Goal: Task Accomplishment & Management: Use online tool/utility

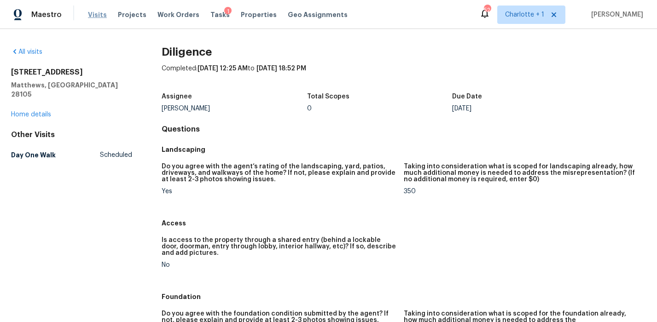
click at [89, 13] on span "Visits" at bounding box center [97, 14] width 19 height 9
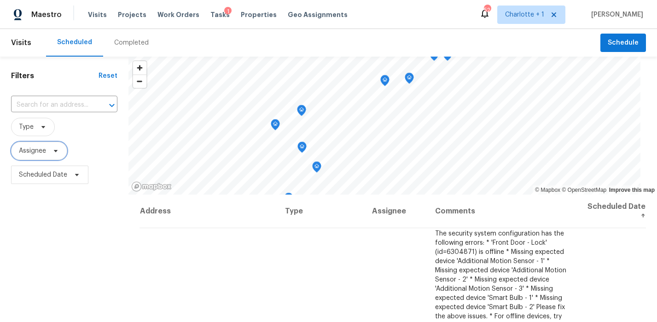
click at [48, 149] on span "Assignee" at bounding box center [39, 151] width 56 height 18
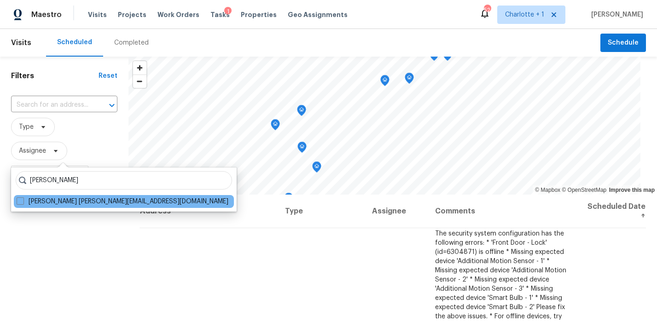
type input "brian fudge"
click at [80, 204] on div "brian fudge Brian Fudge brian.fudge@opendoor.com" at bounding box center [124, 190] width 226 height 44
click at [68, 202] on label "Brian Fudge brian.fudge@opendoor.com" at bounding box center [123, 201] width 212 height 9
click at [23, 202] on input "Brian Fudge brian.fudge@opendoor.com" at bounding box center [20, 200] width 6 height 6
checkbox input "true"
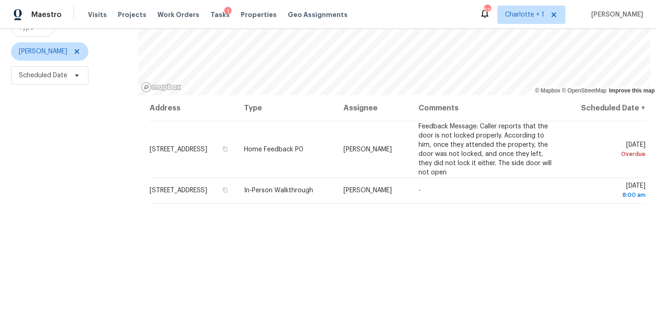
scroll to position [102, 0]
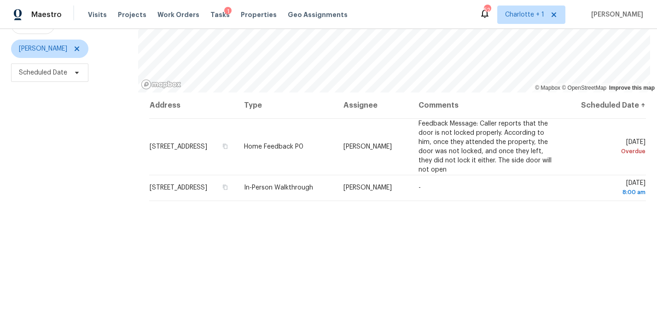
click at [396, 255] on div "Address Type Assignee Comments Scheduled Date ↑ 2040 Willow Rd, Greensboro, NC …" at bounding box center [397, 222] width 519 height 258
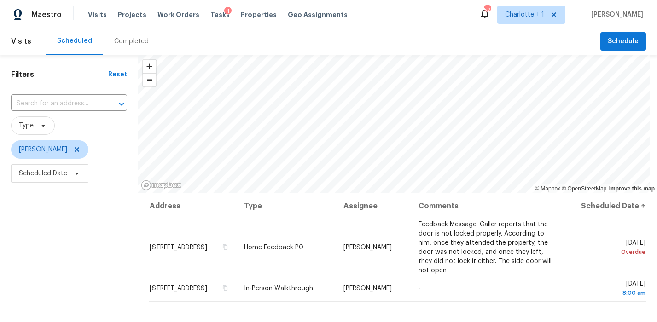
scroll to position [0, 0]
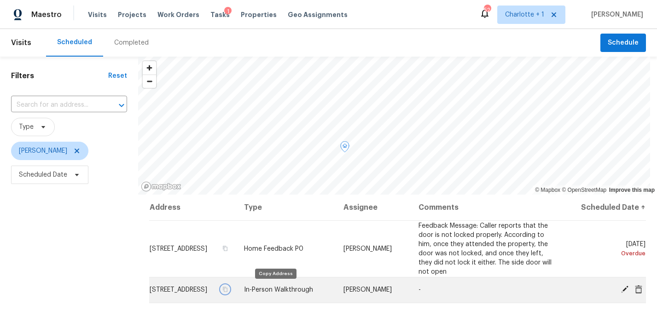
click at [227, 288] on icon "button" at bounding box center [225, 289] width 5 height 5
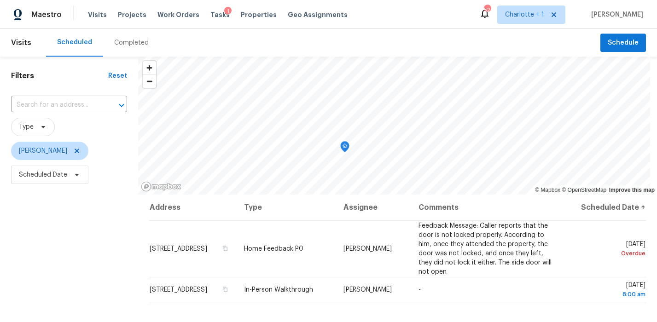
click at [88, 256] on div "Filters Reset ​ Type Brian Fudge Scheduled Date" at bounding box center [69, 255] width 138 height 396
click at [207, 293] on span "387 Bellingrath Blvd, Rock Hill, SC 29730" at bounding box center [179, 290] width 58 height 6
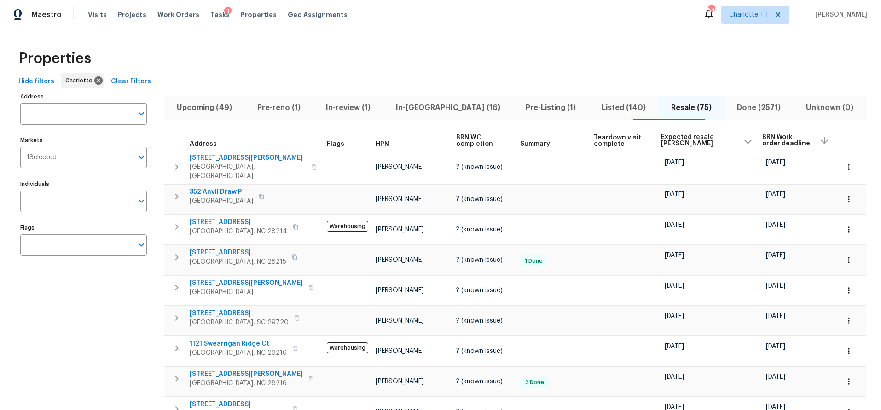
click at [349, 53] on div "Properties" at bounding box center [441, 58] width 852 height 29
click at [216, 106] on span "Upcoming (49)" at bounding box center [204, 107] width 70 height 13
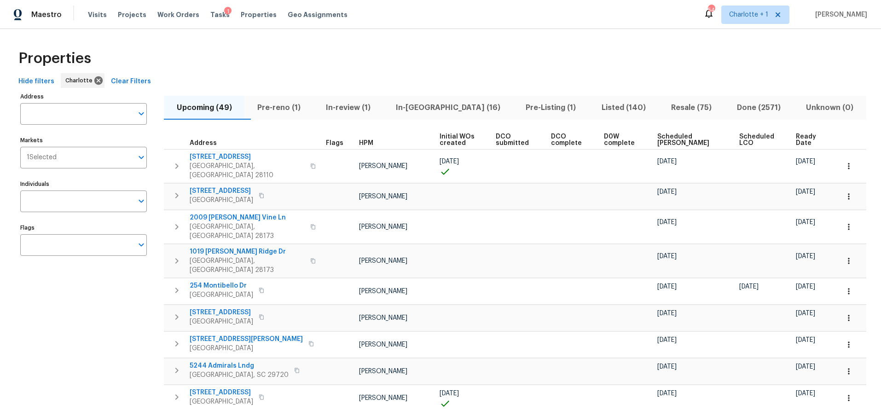
click at [667, 137] on span "Scheduled COE" at bounding box center [691, 140] width 66 height 13
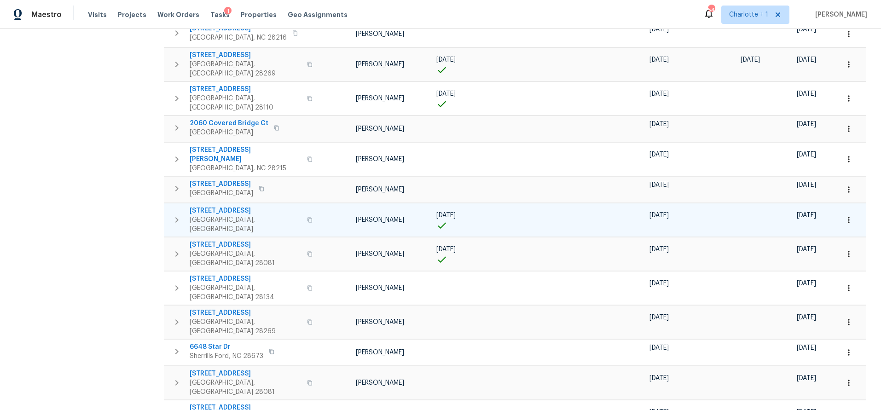
click at [217, 204] on td "9658 Blossom Hill Dr Huntersville, NC 28078" at bounding box center [241, 220] width 155 height 33
click at [221, 204] on td "9658 Blossom Hill Dr Huntersville, NC 28078" at bounding box center [241, 220] width 155 height 33
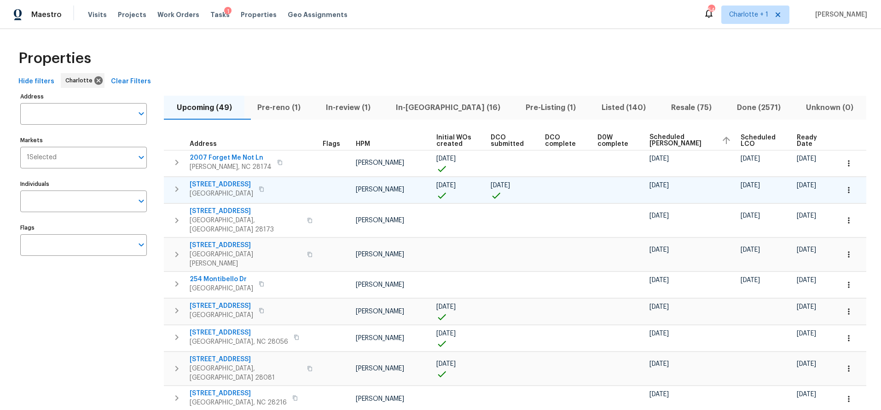
click at [226, 184] on span "901 Waterspout Way" at bounding box center [222, 184] width 64 height 9
click at [375, 62] on div "Properties" at bounding box center [441, 58] width 852 height 29
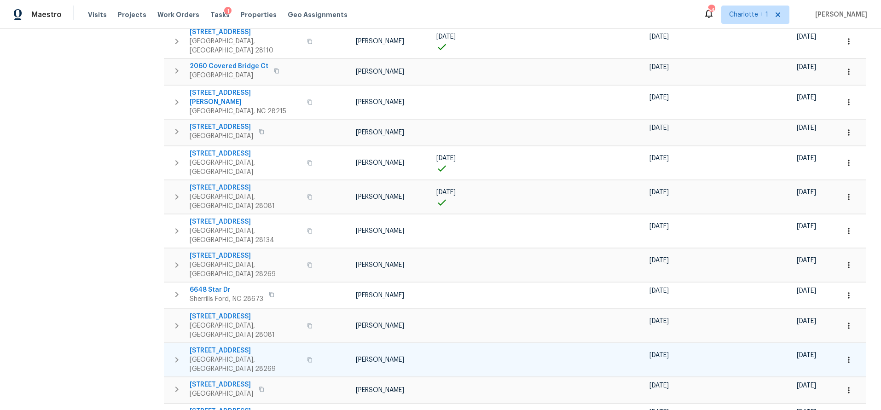
scroll to position [417, 0]
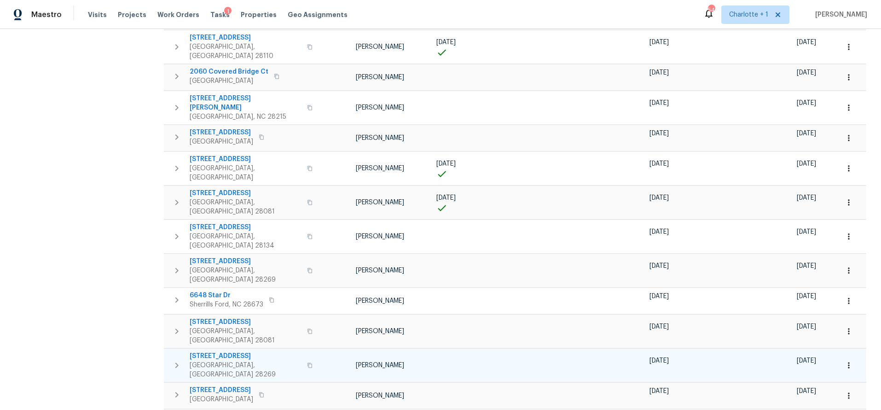
click at [221, 352] on span "2220 Brandybuck Ln" at bounding box center [246, 356] width 112 height 9
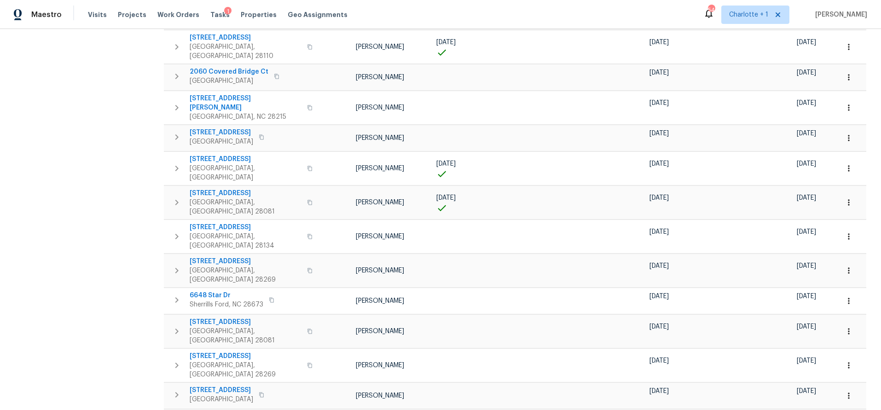
click at [93, 204] on div "Address Address Markets 1 Selected Markets Individuals Individuals Flags Flags" at bounding box center [89, 101] width 138 height 854
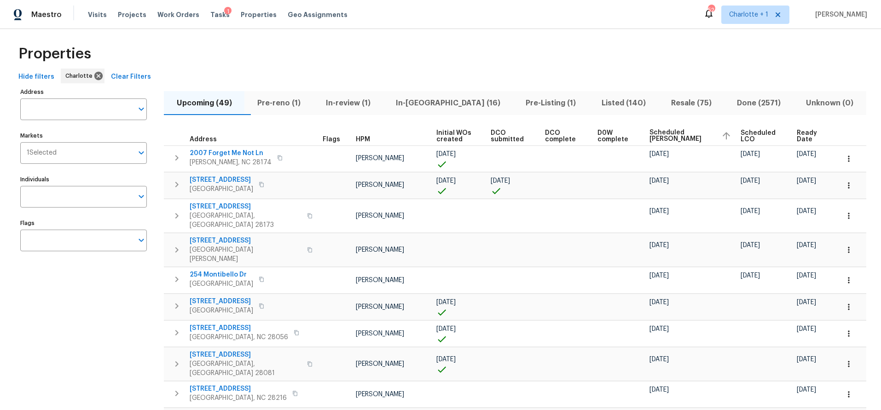
scroll to position [0, 0]
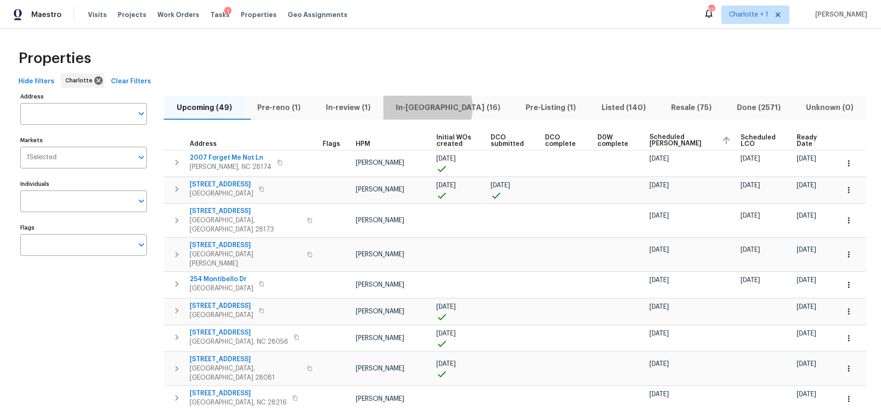
click at [446, 107] on span "In-reno (16)" at bounding box center [448, 107] width 119 height 13
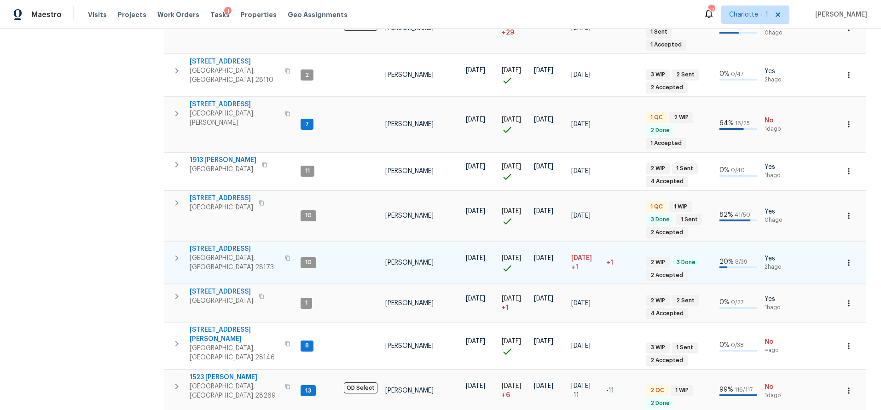
scroll to position [391, 0]
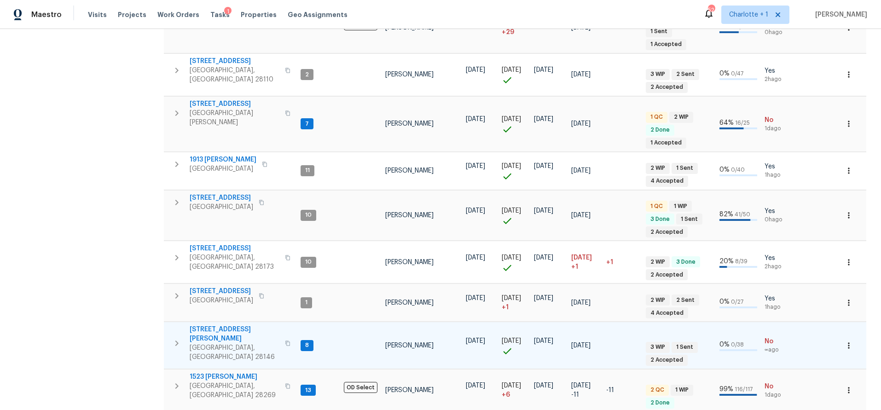
click at [213, 325] on span "121 Coley Rd" at bounding box center [235, 334] width 90 height 18
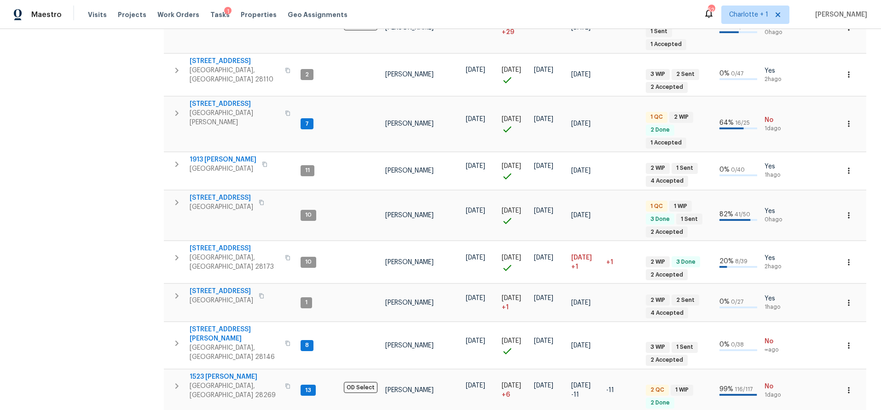
click at [122, 141] on div "Address Address Markets 1 Selected Markets Individuals Individuals Flags Flags" at bounding box center [89, 114] width 138 height 830
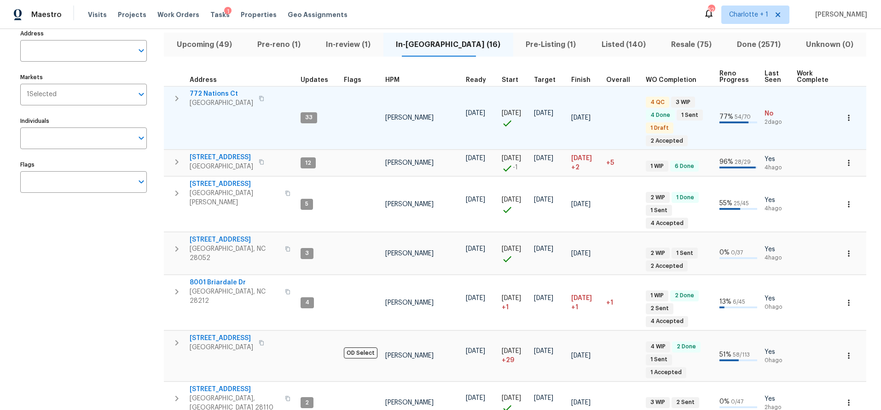
scroll to position [0, 0]
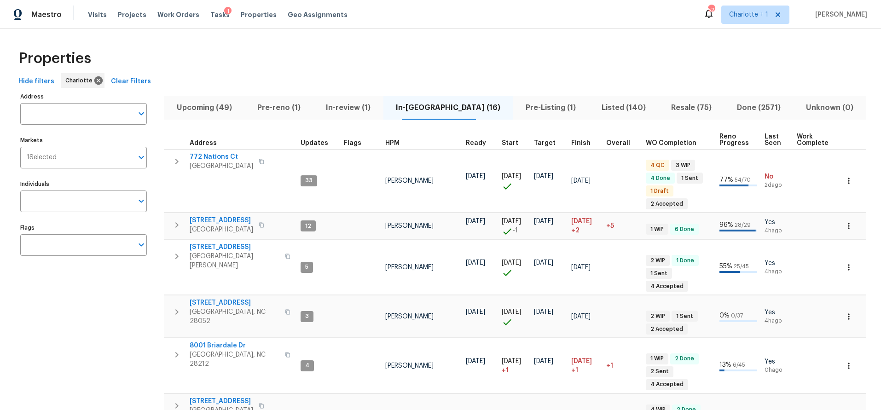
click at [286, 62] on div "Properties" at bounding box center [441, 58] width 852 height 29
click at [130, 15] on span "Projects" at bounding box center [132, 14] width 29 height 9
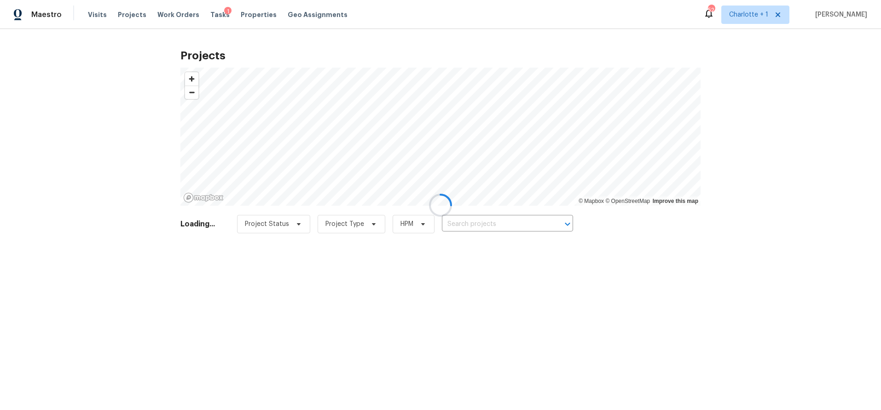
click at [486, 233] on div at bounding box center [440, 205] width 881 height 410
click at [487, 223] on div at bounding box center [440, 205] width 881 height 410
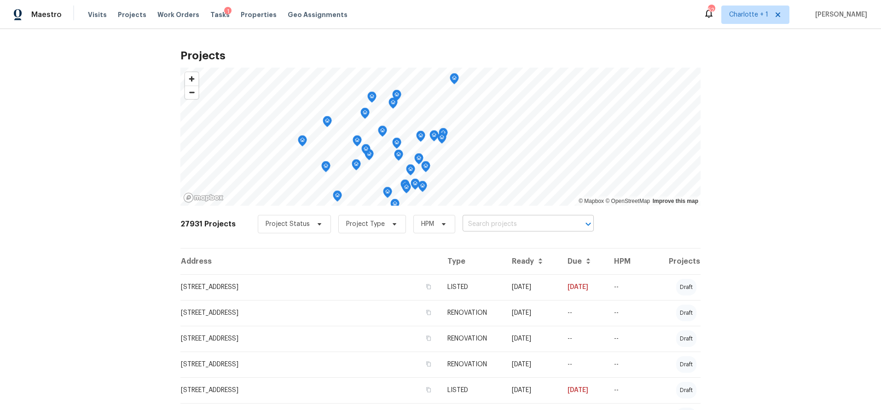
click at [485, 225] on input "text" at bounding box center [515, 224] width 105 height 14
type input "302 mel"
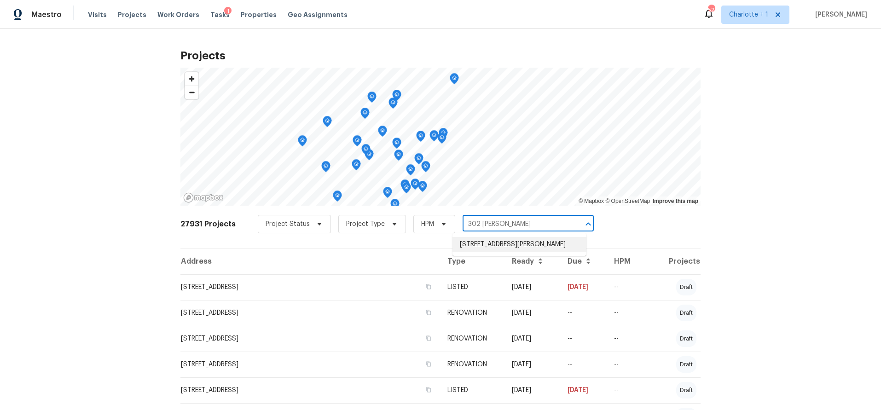
click at [480, 252] on li "302 Melinda Ave, Kannapolis, NC 28083" at bounding box center [520, 244] width 134 height 15
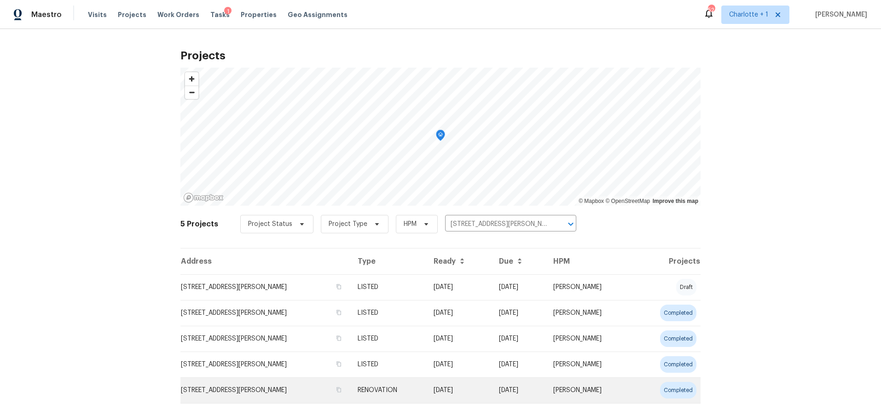
scroll to position [29, 0]
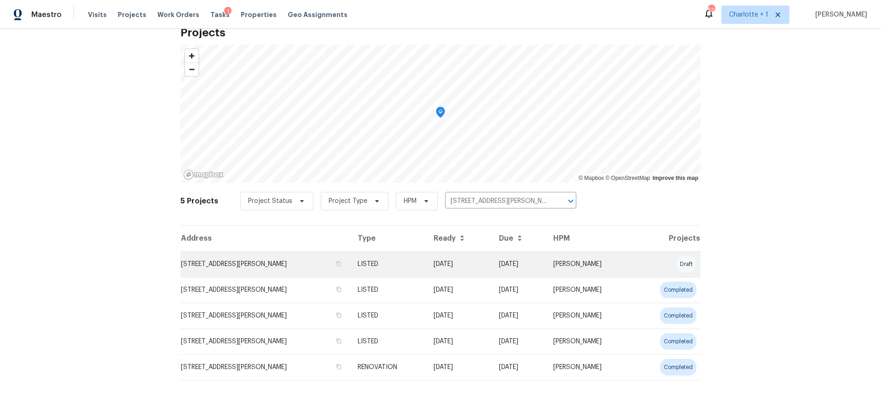
click at [316, 259] on td "302 Melinda Ave, Kannapolis, NC 28083" at bounding box center [266, 264] width 170 height 26
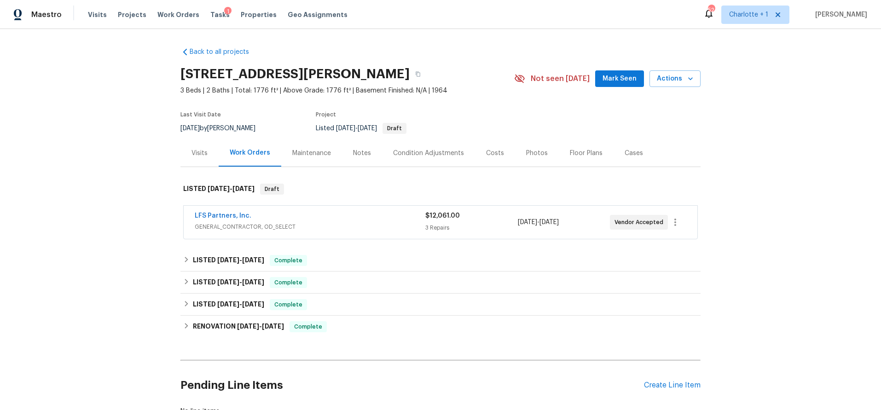
click at [347, 220] on div "LFS Partners, Inc." at bounding box center [310, 216] width 231 height 11
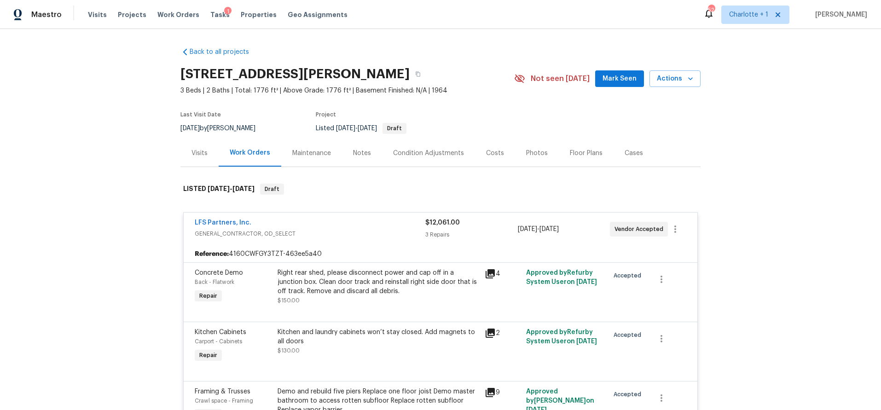
scroll to position [58, 0]
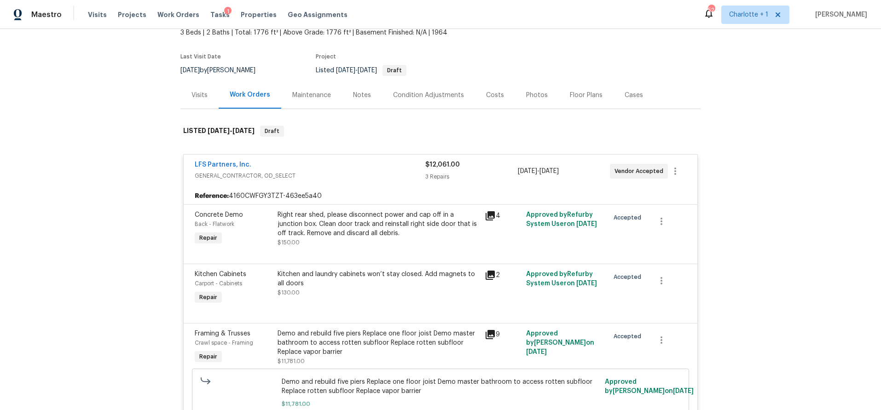
click at [353, 215] on div "Right rear shed, please disconnect power and cap off in a junction box. Clean d…" at bounding box center [379, 224] width 202 height 28
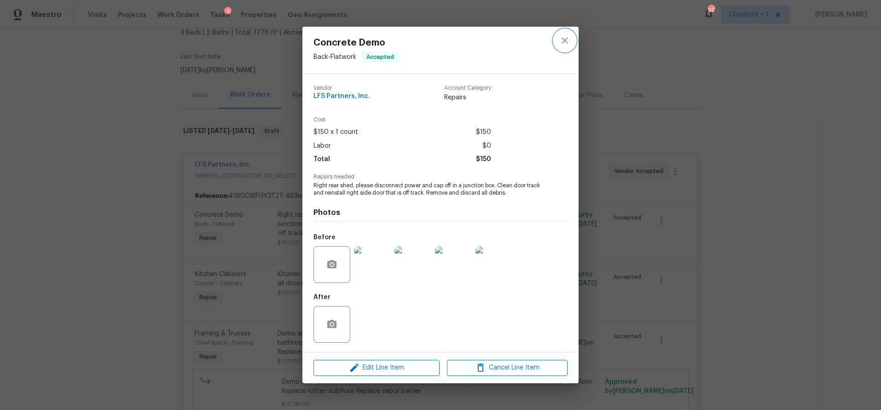
click at [565, 39] on icon "close" at bounding box center [564, 40] width 11 height 11
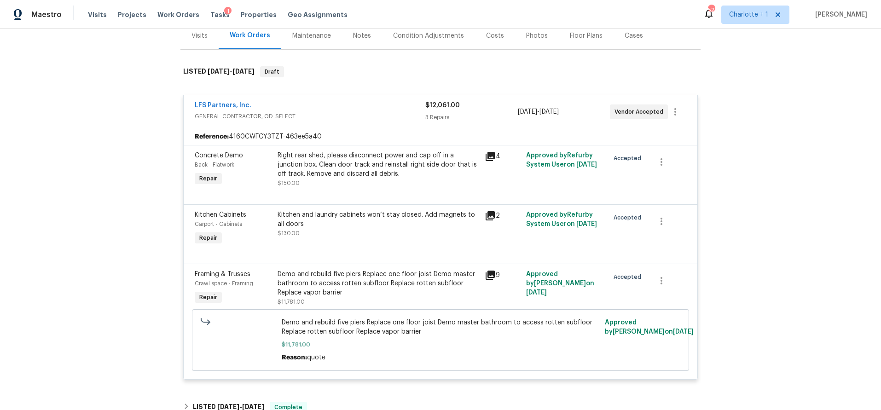
scroll to position [153, 0]
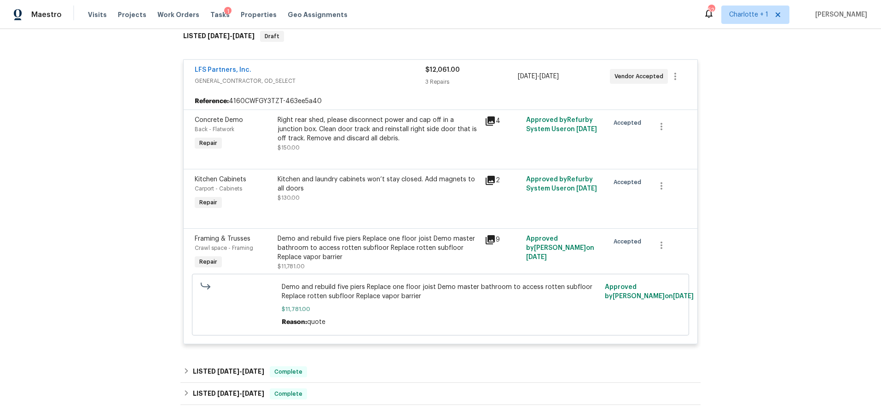
click at [339, 248] on div "Demo and rebuild five piers Replace one floor joist Demo master bathroom to acc…" at bounding box center [379, 248] width 202 height 28
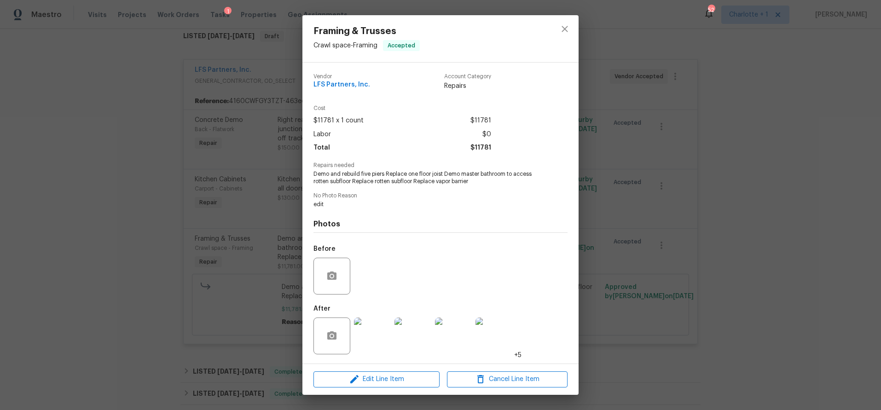
click at [361, 333] on img at bounding box center [372, 336] width 37 height 37
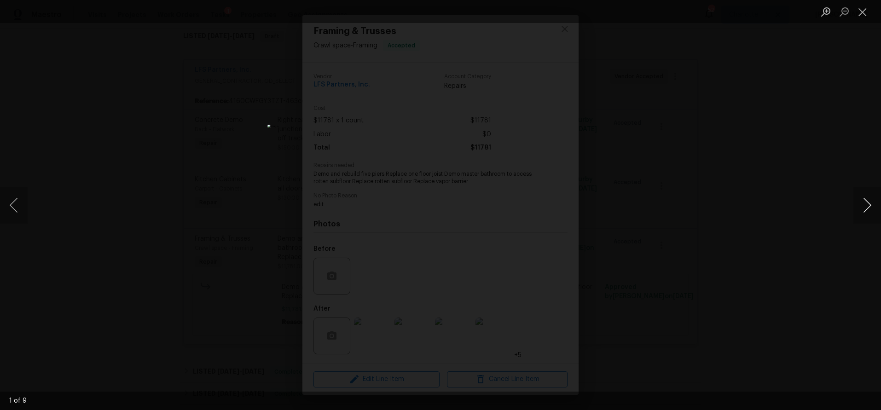
click at [854, 201] on button "Next image" at bounding box center [868, 205] width 28 height 37
click at [864, 203] on button "Next image" at bounding box center [868, 205] width 28 height 37
click at [865, 204] on button "Next image" at bounding box center [868, 205] width 28 height 37
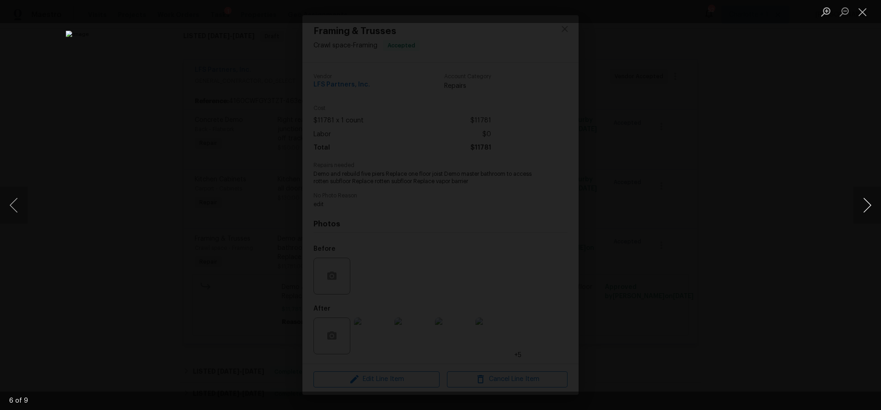
click at [865, 203] on button "Next image" at bounding box center [868, 205] width 28 height 37
click at [724, 119] on div "Lightbox" at bounding box center [440, 205] width 881 height 410
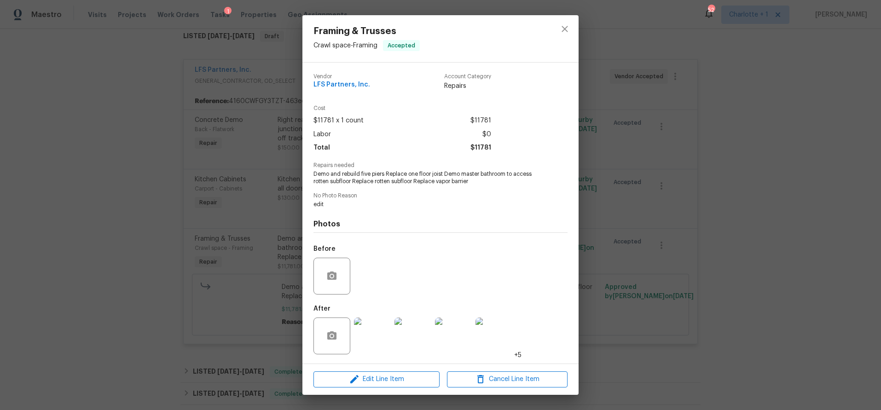
click at [547, 23] on div "Framing & Trusses Crawl space - Framing Accepted" at bounding box center [441, 38] width 276 height 47
click at [557, 27] on button "close" at bounding box center [565, 29] width 22 height 22
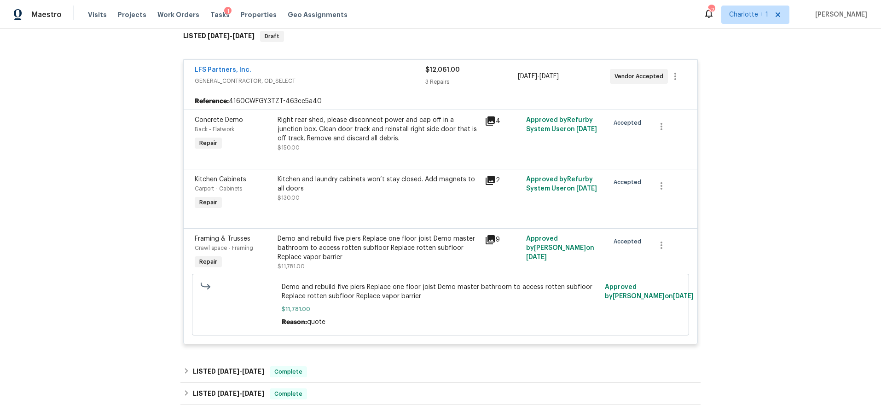
scroll to position [0, 0]
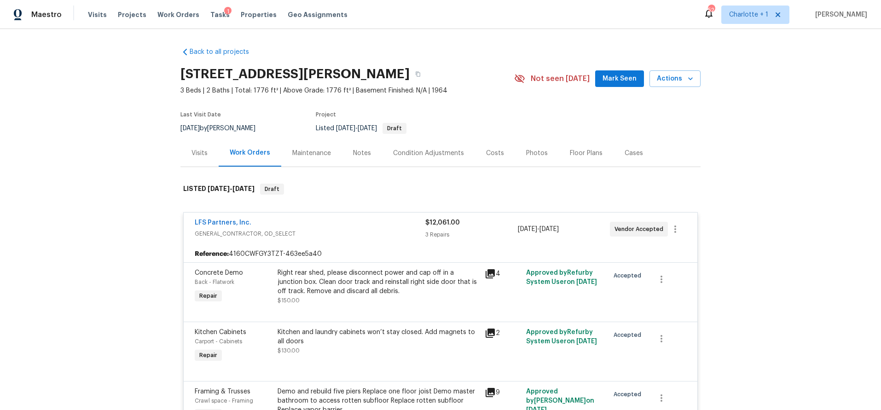
click at [476, 157] on div "Costs" at bounding box center [495, 153] width 40 height 27
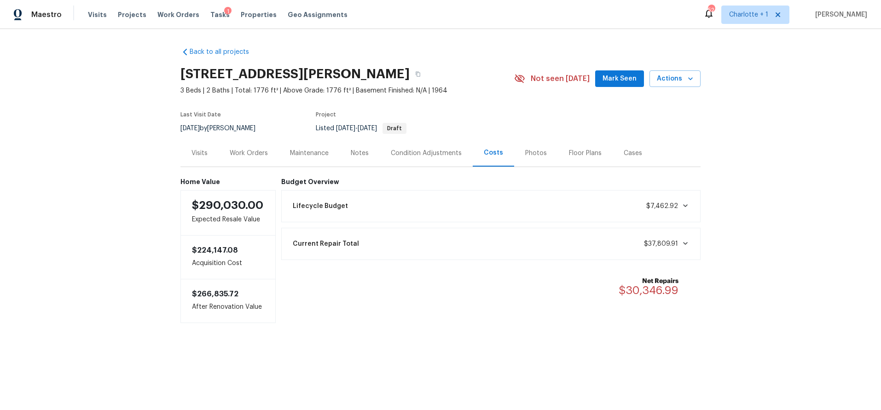
click at [689, 247] on div "Current Repair Total $37,809.91" at bounding box center [491, 244] width 408 height 20
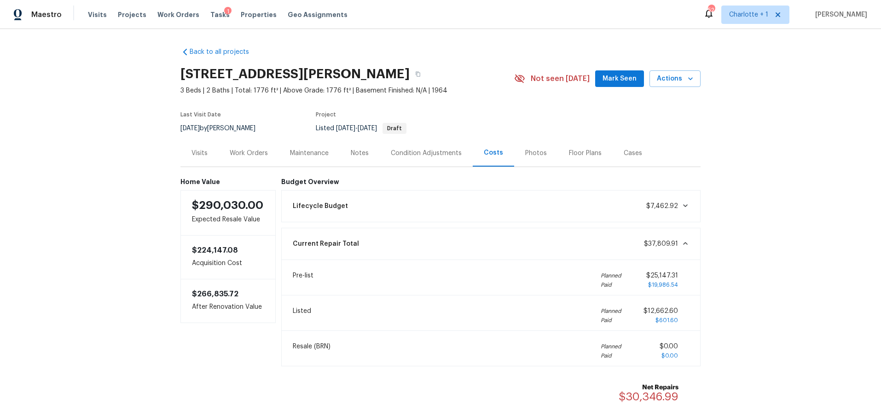
click at [689, 247] on div "Current Repair Total $37,809.91" at bounding box center [491, 244] width 408 height 20
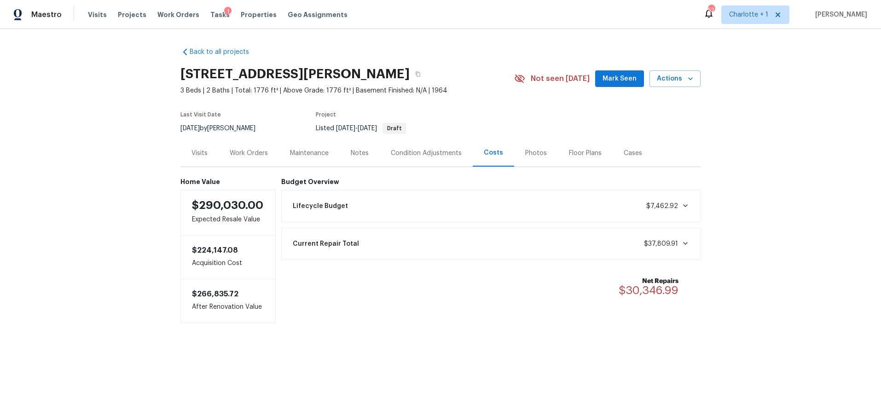
drag, startPoint x: 825, startPoint y: 190, endPoint x: 605, endPoint y: 159, distance: 222.7
click at [820, 190] on div "Back to all projects 302 Melinda Ave, Kannapolis, NC 28083 3 Beds | 2 Baths | T…" at bounding box center [440, 203] width 881 height 349
click at [225, 150] on div "Work Orders" at bounding box center [249, 153] width 60 height 27
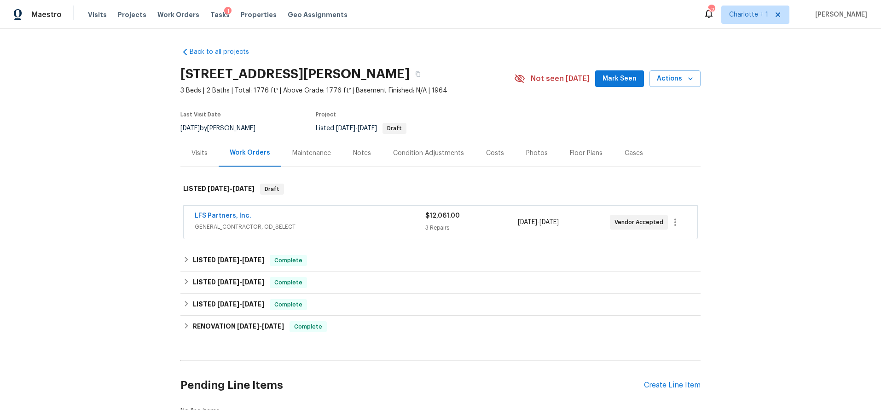
click at [135, 210] on div "Back to all projects 302 Melinda Ave, Kannapolis, NC 28083 3 Beds | 2 Baths | T…" at bounding box center [440, 219] width 881 height 381
click at [199, 153] on div "Visits" at bounding box center [200, 153] width 16 height 9
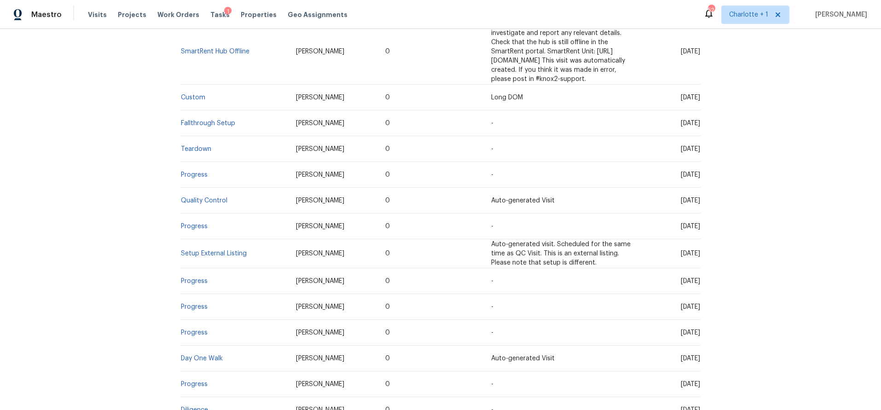
scroll to position [338, 0]
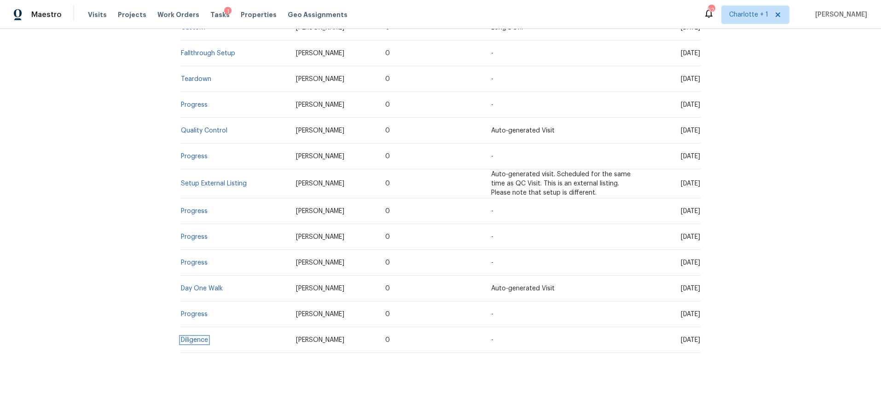
click at [192, 337] on link "Diligence" at bounding box center [194, 340] width 27 height 6
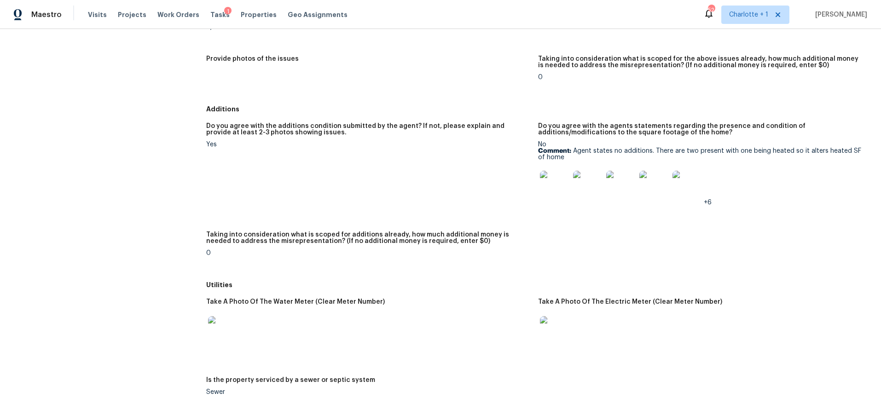
scroll to position [913, 0]
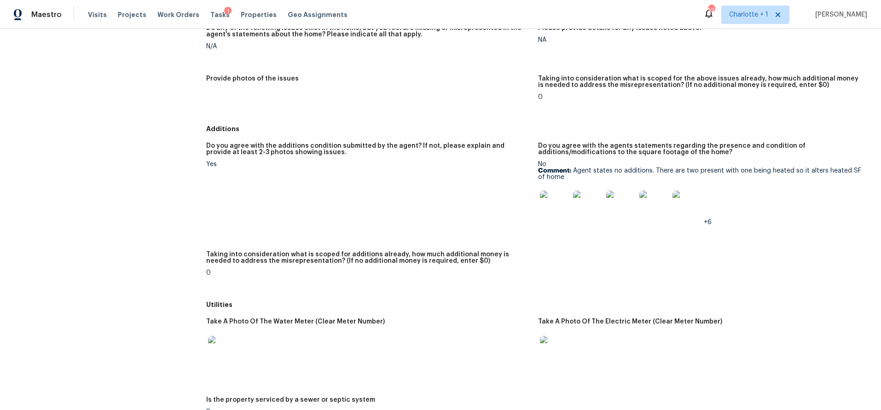
click at [548, 197] on img at bounding box center [554, 205] width 29 height 29
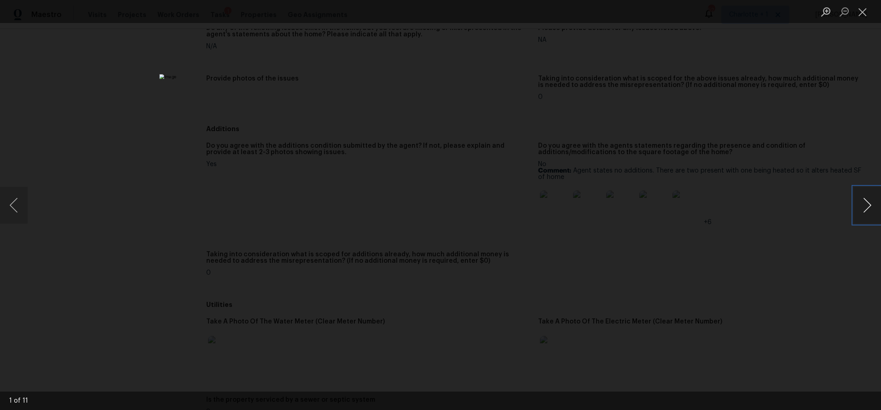
click at [861, 209] on button "Next image" at bounding box center [868, 205] width 28 height 37
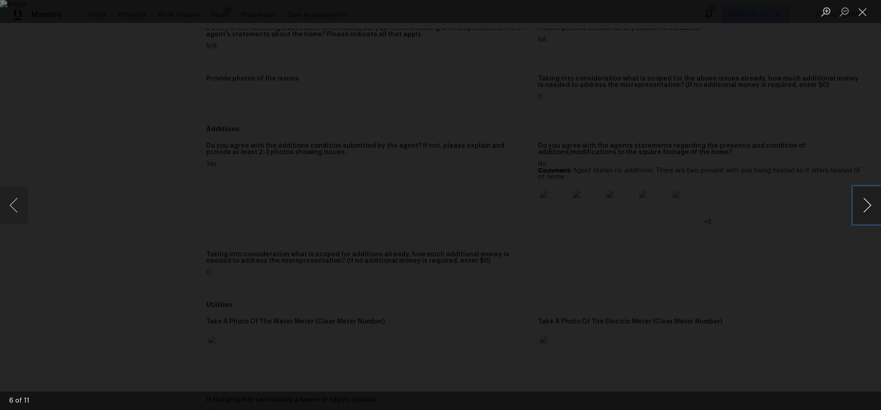
click at [861, 209] on button "Next image" at bounding box center [868, 205] width 28 height 37
click at [194, 46] on div "Lightbox" at bounding box center [440, 205] width 881 height 410
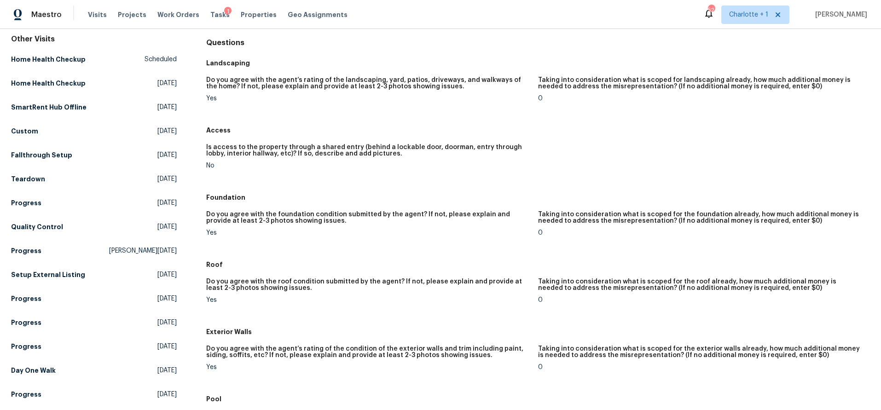
scroll to position [0, 0]
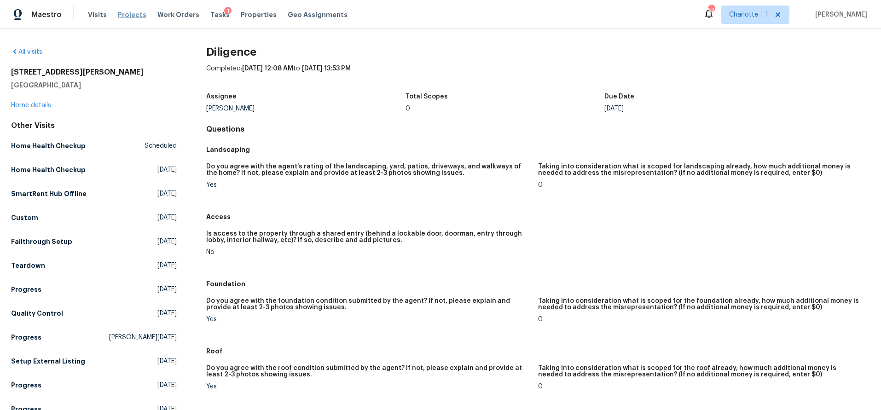
click at [123, 16] on span "Projects" at bounding box center [132, 14] width 29 height 9
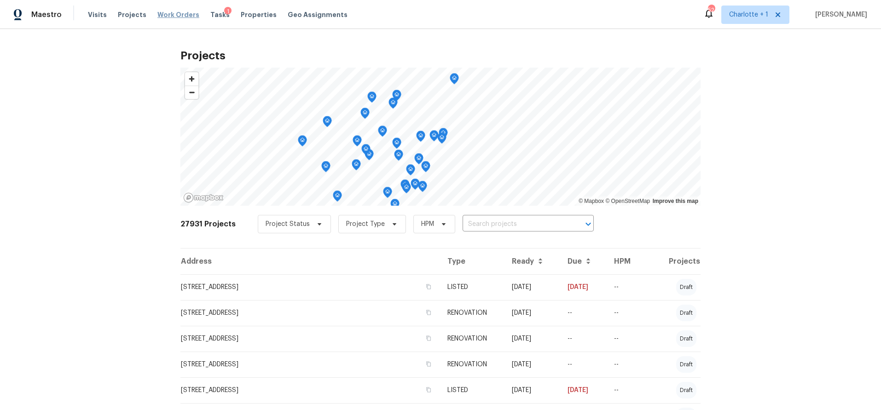
drag, startPoint x: 159, startPoint y: 12, endPoint x: 175, endPoint y: 15, distance: 16.7
click at [159, 12] on span "Work Orders" at bounding box center [178, 14] width 42 height 9
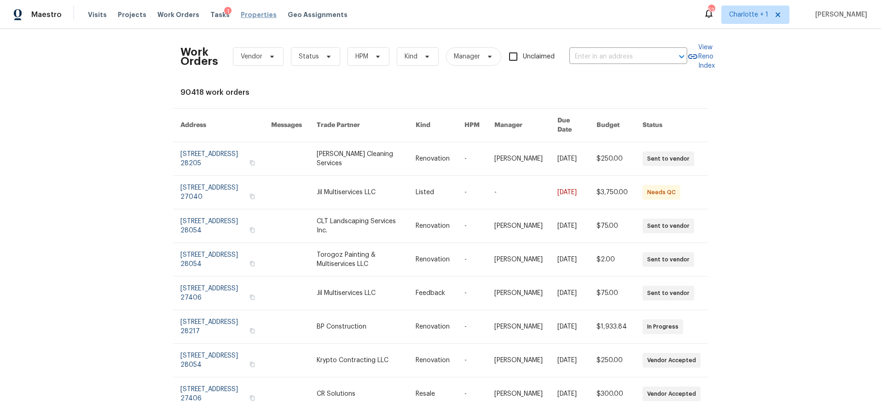
click at [246, 12] on span "Properties" at bounding box center [259, 14] width 36 height 9
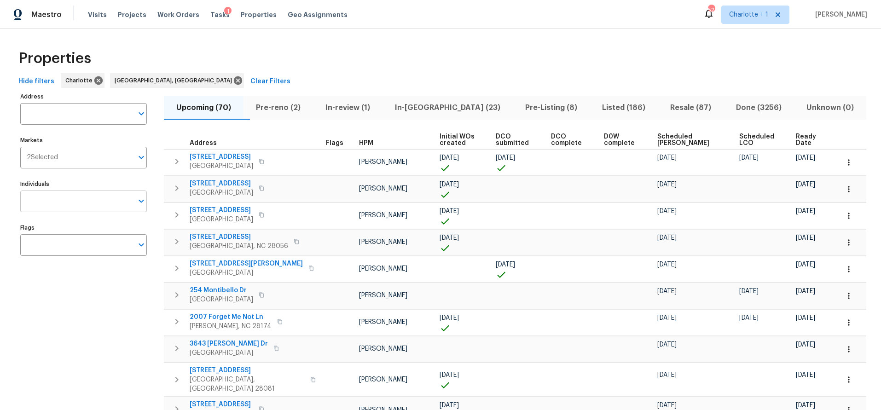
click at [65, 193] on input "Individuals" at bounding box center [76, 202] width 113 height 22
type input "chip hunter"
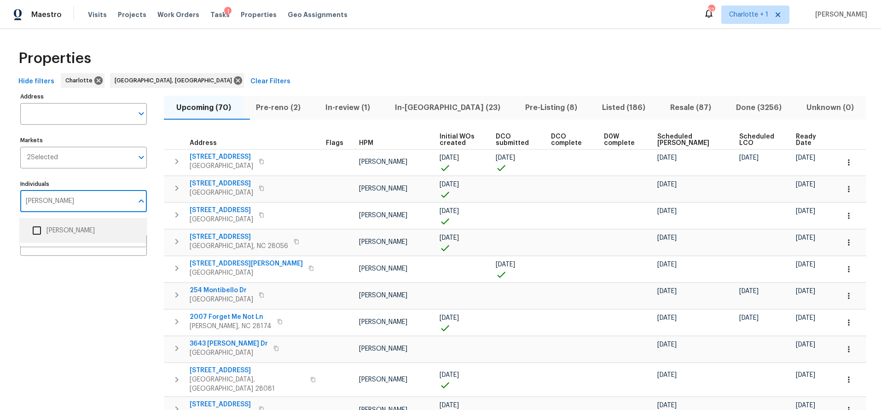
click at [67, 225] on li "Chip Hunter" at bounding box center [83, 230] width 112 height 19
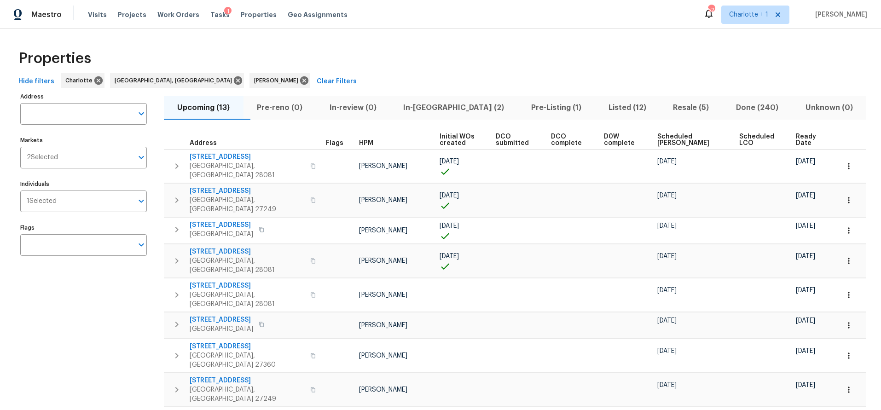
click at [513, 67] on div "Properties" at bounding box center [441, 58] width 852 height 29
click at [614, 105] on span "Listed (12)" at bounding box center [627, 107] width 54 height 13
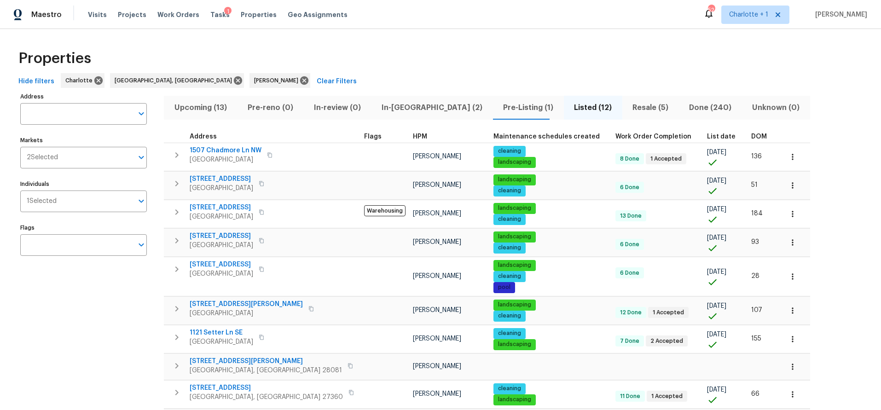
click at [748, 141] on th "DOM" at bounding box center [763, 137] width 31 height 12
click at [751, 138] on span "DOM" at bounding box center [759, 137] width 16 height 6
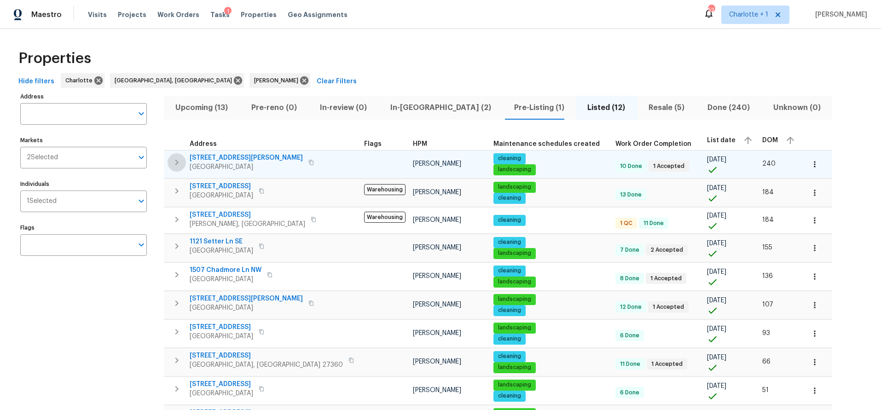
click at [179, 160] on icon "button" at bounding box center [176, 162] width 11 height 11
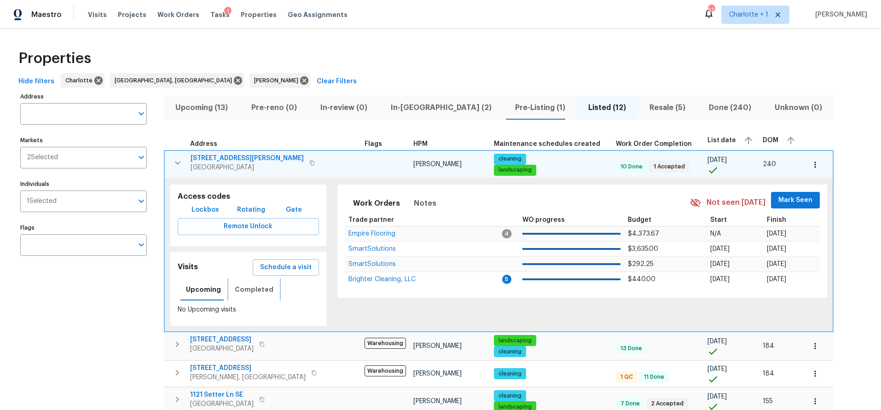
click at [247, 291] on span "Completed" at bounding box center [254, 290] width 39 height 12
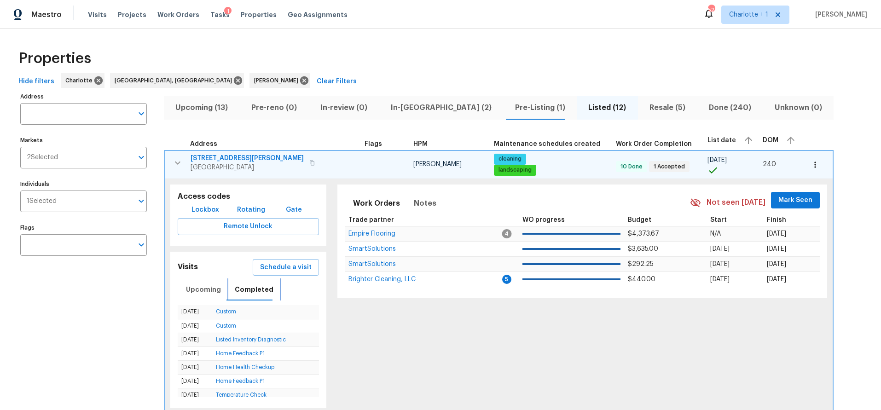
scroll to position [51, 0]
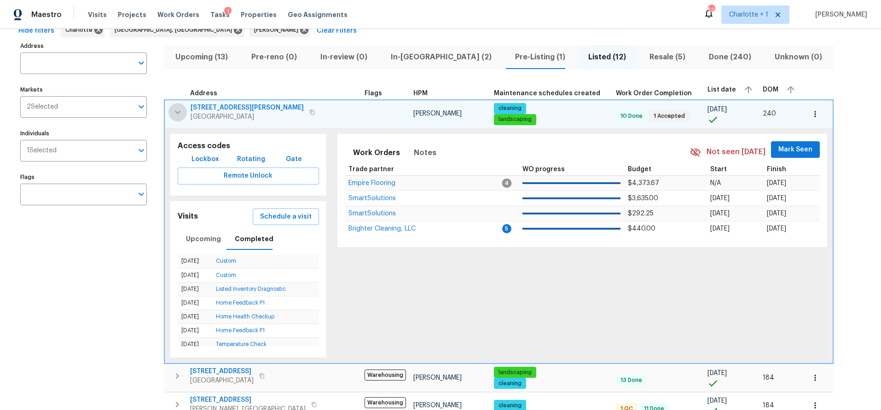
click at [179, 113] on icon "button" at bounding box center [177, 112] width 11 height 11
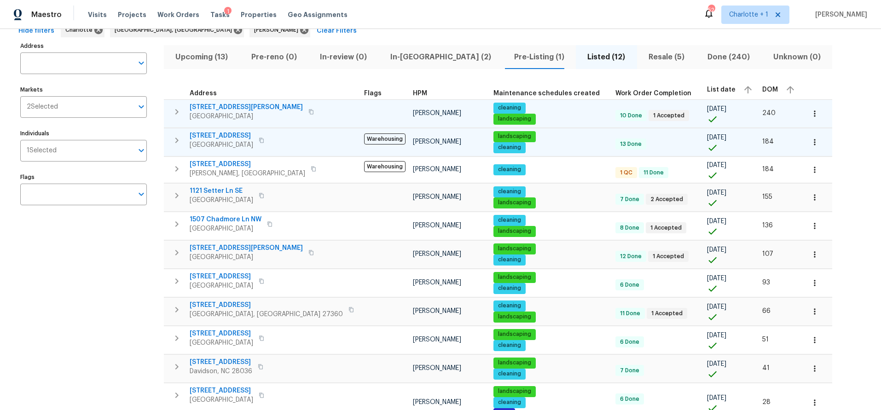
click at [171, 142] on icon "button" at bounding box center [176, 140] width 11 height 11
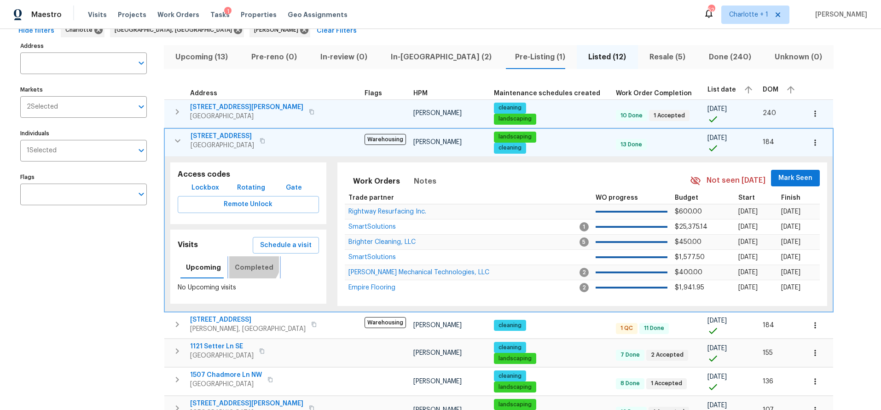
click at [244, 260] on button "Completed" at bounding box center [254, 267] width 50 height 22
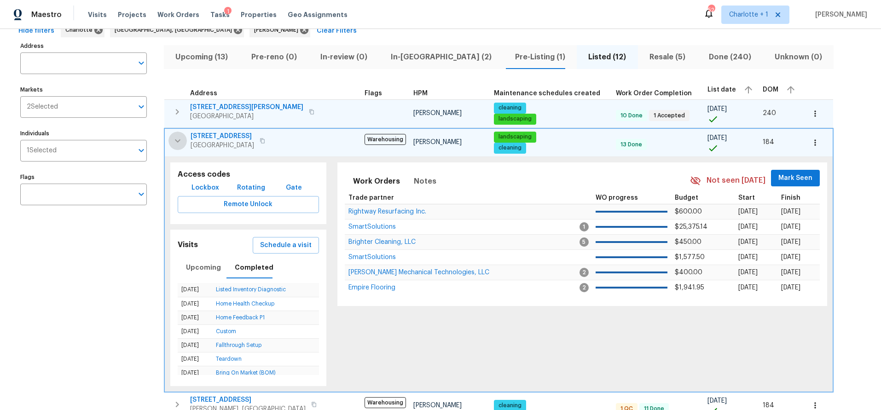
click at [174, 138] on icon "button" at bounding box center [177, 140] width 11 height 11
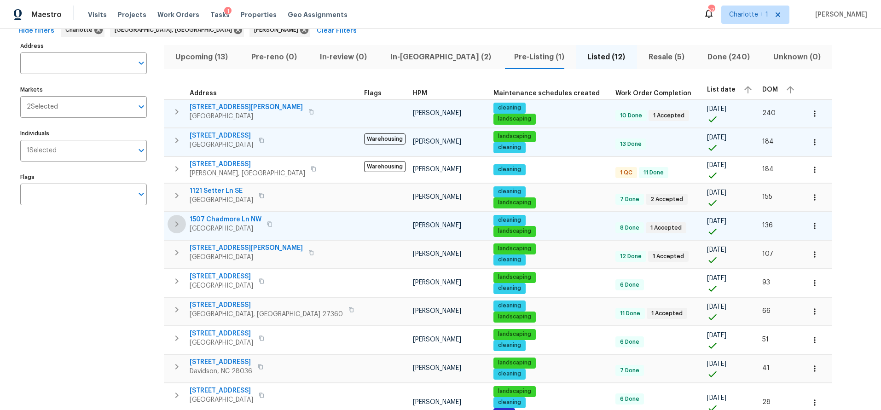
click at [175, 225] on icon "button" at bounding box center [176, 224] width 11 height 11
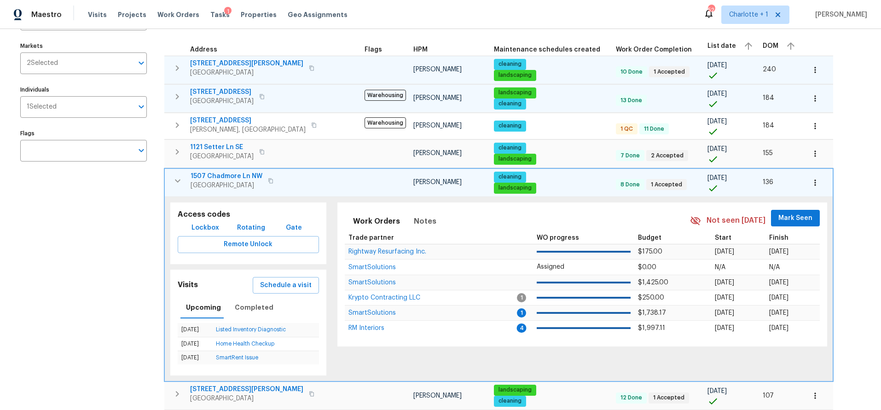
scroll to position [97, 0]
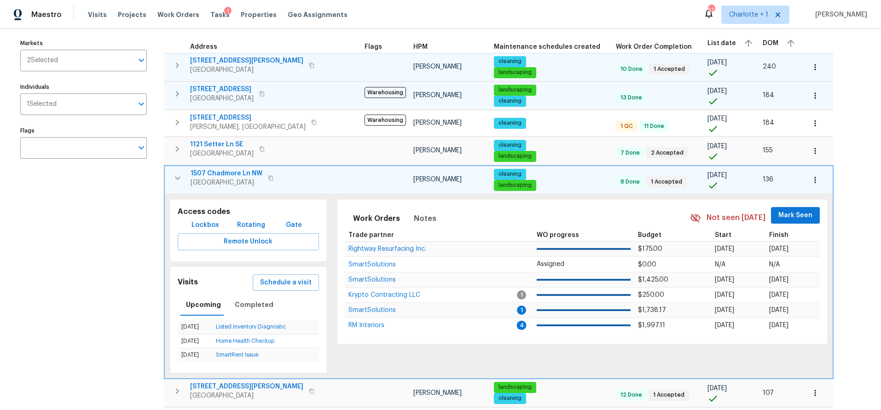
click at [181, 186] on td "1507 Chadmore Ln NW Concord, NC 28027" at bounding box center [263, 178] width 196 height 24
click at [181, 179] on icon "button" at bounding box center [177, 178] width 11 height 11
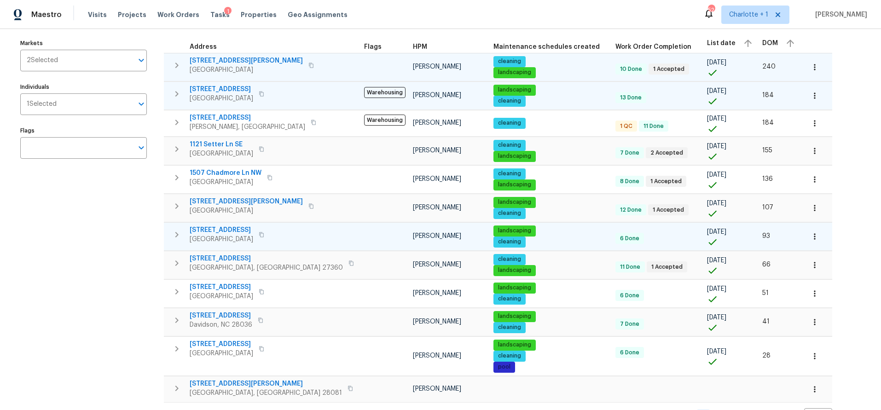
scroll to position [134, 0]
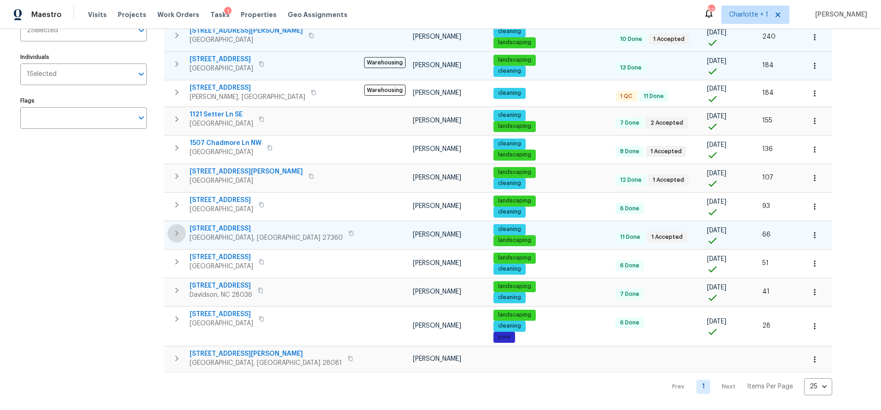
click at [172, 228] on icon "button" at bounding box center [176, 233] width 11 height 11
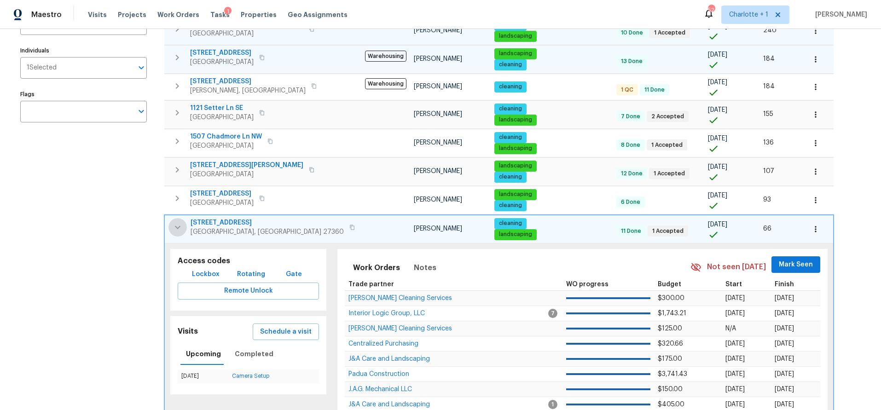
click at [172, 223] on icon "button" at bounding box center [177, 227] width 11 height 11
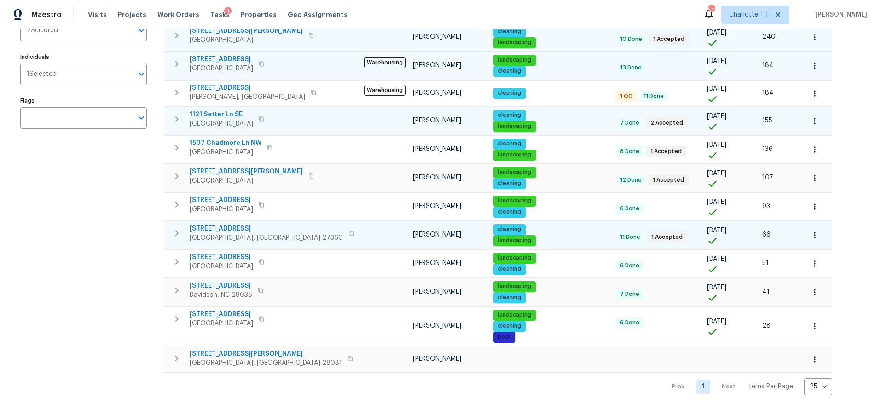
scroll to position [0, 0]
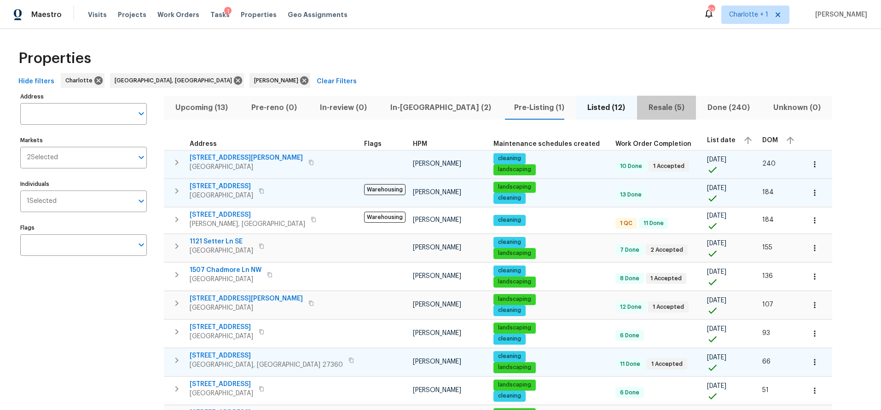
click at [643, 111] on span "Resale (5)" at bounding box center [667, 107] width 48 height 13
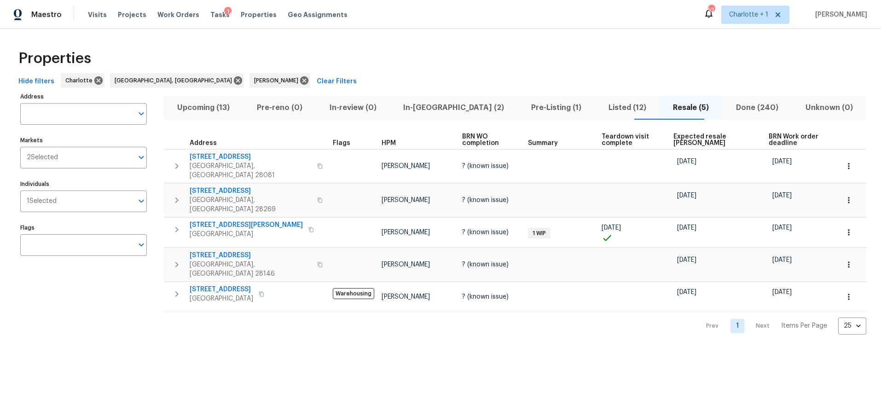
click at [647, 81] on div "Hide filters Charlotte Greensboro, NC Chip Hunter Clear Filters" at bounding box center [441, 81] width 852 height 17
click at [524, 111] on span "Pre-Listing (1)" at bounding box center [557, 107] width 66 height 13
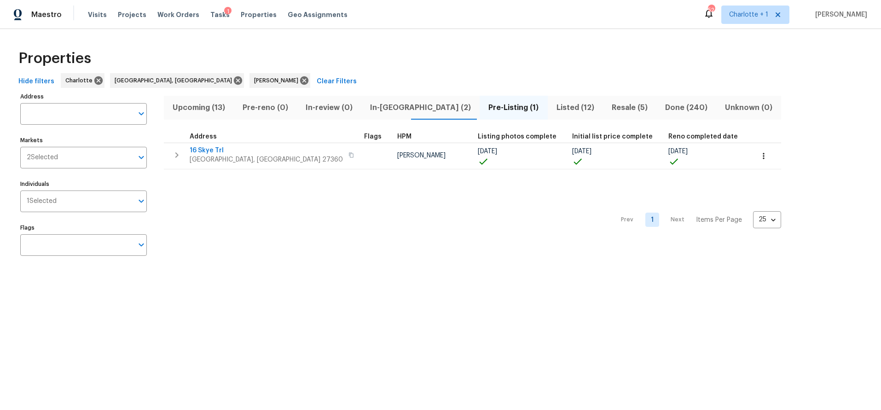
click at [339, 235] on div "Prev 1 Next Items Per Page 25 25 ​" at bounding box center [472, 217] width 617 height 96
drag, startPoint x: 484, startPoint y: 54, endPoint x: 478, endPoint y: 62, distance: 10.0
click at [483, 54] on div "Properties" at bounding box center [441, 58] width 852 height 29
drag, startPoint x: 320, startPoint y: 209, endPoint x: 289, endPoint y: 185, distance: 39.1
click at [320, 209] on div "Prev 1 Next Items Per Page 25 25 ​" at bounding box center [472, 217] width 617 height 96
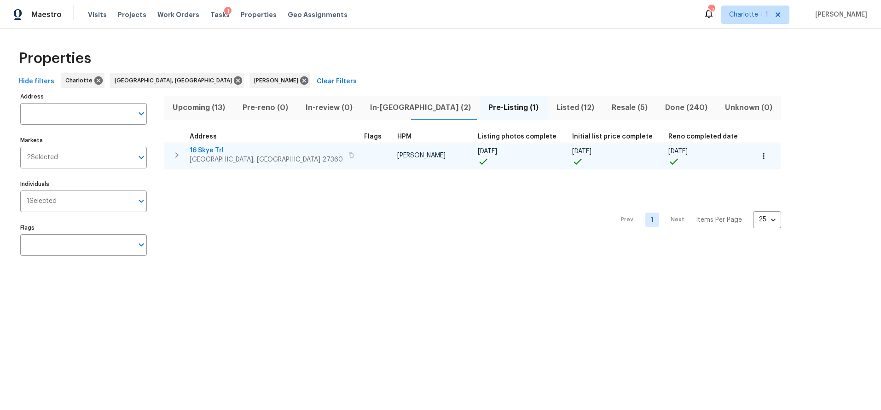
click at [213, 149] on span "16 Skye Trl" at bounding box center [266, 150] width 153 height 9
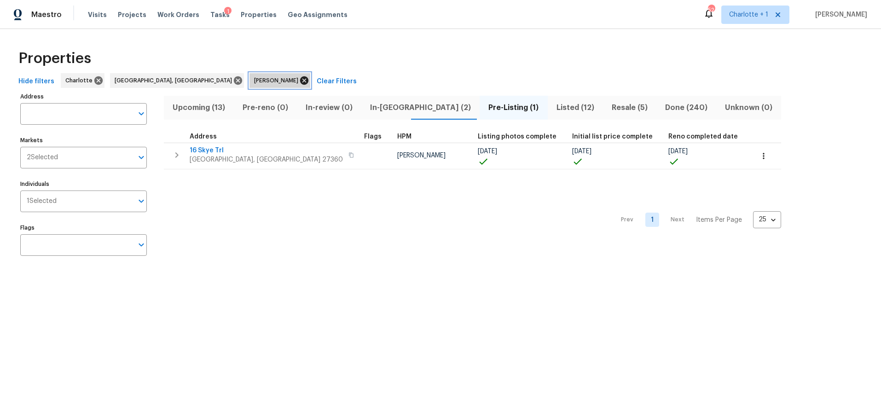
click at [299, 79] on icon at bounding box center [304, 81] width 10 height 10
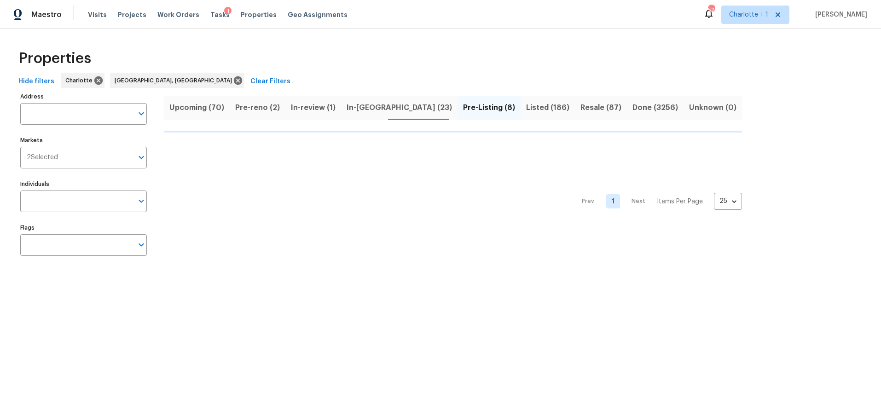
click at [63, 216] on div "Address Address Markets 2 Selected Markets Individuals Individuals Flags Flags" at bounding box center [89, 177] width 138 height 175
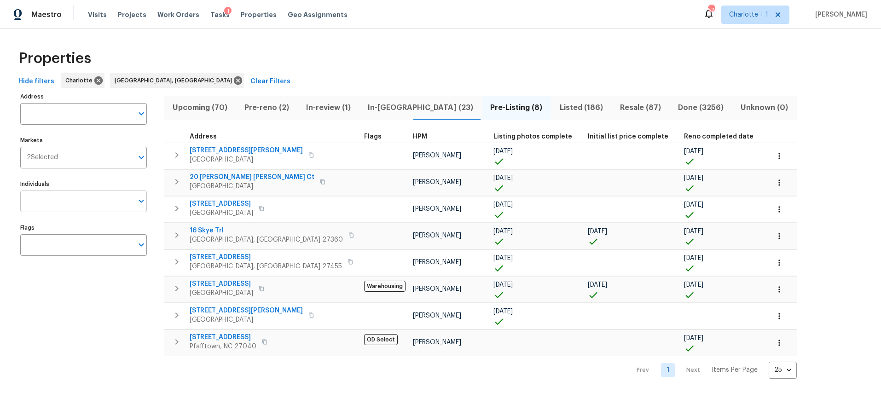
click at [65, 205] on input "Individuals" at bounding box center [76, 202] width 113 height 22
type input "dan baquero"
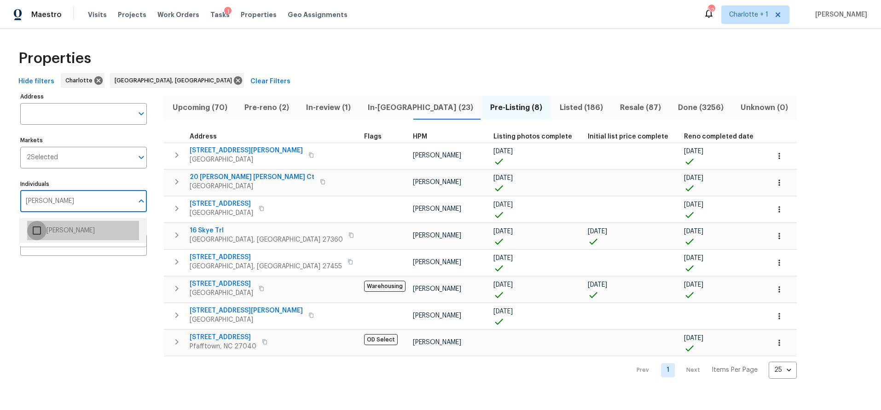
click at [36, 231] on input "checkbox" at bounding box center [36, 230] width 19 height 19
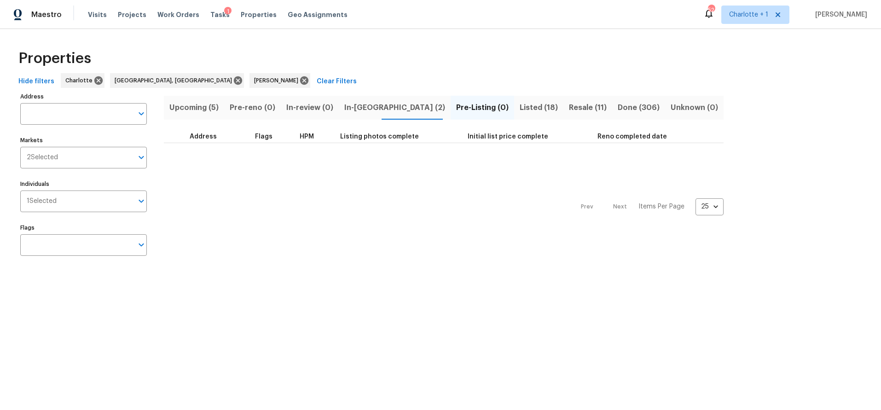
click at [368, 40] on div "Properties Hide filters Charlotte Greensboro, NC Dan Baquero Clear Filters Addr…" at bounding box center [440, 154] width 881 height 251
click at [347, 112] on span "In-reno (2)" at bounding box center [394, 107] width 101 height 13
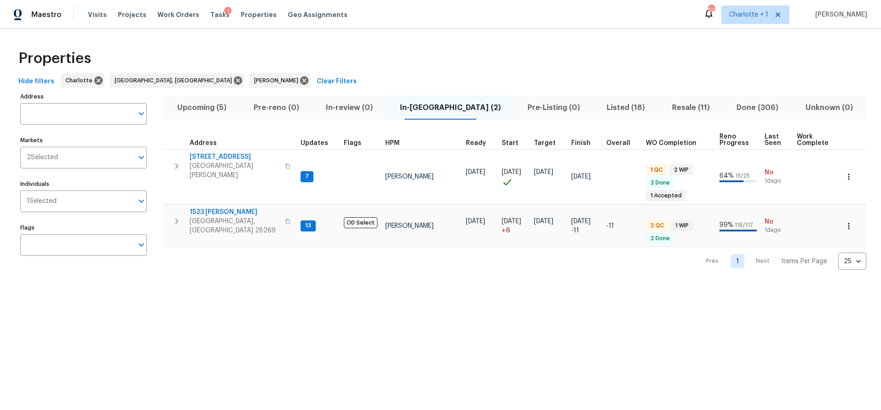
click at [714, 35] on div "Properties Hide filters Charlotte Greensboro, NC Dan Baquero Clear Filters Addr…" at bounding box center [440, 157] width 881 height 256
click at [421, 55] on div "Properties" at bounding box center [441, 58] width 852 height 29
click at [520, 106] on span "Pre-Listing (0)" at bounding box center [554, 107] width 68 height 13
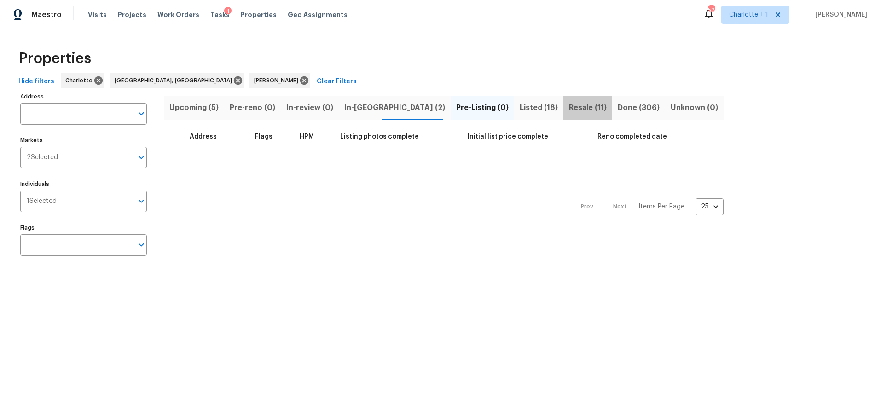
click at [569, 105] on span "Resale (11)" at bounding box center [588, 107] width 38 height 13
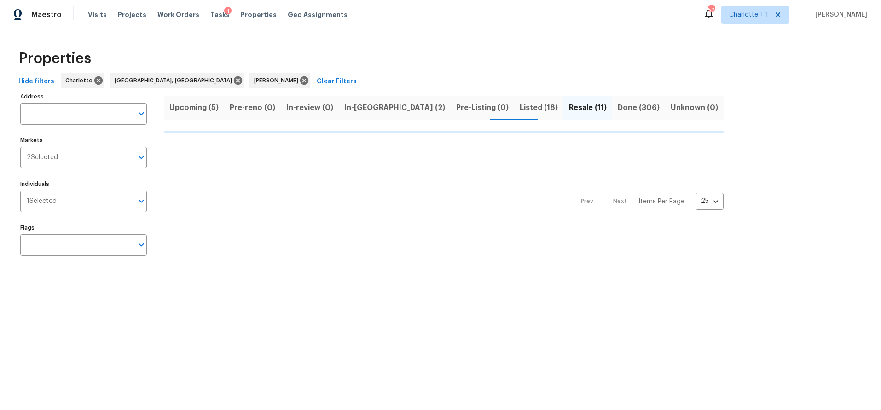
click at [520, 107] on span "Listed (18)" at bounding box center [539, 107] width 38 height 13
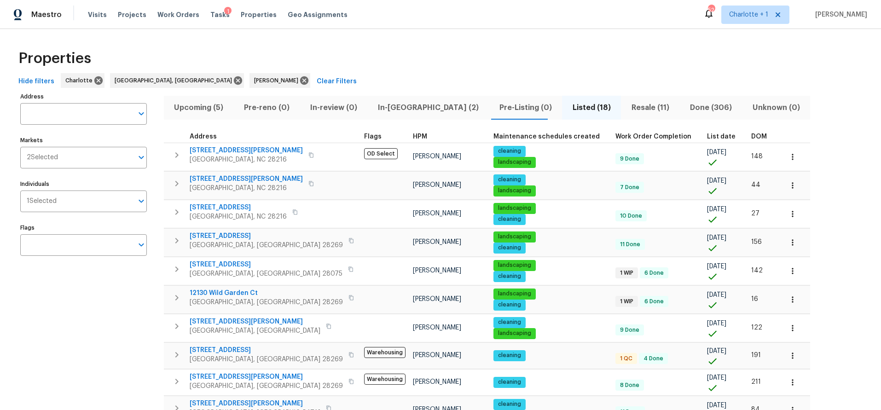
click at [751, 136] on span "DOM" at bounding box center [759, 137] width 16 height 6
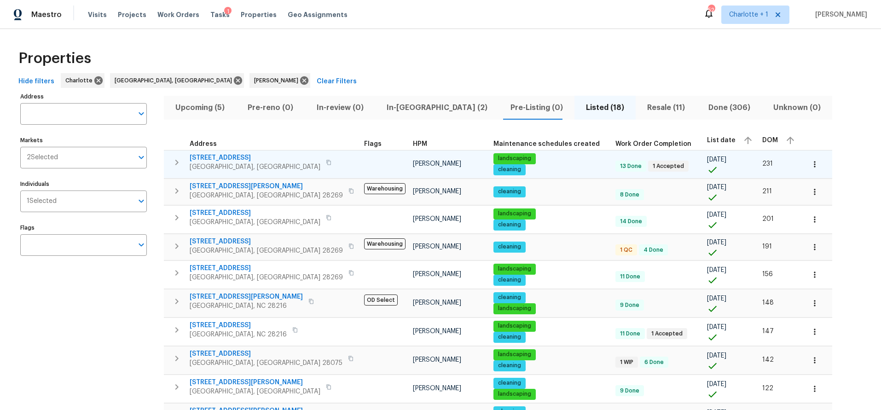
click at [175, 162] on icon "button" at bounding box center [176, 162] width 11 height 11
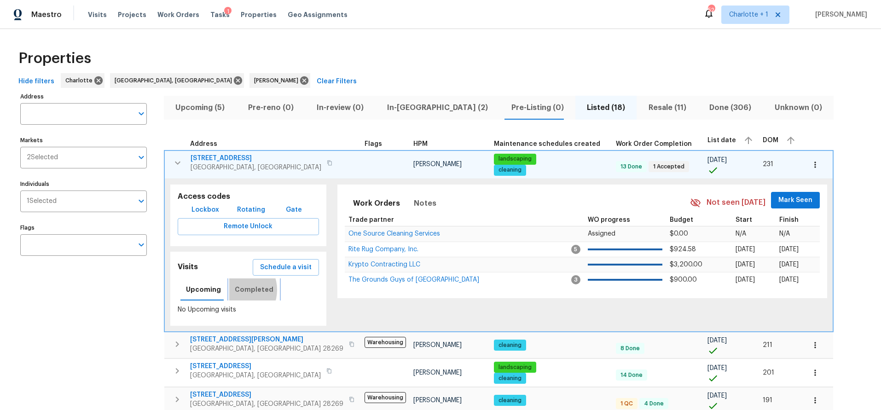
click at [235, 290] on span "Completed" at bounding box center [254, 290] width 39 height 12
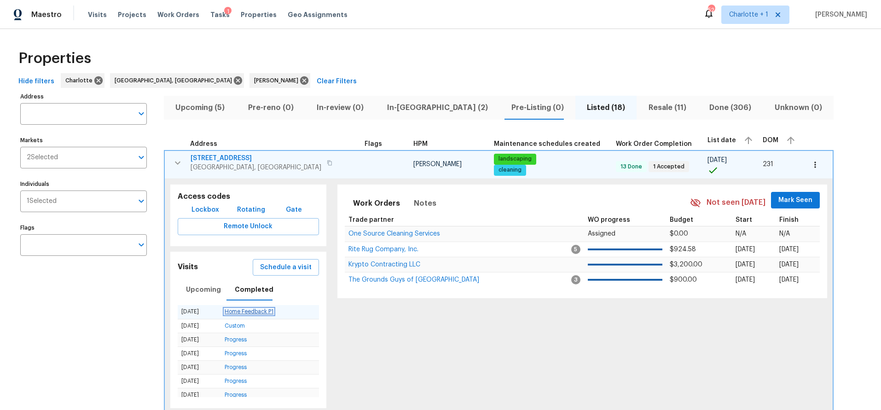
click at [236, 311] on link "Home Feedback P1" at bounding box center [249, 312] width 49 height 6
click at [176, 158] on icon "button" at bounding box center [177, 162] width 11 height 11
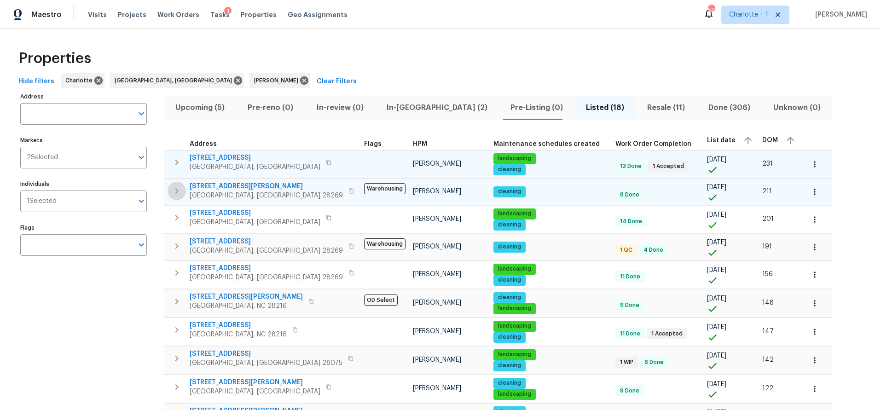
click at [178, 192] on icon "button" at bounding box center [176, 191] width 11 height 11
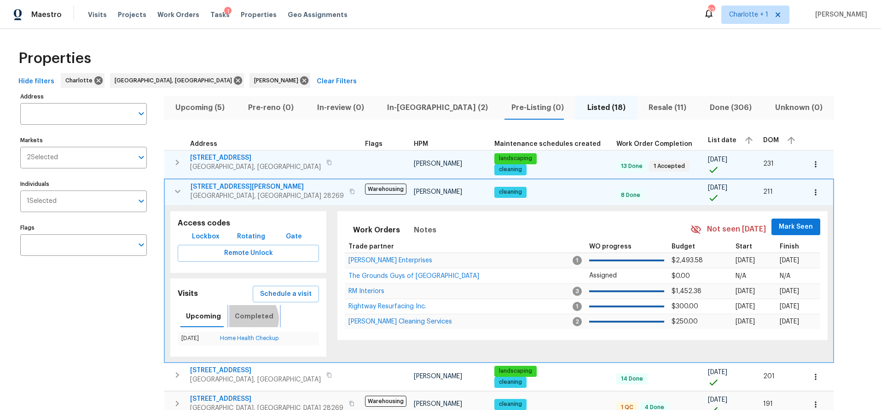
click at [247, 319] on span "Completed" at bounding box center [254, 317] width 39 height 12
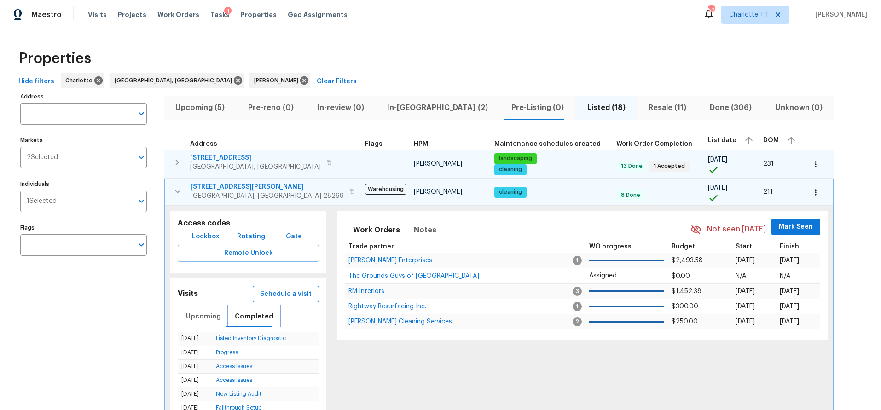
scroll to position [13, 0]
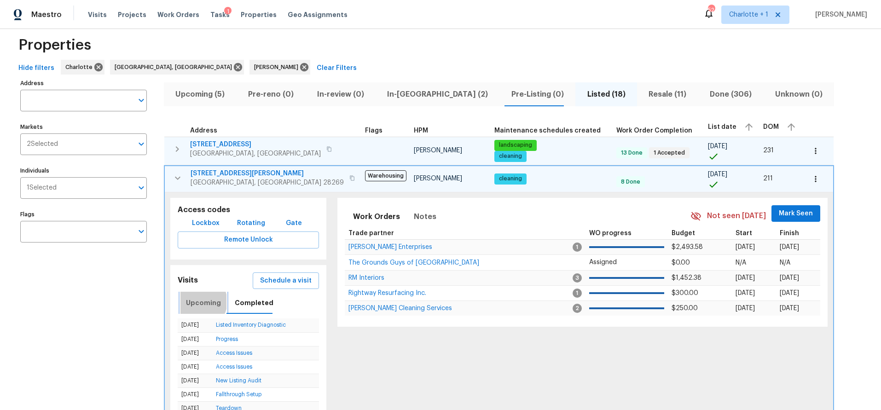
click at [198, 302] on span "Upcoming" at bounding box center [203, 303] width 35 height 12
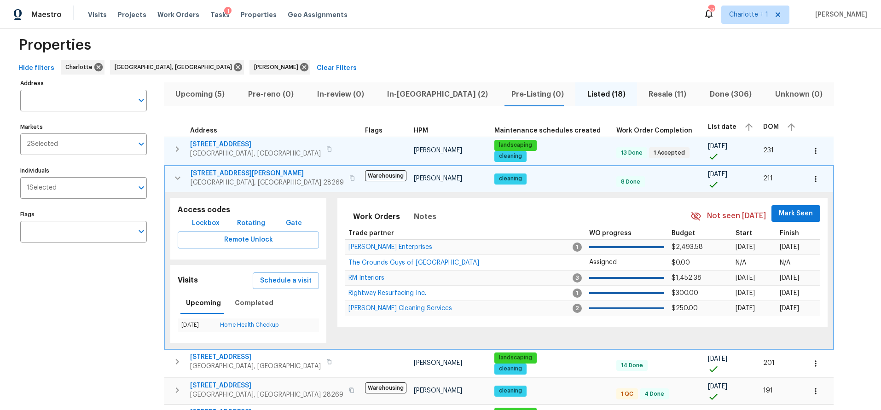
click at [179, 177] on icon "button" at bounding box center [178, 177] width 6 height 3
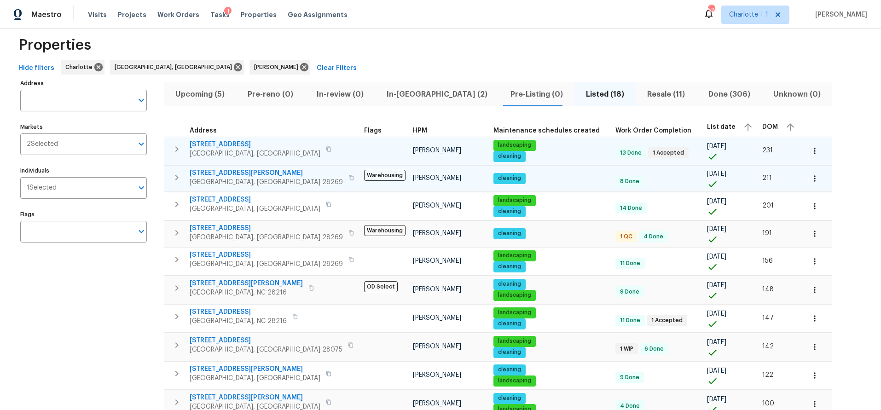
click at [454, 65] on div "Hide filters Charlotte Greensboro, NC Dan Baquero Clear Filters" at bounding box center [441, 68] width 852 height 17
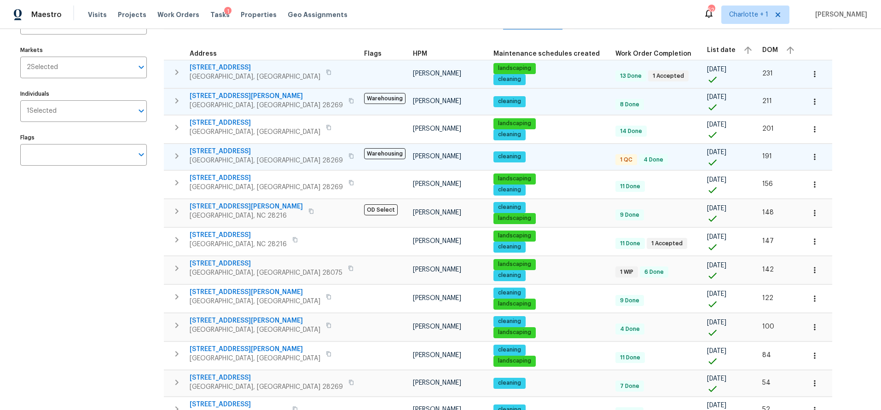
scroll to position [90, 0]
click at [171, 153] on icon "button" at bounding box center [176, 156] width 11 height 11
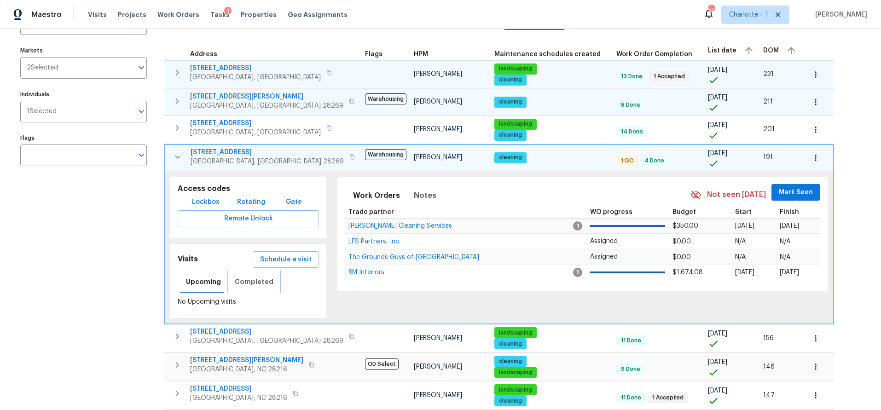
click at [247, 282] on span "Completed" at bounding box center [254, 282] width 39 height 12
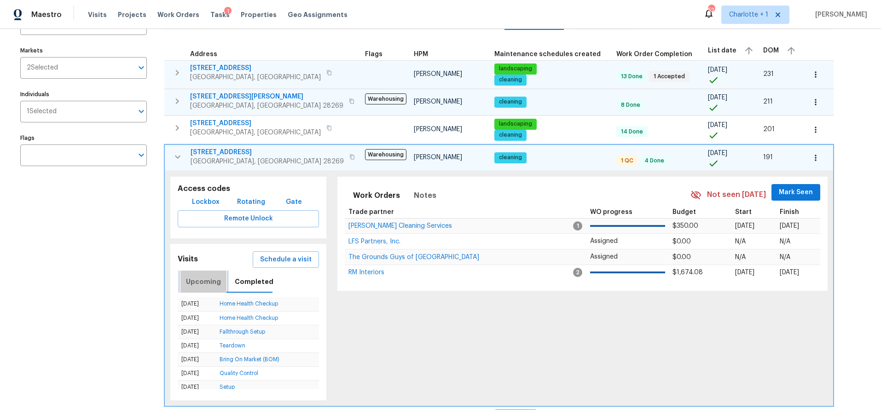
click at [207, 281] on span "Upcoming" at bounding box center [203, 282] width 35 height 12
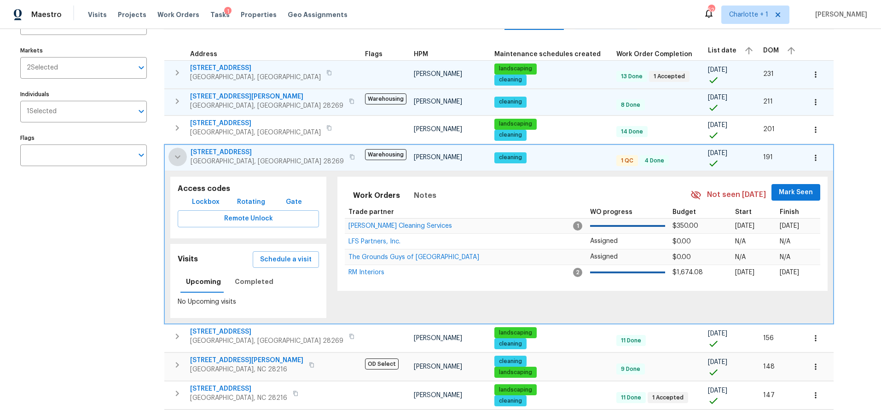
click at [178, 155] on icon "button" at bounding box center [177, 156] width 11 height 11
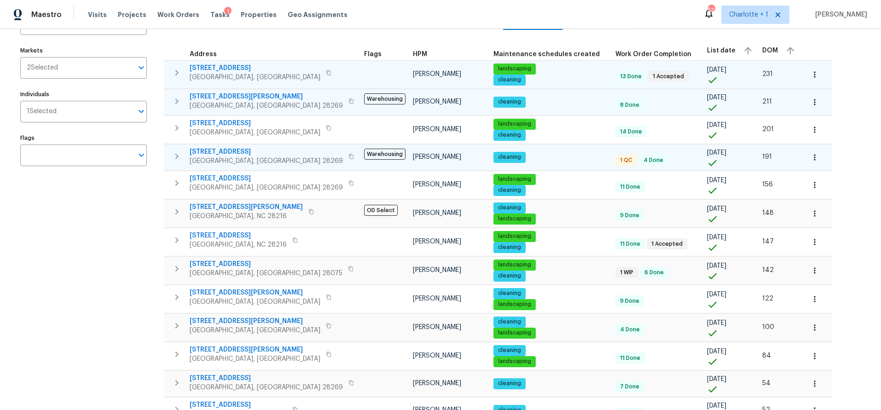
drag, startPoint x: 110, startPoint y: 224, endPoint x: 125, endPoint y: 211, distance: 19.6
click at [115, 218] on div "Address Address Markets 2 Selected Markets Individuals 1 Selected Individuals F…" at bounding box center [89, 293] width 138 height 587
click at [833, 115] on div "Address Address Markets 2 Selected Markets Individuals 1 Selected Individuals F…" at bounding box center [441, 293] width 852 height 587
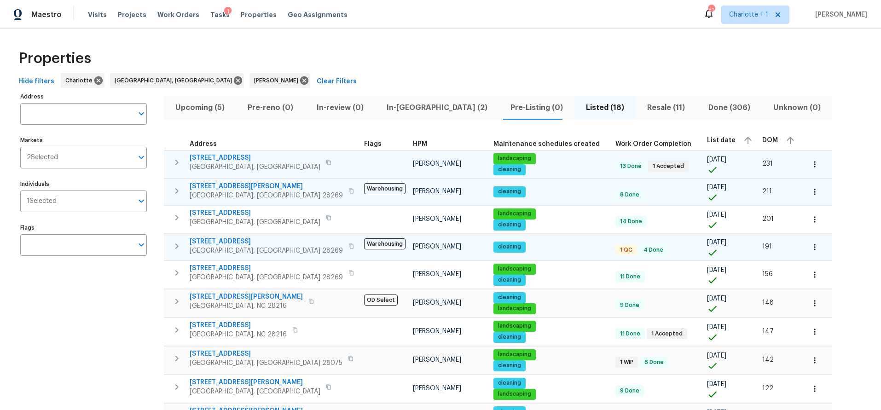
scroll to position [3, 0]
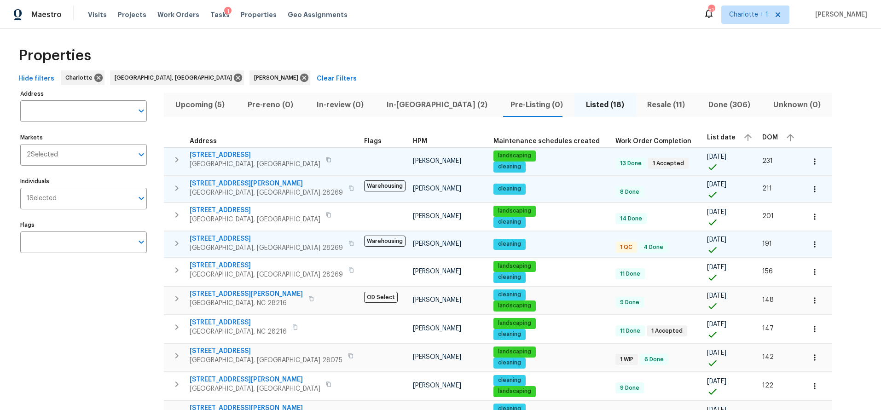
click at [217, 110] on span "Upcoming (5)" at bounding box center [199, 105] width 61 height 13
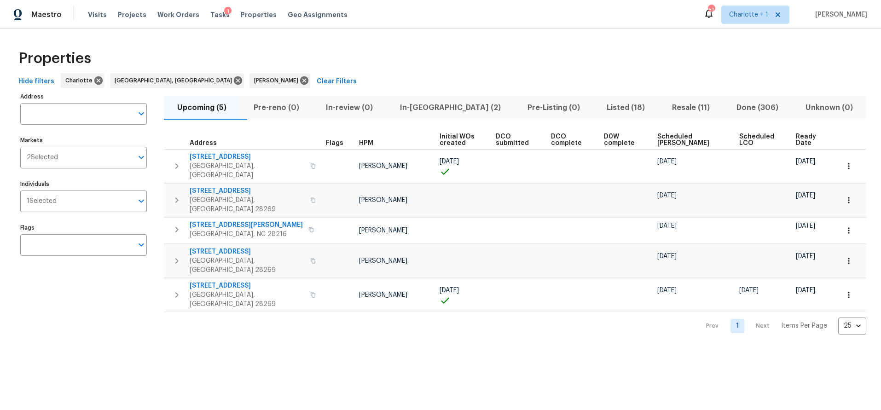
click at [697, 140] on span "Scheduled COE" at bounding box center [691, 140] width 66 height 13
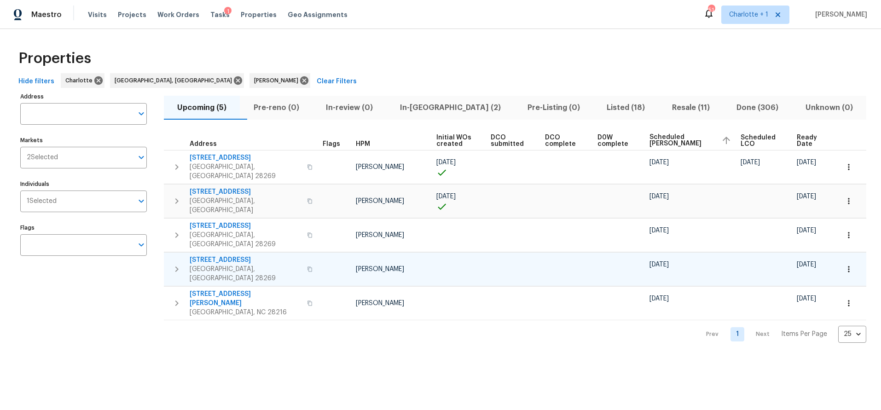
click at [220, 256] on span "2220 Brandybuck Ln" at bounding box center [246, 260] width 112 height 9
click at [172, 264] on icon "button" at bounding box center [176, 269] width 11 height 11
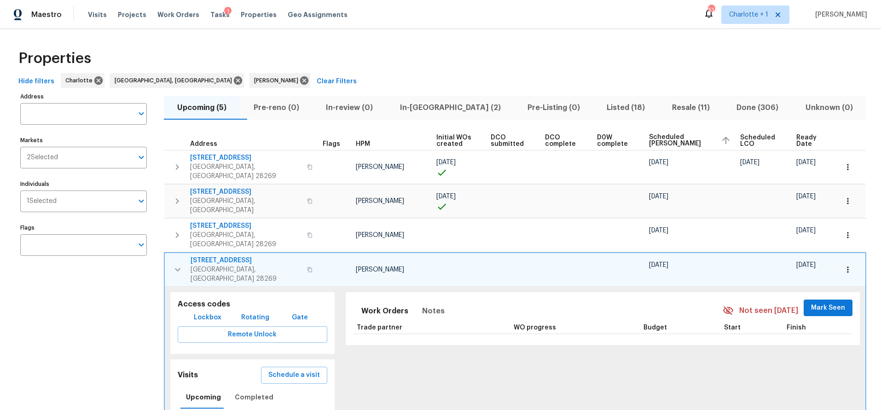
scroll to position [71, 0]
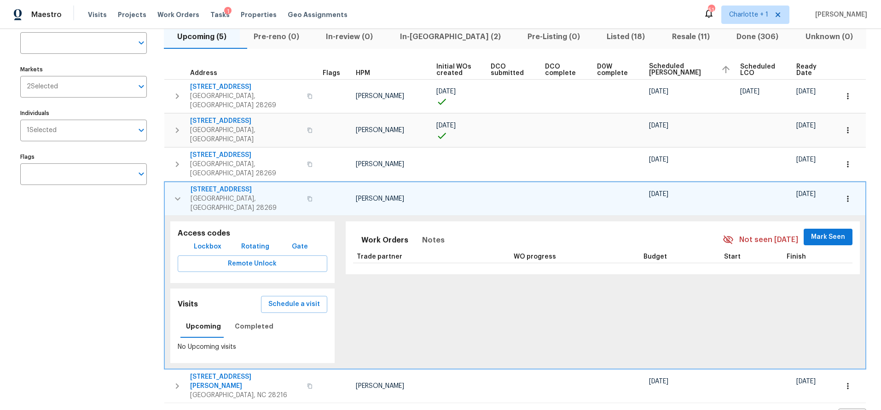
click at [178, 193] on icon "button" at bounding box center [177, 198] width 11 height 11
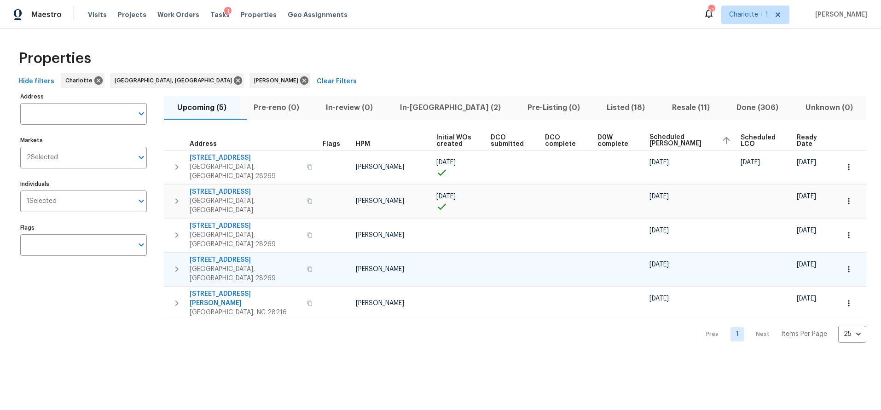
scroll to position [0, 0]
click at [440, 117] on button "In-reno (2)" at bounding box center [450, 108] width 128 height 24
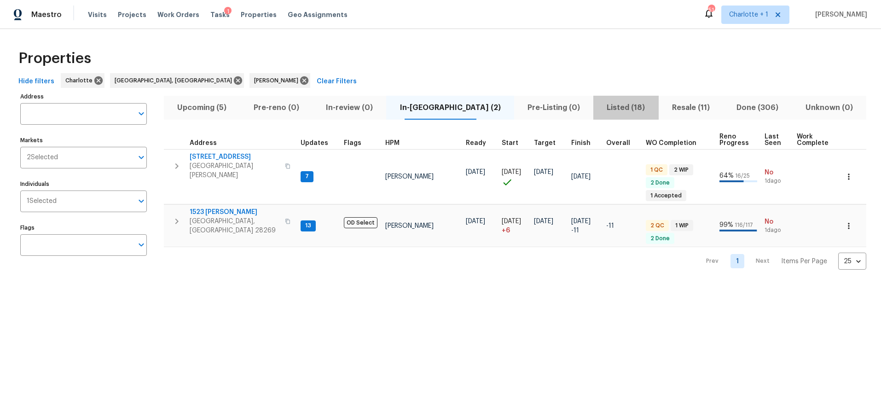
click at [599, 103] on span "Listed (18)" at bounding box center [626, 107] width 54 height 13
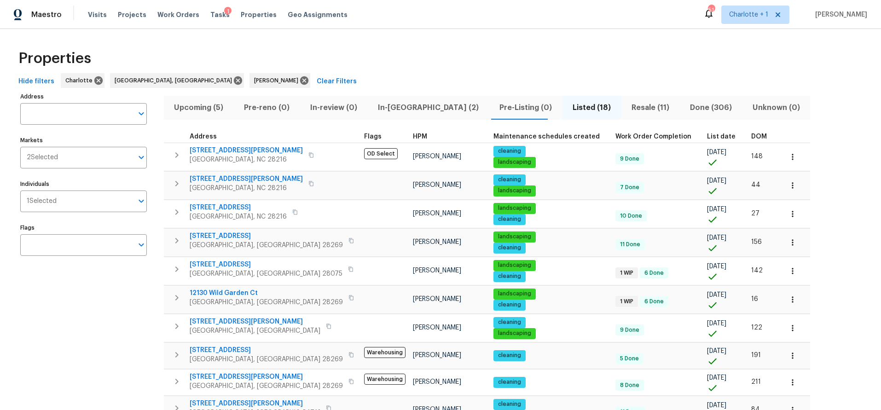
click at [751, 139] on span "DOM" at bounding box center [759, 137] width 16 height 6
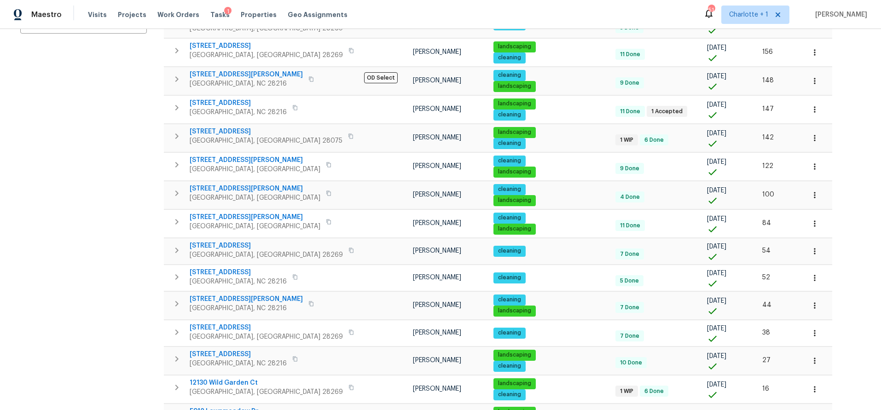
scroll to position [288, 0]
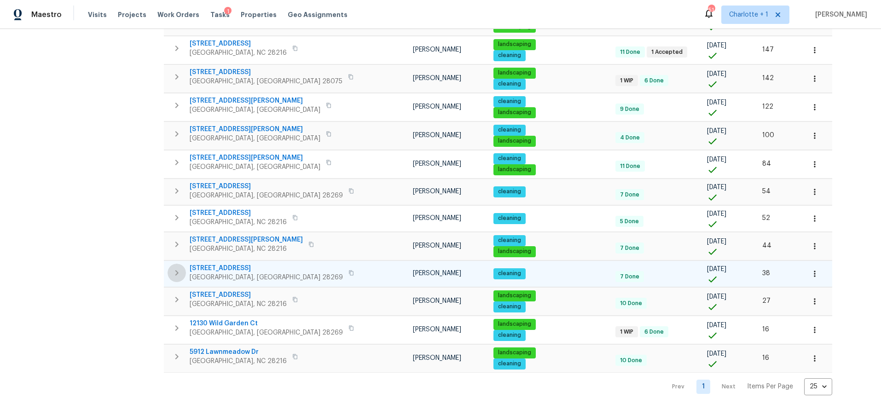
click at [176, 268] on icon "button" at bounding box center [176, 273] width 11 height 11
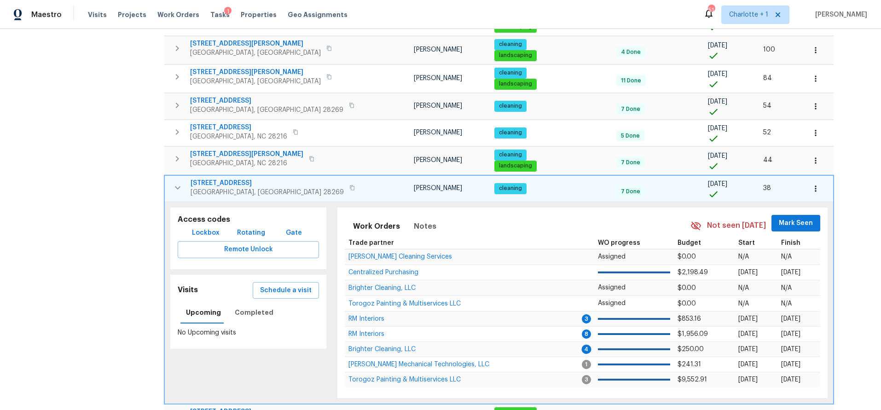
scroll to position [399, 0]
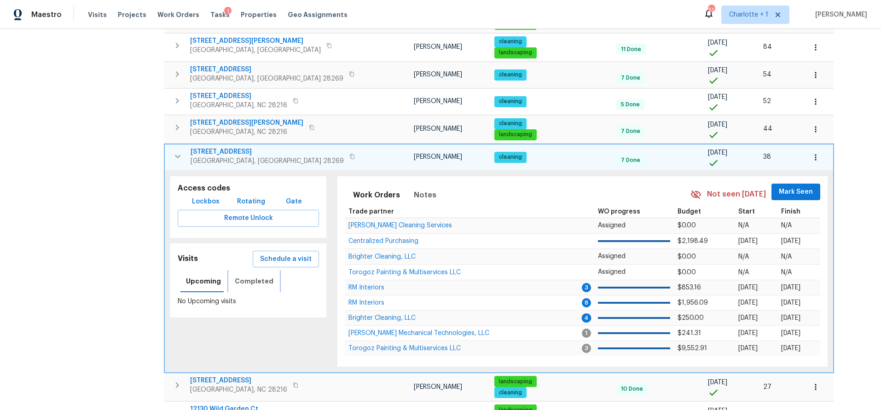
click at [254, 285] on span "Completed" at bounding box center [254, 282] width 39 height 12
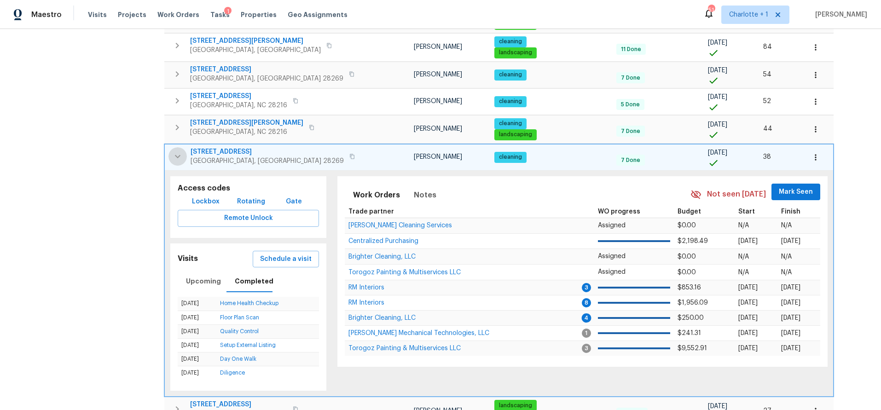
click at [173, 157] on icon "button" at bounding box center [177, 156] width 11 height 11
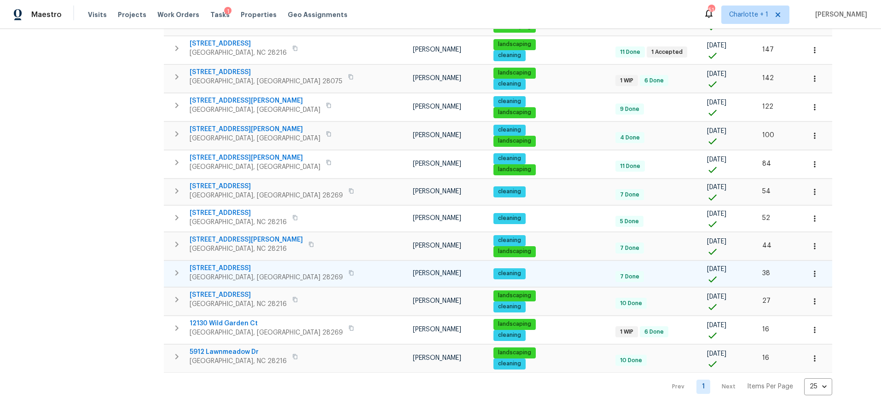
scroll to position [288, 0]
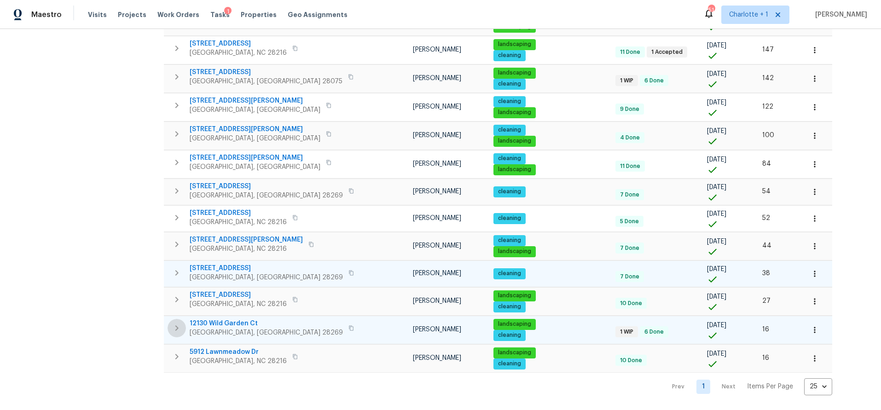
click at [175, 326] on icon "button" at bounding box center [176, 329] width 3 height 6
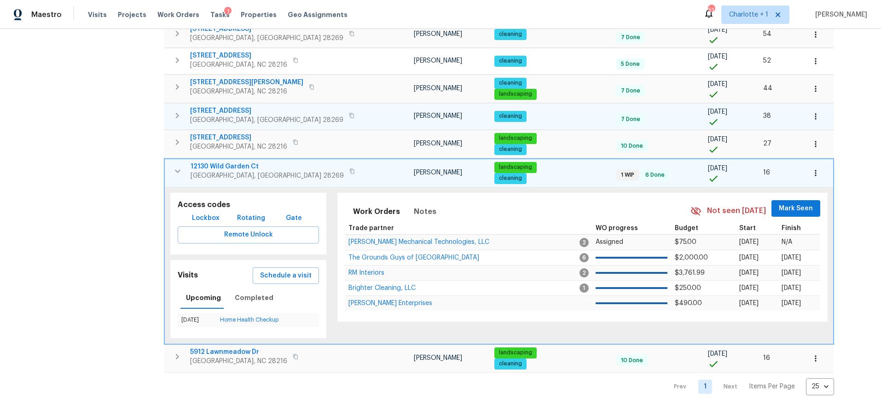
scroll to position [446, 0]
click at [247, 292] on span "Completed" at bounding box center [254, 298] width 39 height 12
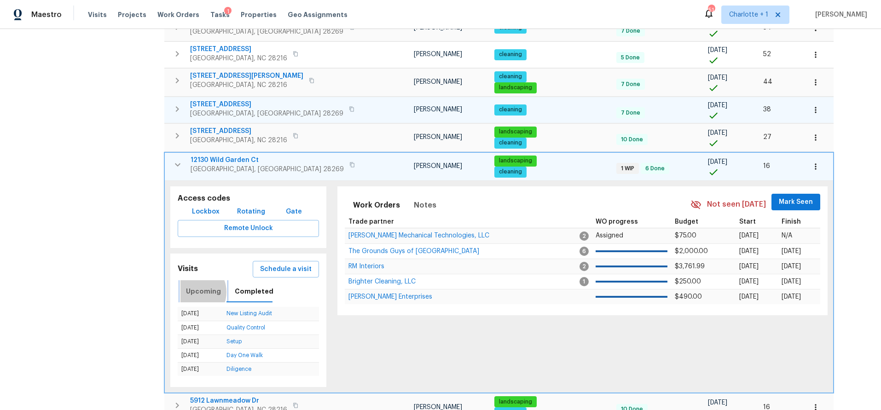
click at [192, 291] on span "Upcoming" at bounding box center [203, 292] width 35 height 12
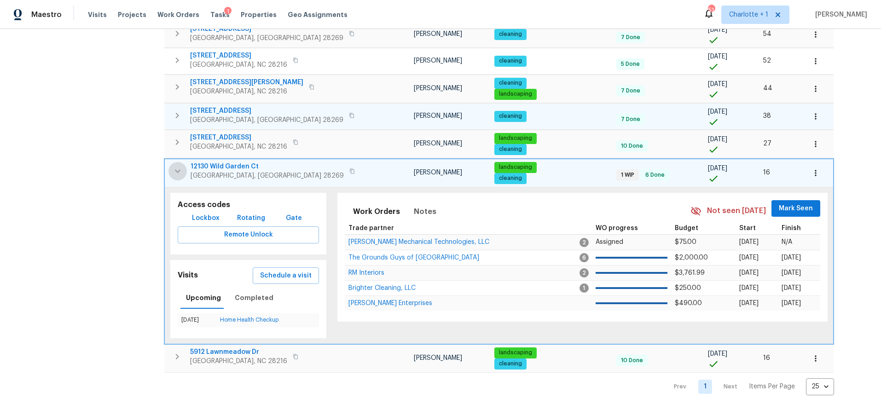
click at [175, 167] on icon "button" at bounding box center [177, 171] width 11 height 11
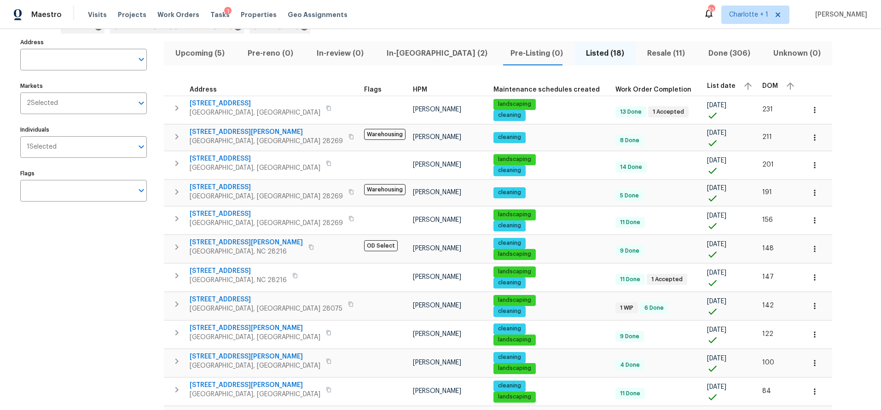
scroll to position [54, 0]
drag, startPoint x: 90, startPoint y: 291, endPoint x: 101, endPoint y: 299, distance: 13.2
click at [90, 291] on div "Address Address Markets 2 Selected Markets Individuals 1 Selected Individuals F…" at bounding box center [89, 329] width 138 height 587
click at [176, 307] on icon "button" at bounding box center [176, 304] width 11 height 11
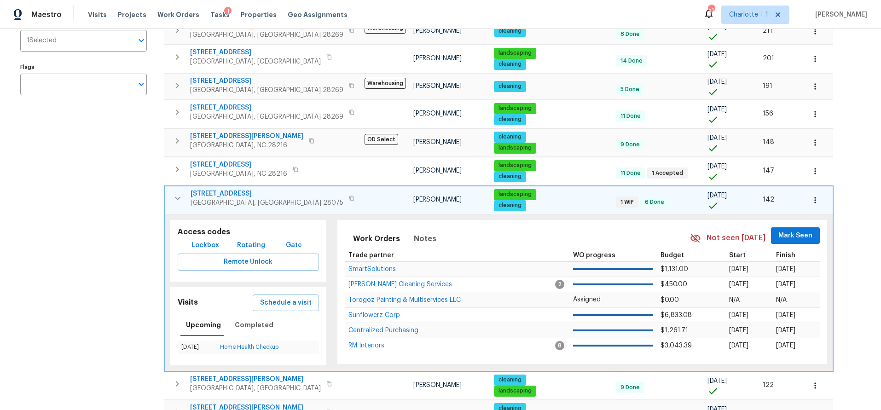
scroll to position [173, 0]
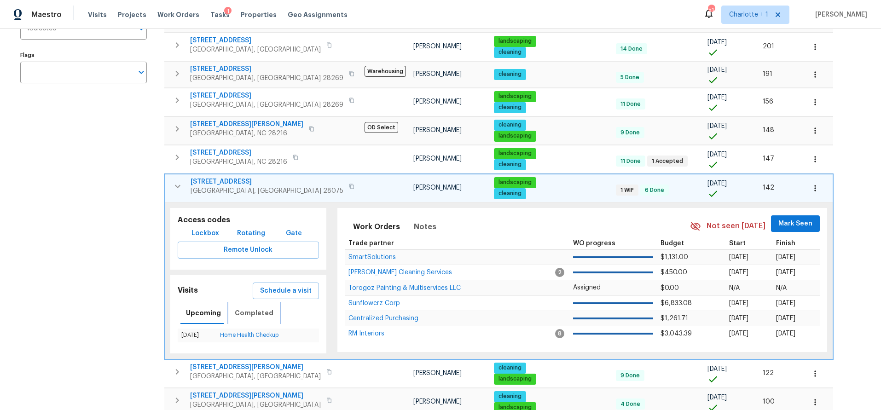
click at [256, 315] on span "Completed" at bounding box center [254, 314] width 39 height 12
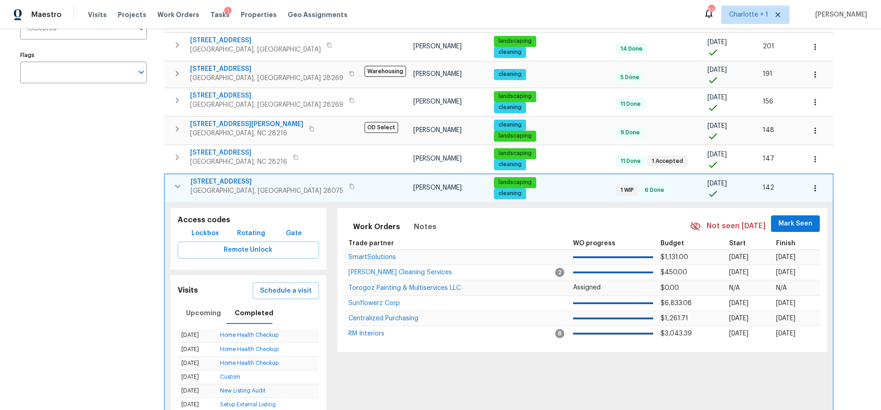
click at [182, 189] on icon "button" at bounding box center [177, 186] width 11 height 11
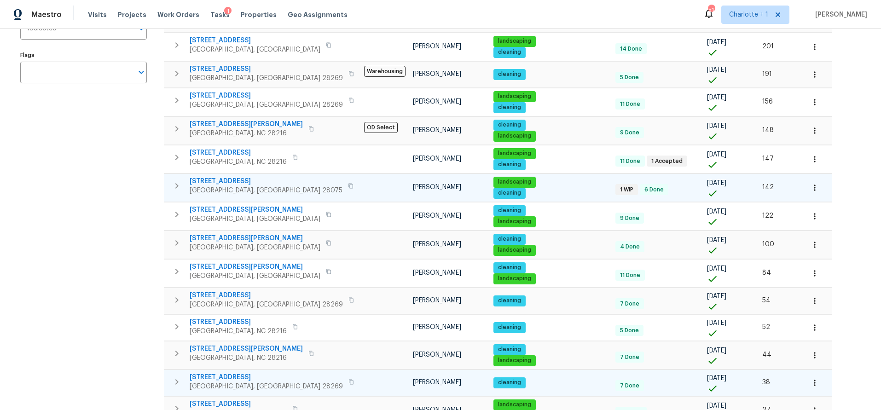
click at [803, 148] on div "Address Address Markets 2 Selected Markets Individuals 1 Selected Individuals F…" at bounding box center [441, 211] width 852 height 587
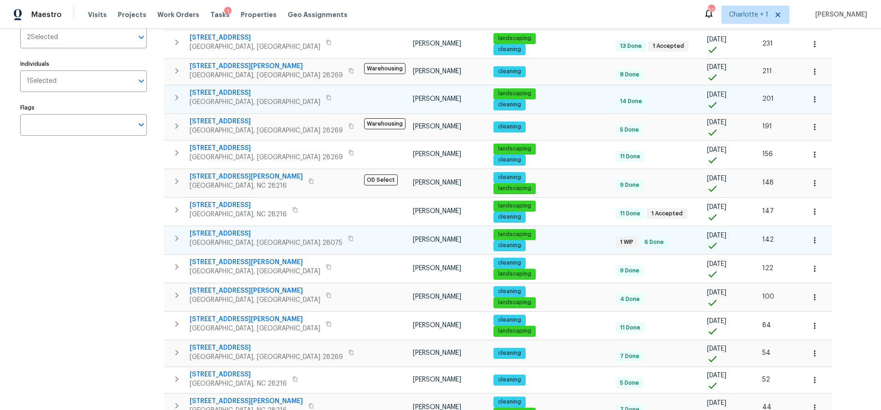
scroll to position [0, 0]
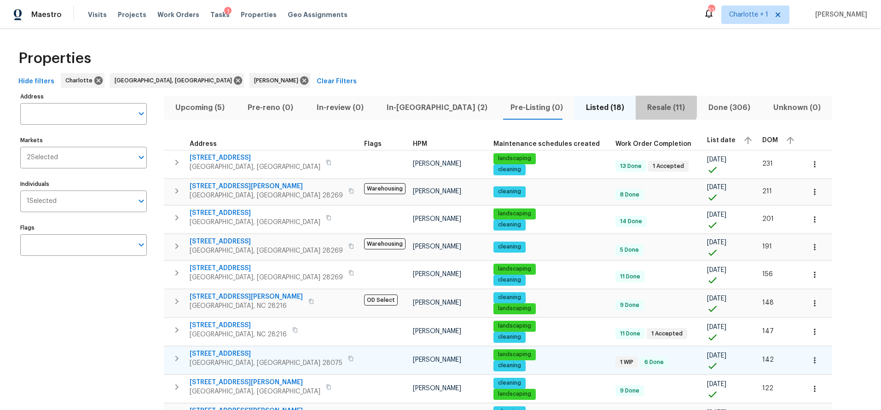
click at [641, 104] on span "Resale (11)" at bounding box center [666, 107] width 50 height 13
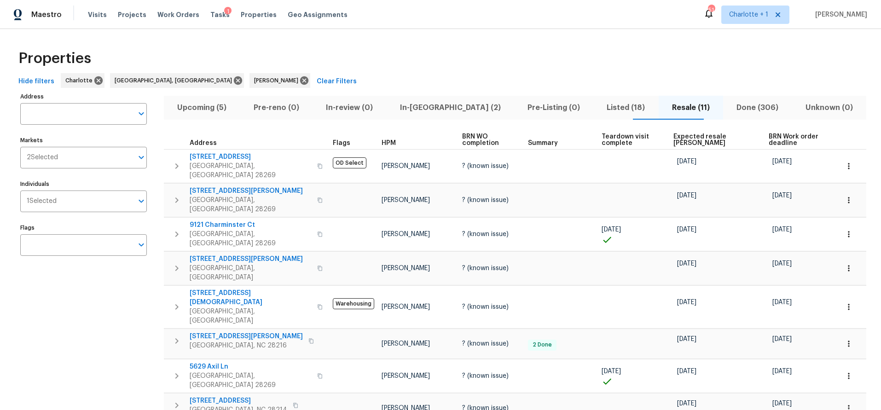
click at [684, 138] on span "Expected resale COE" at bounding box center [714, 140] width 80 height 13
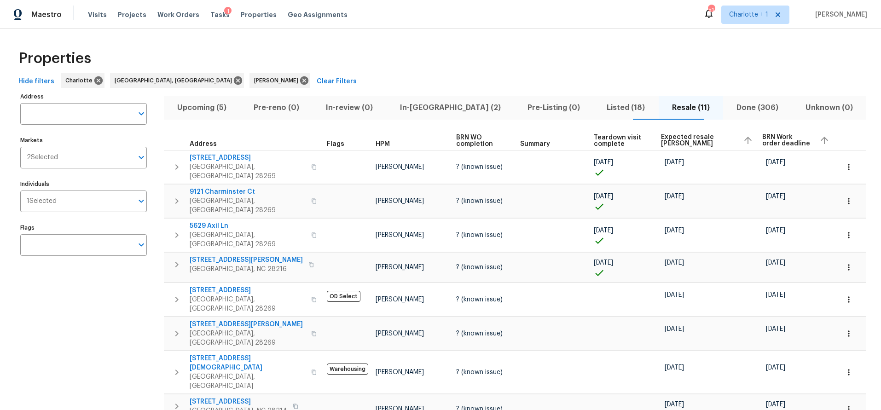
click at [684, 138] on span "Expected resale COE" at bounding box center [698, 140] width 75 height 13
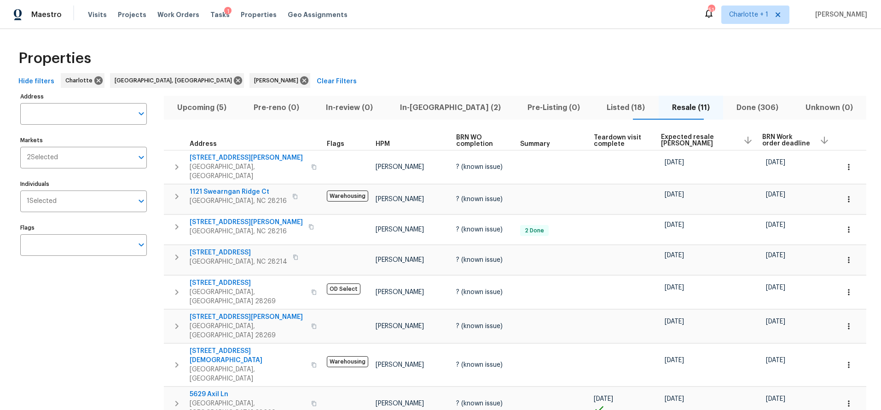
click at [549, 63] on div "Properties" at bounding box center [441, 58] width 852 height 29
click at [175, 197] on icon "button" at bounding box center [176, 196] width 11 height 11
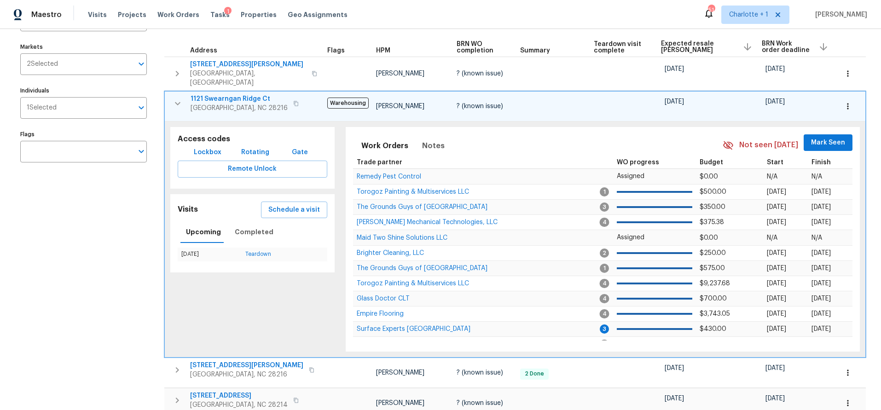
scroll to position [100, 0]
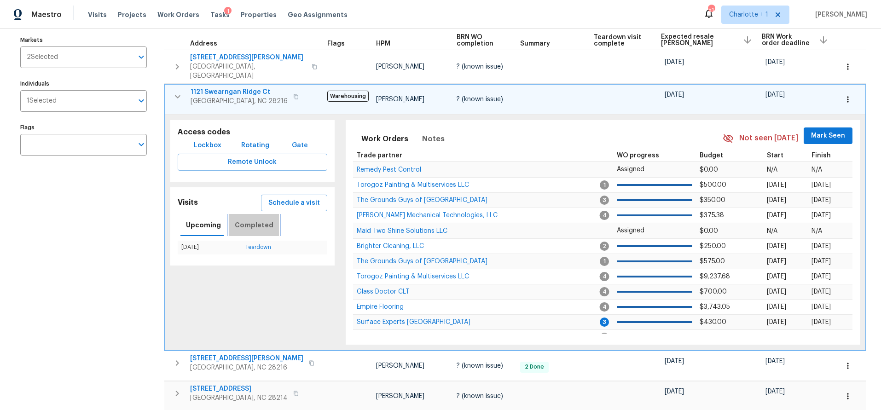
click at [262, 223] on span "Completed" at bounding box center [254, 226] width 39 height 12
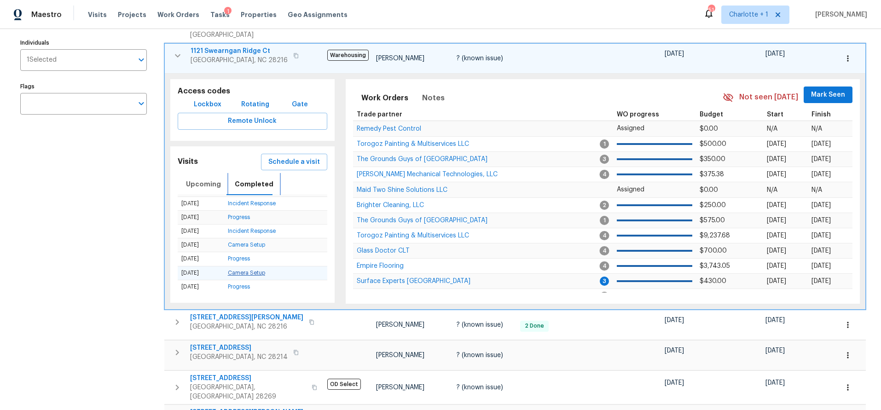
scroll to position [0, 0]
click at [210, 179] on span "Upcoming" at bounding box center [203, 185] width 35 height 12
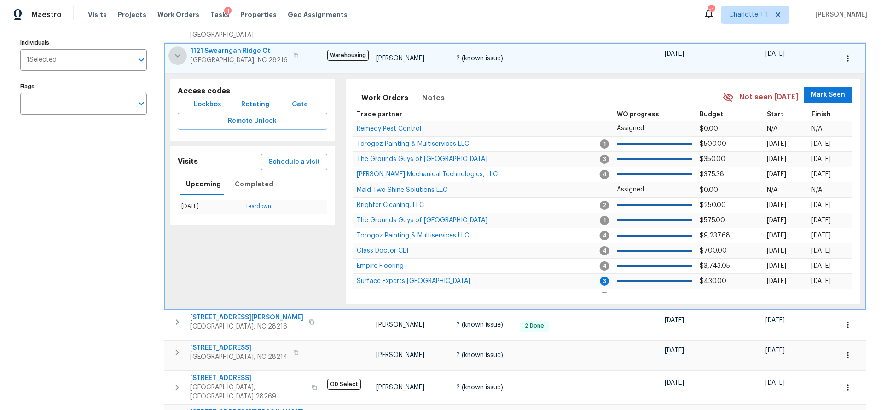
click at [176, 54] on icon "button" at bounding box center [178, 55] width 6 height 3
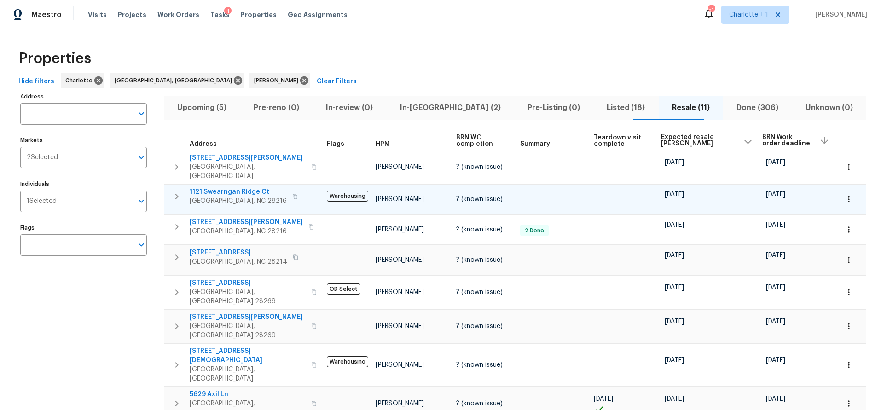
click at [442, 108] on span "In-reno (2)" at bounding box center [450, 107] width 116 height 13
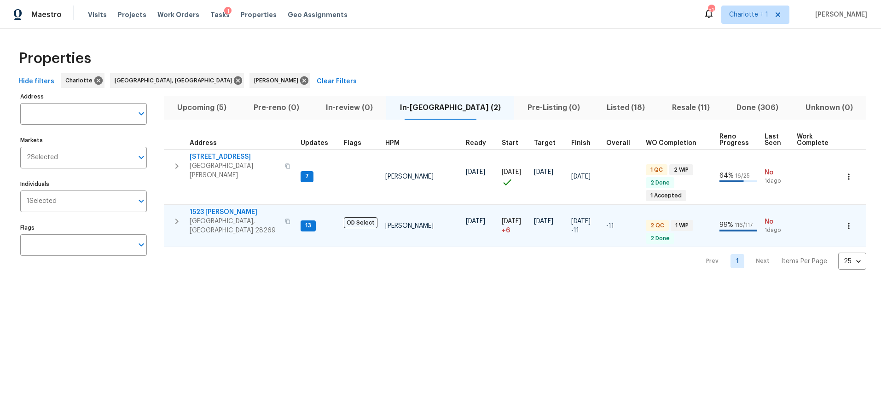
click at [167, 217] on td "1523 Callender Ln Charlotte, NC 28269" at bounding box center [230, 221] width 133 height 33
click at [172, 216] on icon "button" at bounding box center [176, 221] width 11 height 11
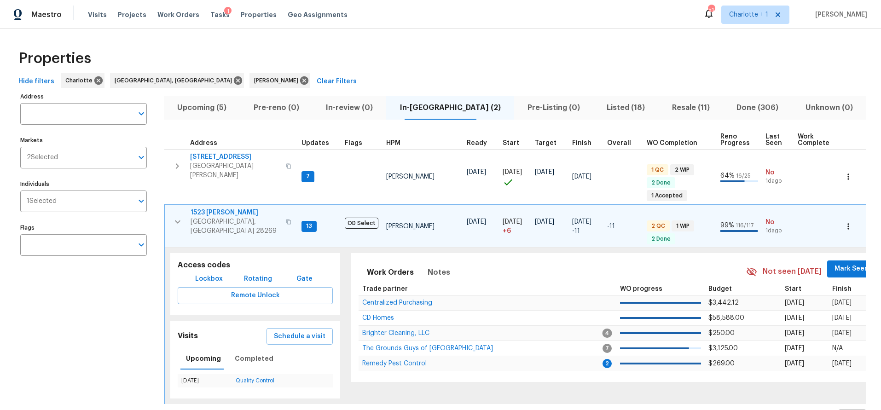
click at [214, 208] on span "1523 Callender Ln" at bounding box center [236, 212] width 90 height 9
click at [181, 216] on icon "button" at bounding box center [177, 221] width 11 height 11
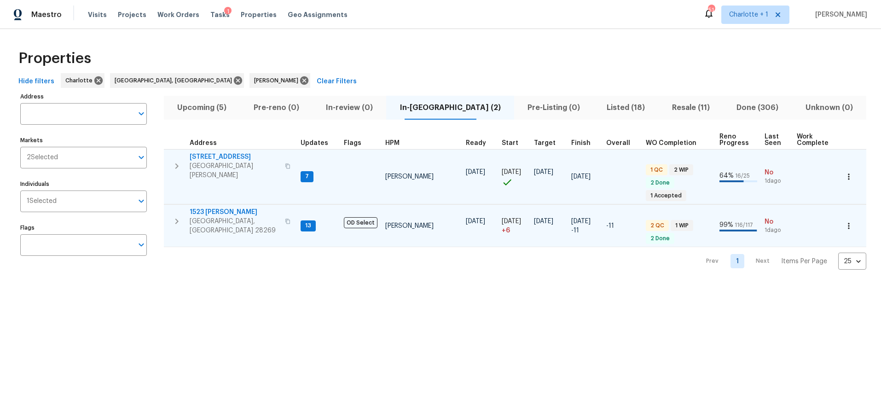
click at [229, 159] on span "133 Devynn Ridge Ct" at bounding box center [235, 156] width 90 height 9
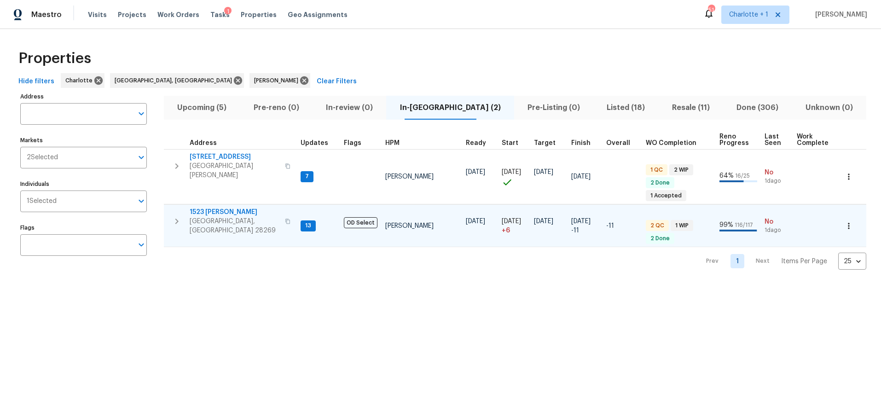
click at [223, 114] on span "Upcoming (5)" at bounding box center [201, 107] width 65 height 13
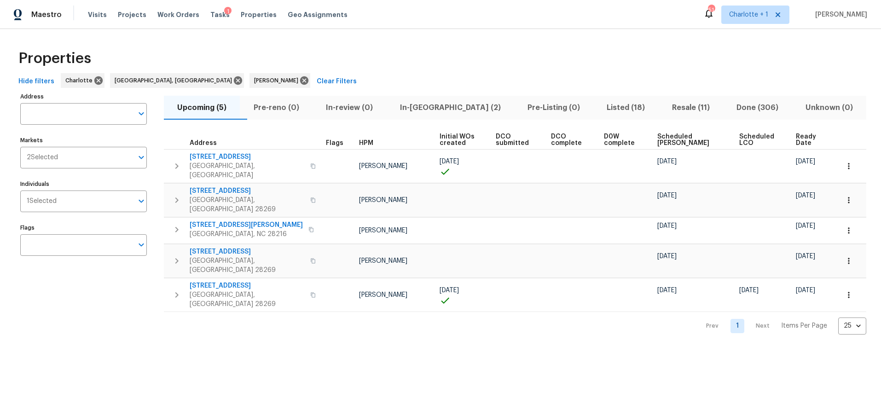
click at [690, 141] on span "Scheduled COE" at bounding box center [691, 140] width 66 height 13
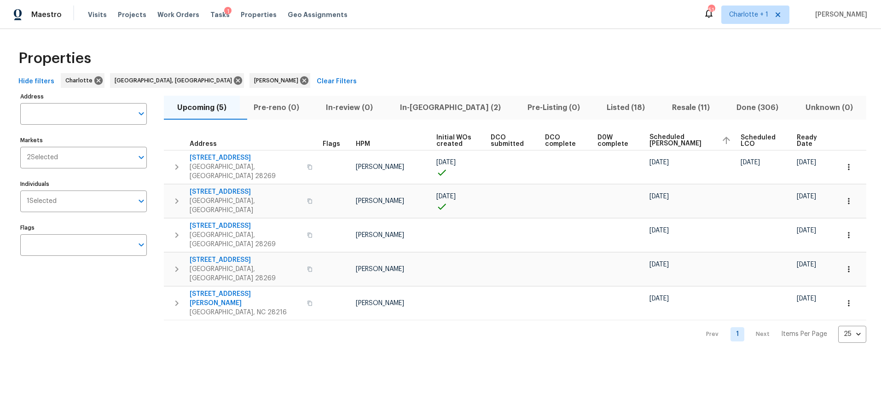
click at [530, 66] on div "Properties" at bounding box center [441, 58] width 852 height 29
click at [599, 106] on span "Listed (18)" at bounding box center [626, 107] width 54 height 13
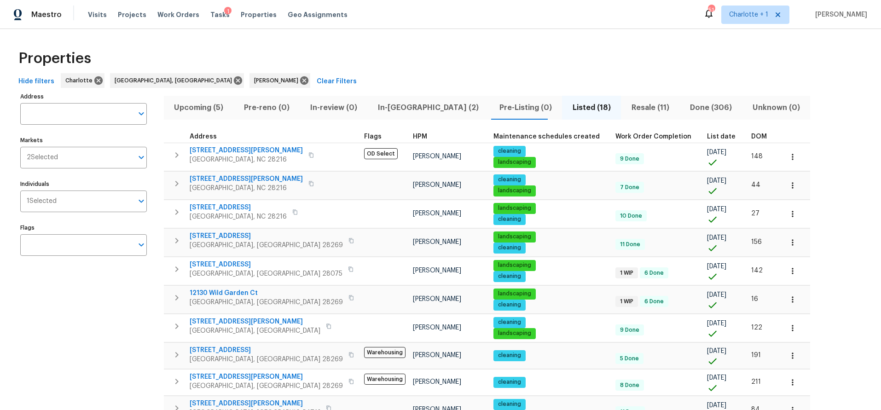
click at [751, 135] on span "DOM" at bounding box center [759, 137] width 16 height 6
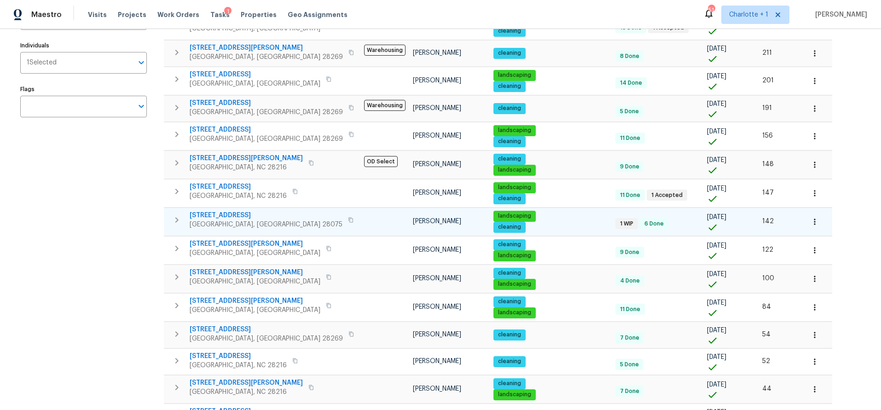
scroll to position [146, 0]
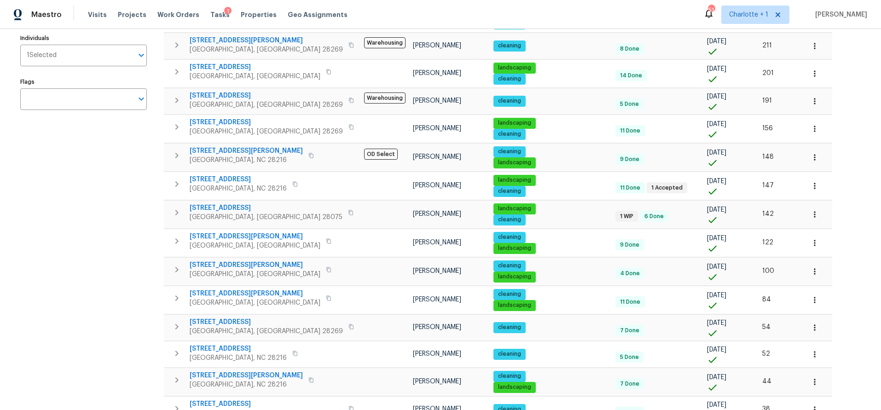
click at [85, 192] on div "Address Address Markets 2 Selected Markets Individuals 1 Selected Individuals F…" at bounding box center [89, 237] width 138 height 587
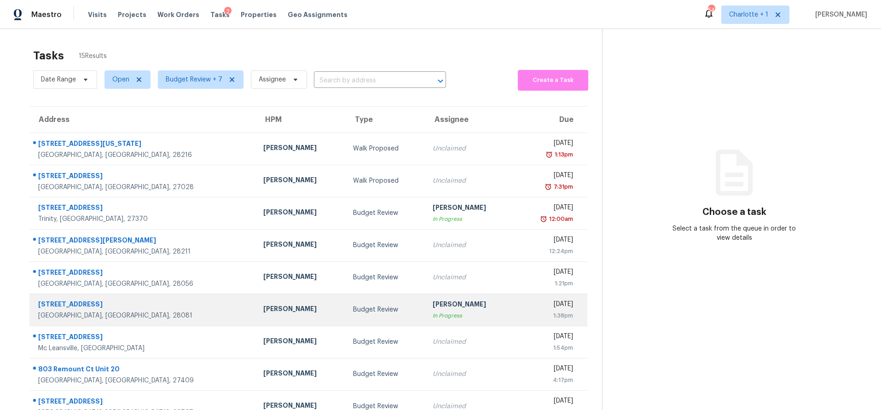
click at [122, 303] on div "1003 Robinhood Ln" at bounding box center [143, 306] width 210 height 12
click at [129, 323] on td "1003 Robinhood Ln Kannapolis, NC, 28081" at bounding box center [142, 310] width 227 height 32
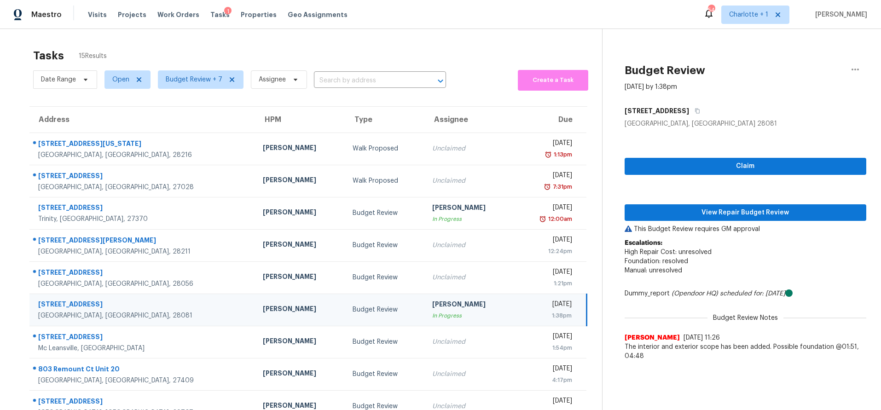
click at [354, 323] on td "Budget Review" at bounding box center [385, 310] width 80 height 32
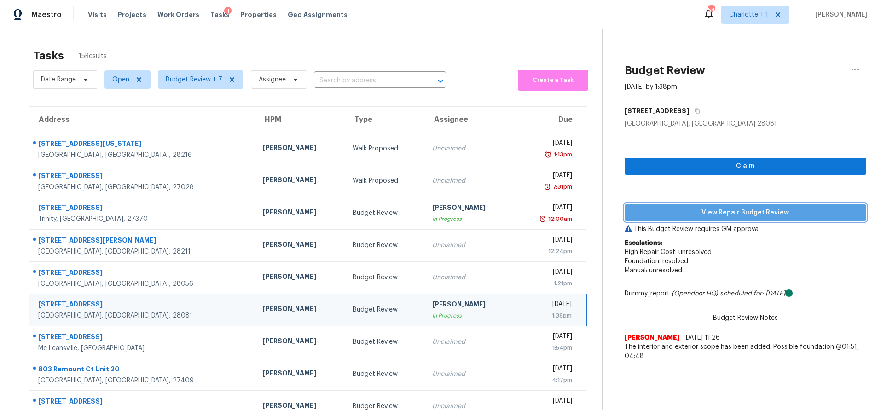
click at [683, 210] on span "View Repair Budget Review" at bounding box center [745, 213] width 227 height 12
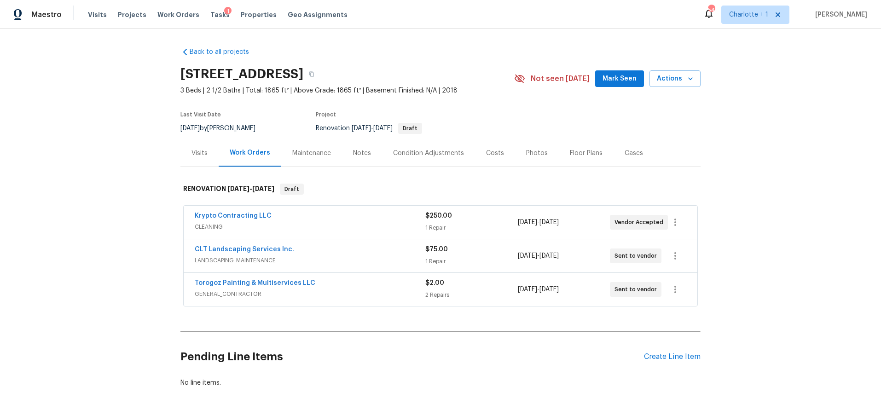
click at [353, 153] on div "Notes" at bounding box center [362, 153] width 18 height 9
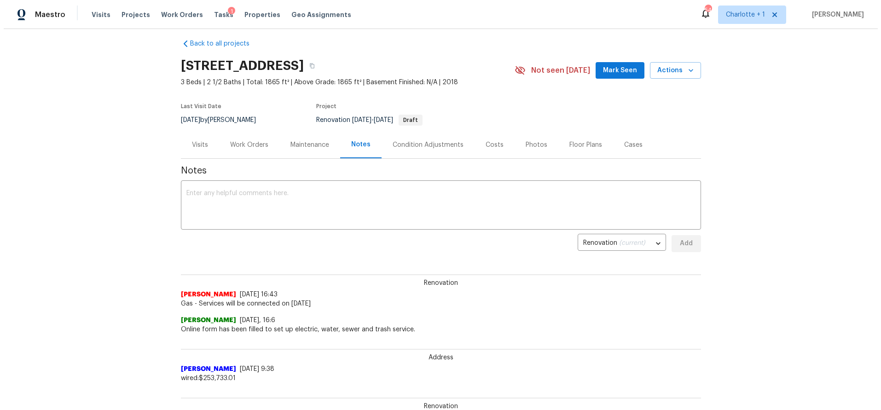
scroll to position [8, 0]
click at [407, 138] on div "Condition Adjustments" at bounding box center [424, 144] width 93 height 27
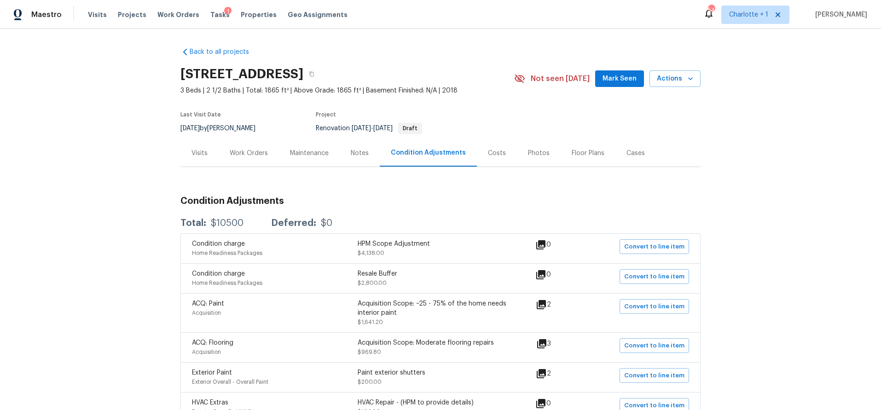
click at [484, 148] on div "Costs" at bounding box center [497, 153] width 40 height 27
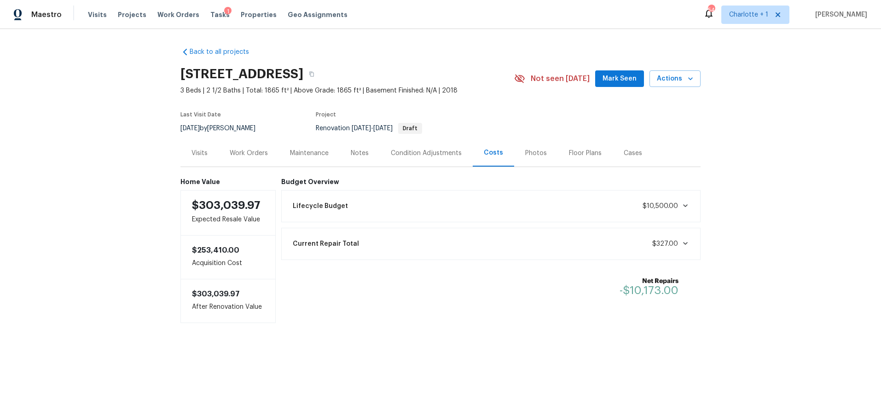
click at [183, 151] on div "Visits" at bounding box center [200, 153] width 38 height 27
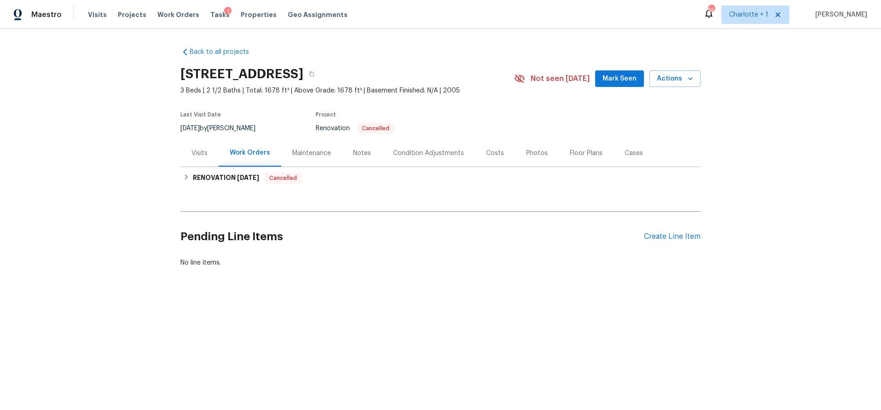
click at [504, 151] on div "Costs" at bounding box center [495, 153] width 40 height 27
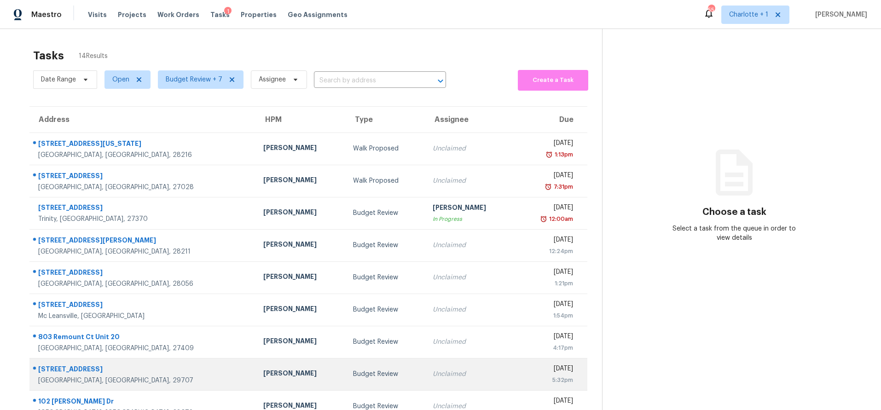
scroll to position [76, 0]
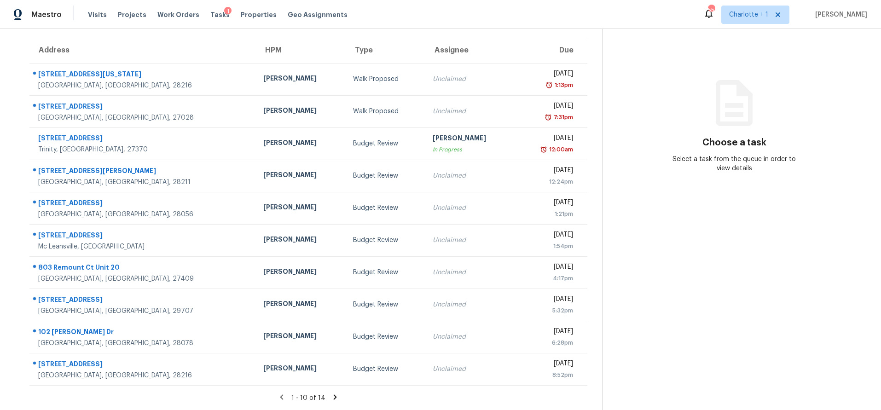
click at [332, 393] on icon at bounding box center [335, 397] width 8 height 8
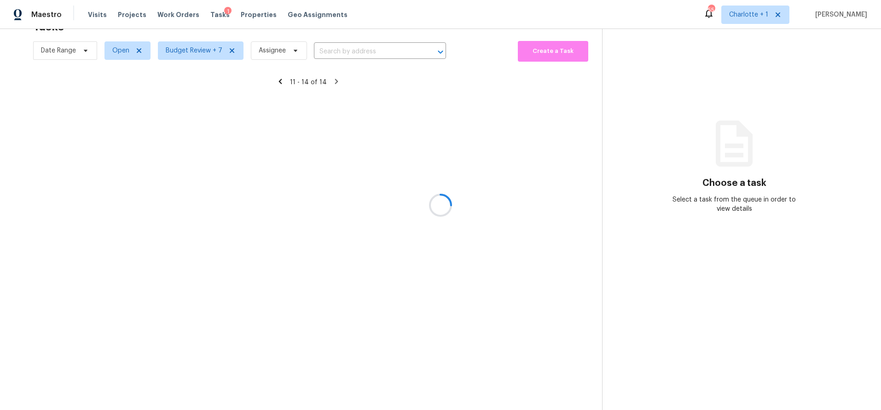
scroll to position [36, 0]
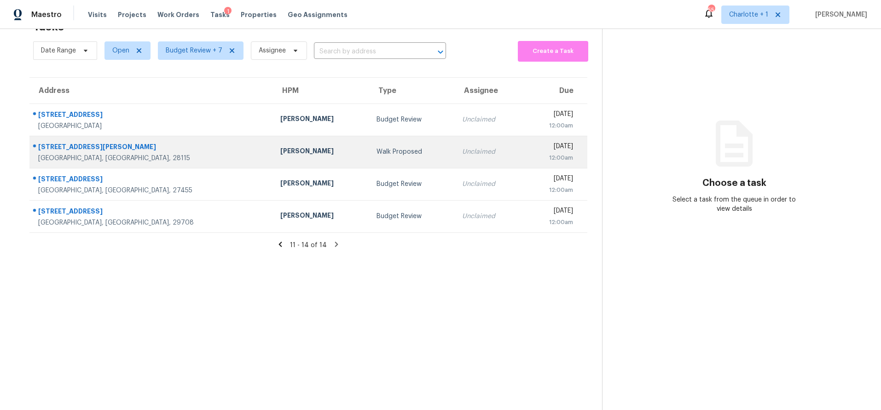
click at [369, 140] on td "Walk Proposed" at bounding box center [412, 152] width 86 height 32
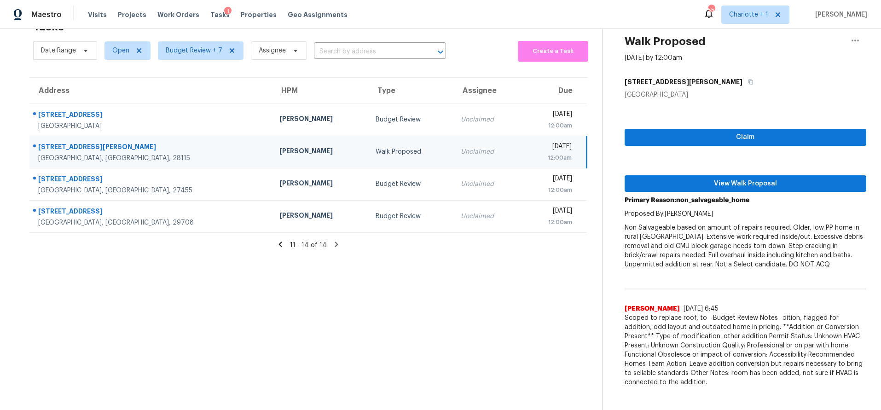
click at [276, 240] on icon at bounding box center [280, 244] width 8 height 8
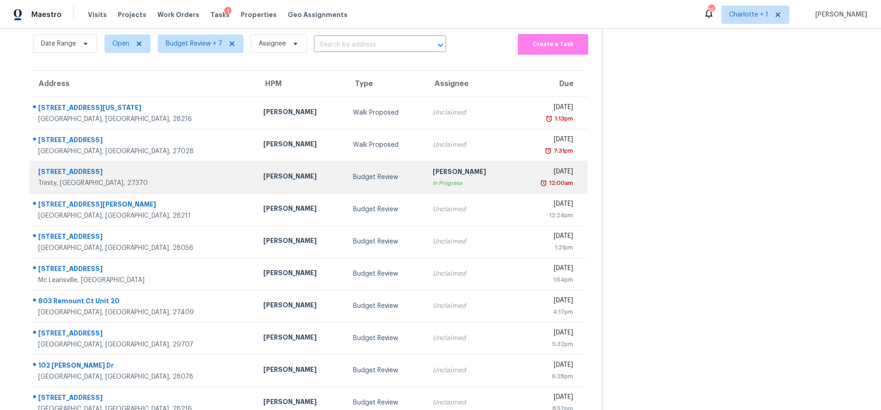
scroll to position [76, 0]
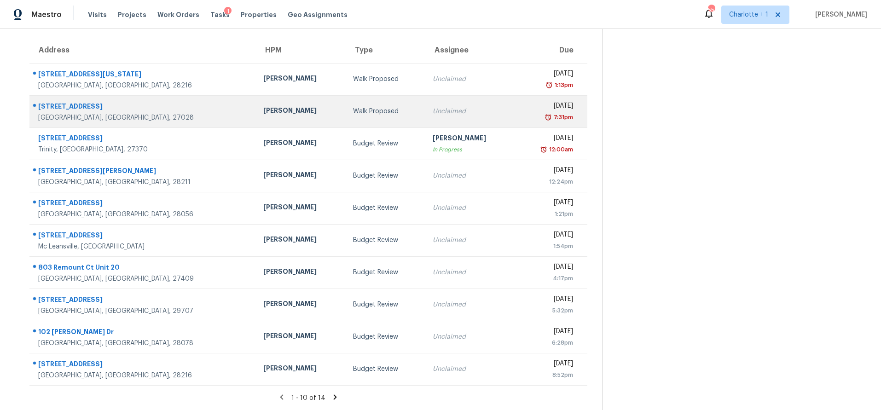
click at [353, 107] on div "Walk Proposed" at bounding box center [385, 111] width 65 height 9
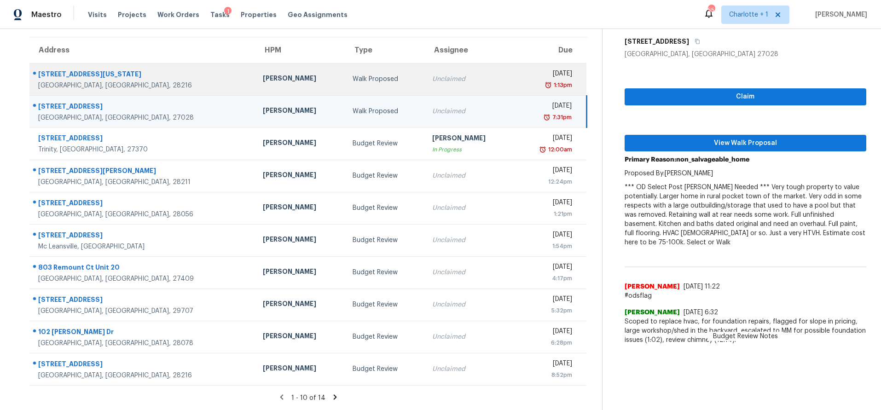
click at [345, 80] on td "Walk Proposed" at bounding box center [385, 79] width 80 height 32
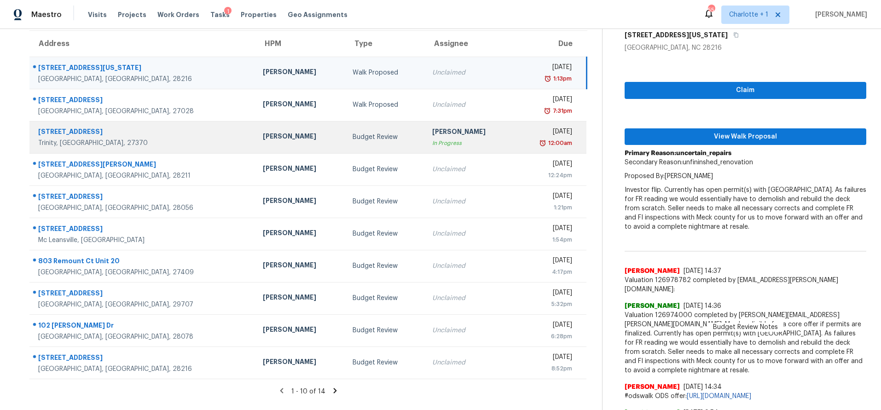
click at [432, 136] on div "[PERSON_NAME]" at bounding box center [469, 133] width 75 height 12
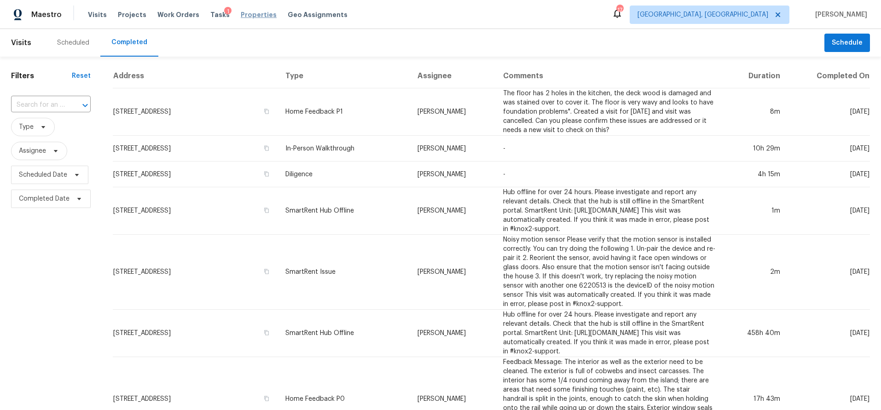
click at [244, 14] on span "Properties" at bounding box center [259, 14] width 36 height 9
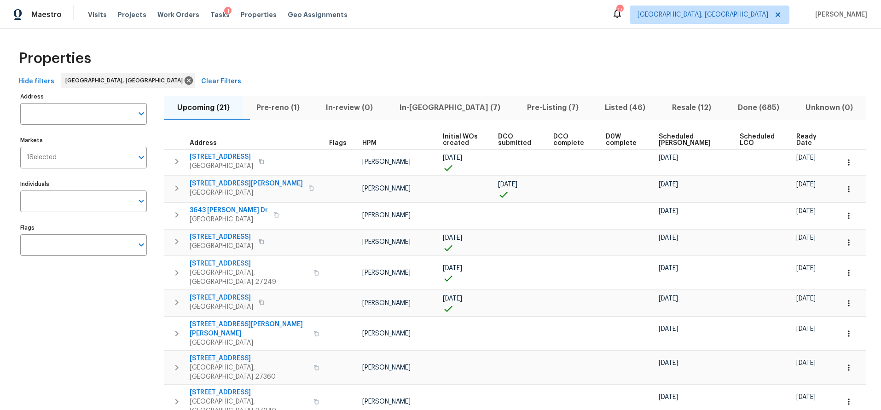
click at [530, 61] on div "Properties" at bounding box center [441, 58] width 852 height 29
click at [601, 107] on span "Listed (46)" at bounding box center [625, 107] width 56 height 13
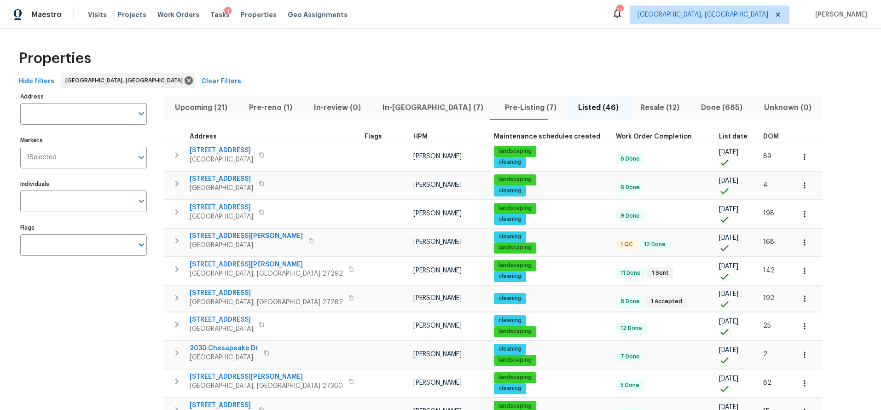
click at [763, 139] on span "DOM" at bounding box center [771, 137] width 16 height 6
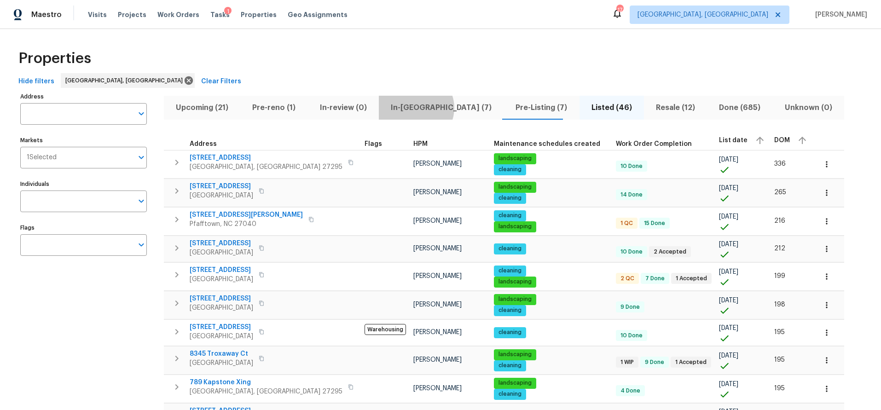
click at [410, 108] on span "In-[GEOGRAPHIC_DATA] (7)" at bounding box center [441, 107] width 114 height 13
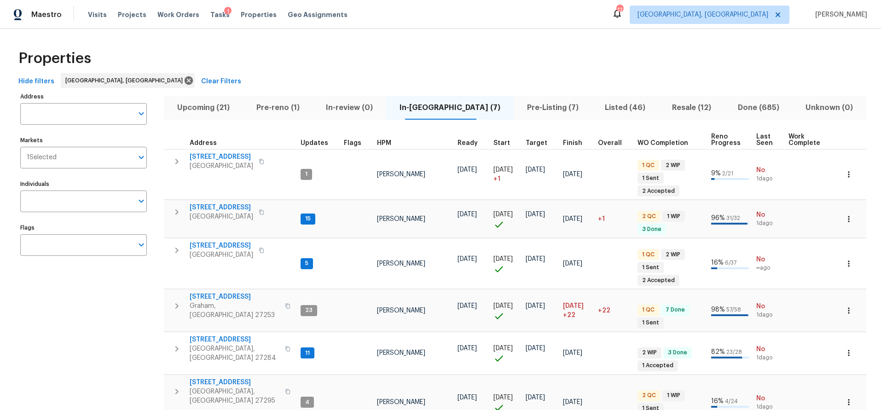
click at [434, 42] on div "Properties Hide filters Greensboro, NC Clear Filters Address Address Markets 1 …" at bounding box center [440, 274] width 881 height 490
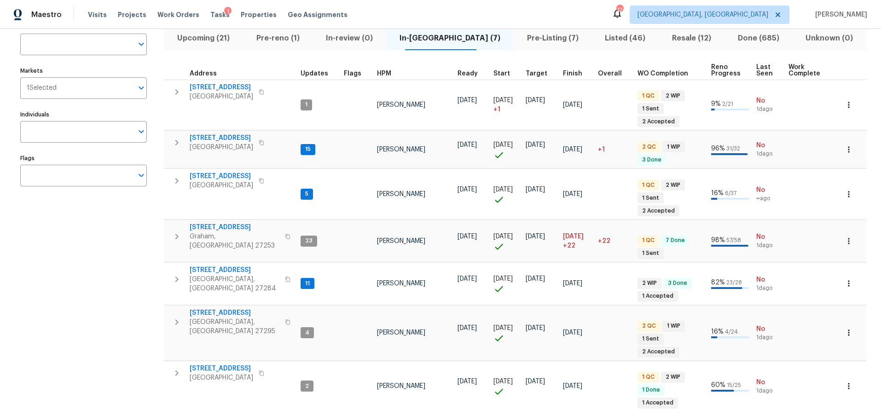
scroll to position [69, 0]
click at [281, 29] on button "Pre-reno (1)" at bounding box center [278, 39] width 70 height 24
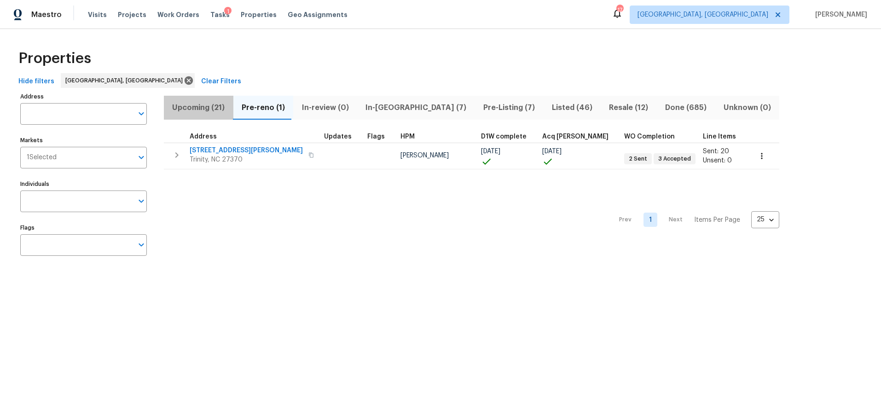
drag, startPoint x: 198, startPoint y: 113, endPoint x: 207, endPoint y: 111, distance: 9.0
click at [198, 113] on span "Upcoming (21)" at bounding box center [198, 107] width 58 height 13
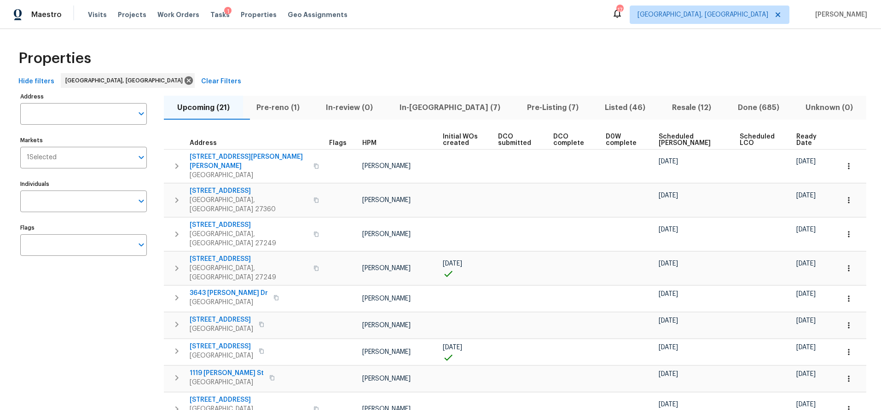
click at [668, 137] on span "Scheduled COE" at bounding box center [692, 140] width 66 height 13
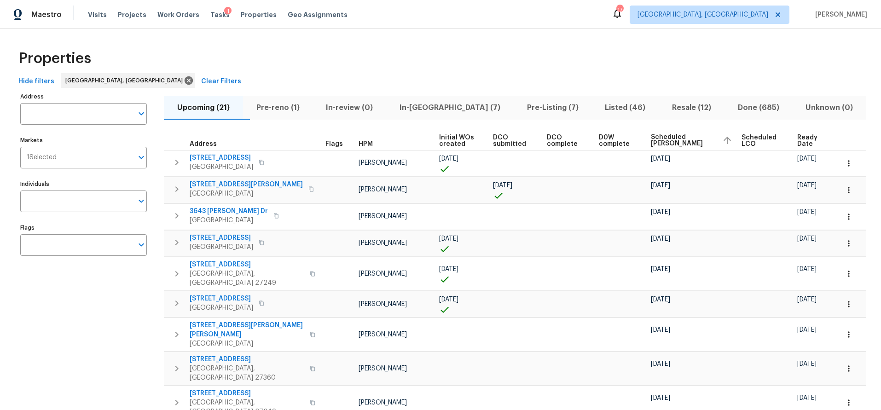
click at [418, 51] on div "Properties" at bounding box center [441, 58] width 852 height 29
click at [590, 83] on div "Hide filters Greensboro, NC Clear Filters" at bounding box center [441, 81] width 852 height 17
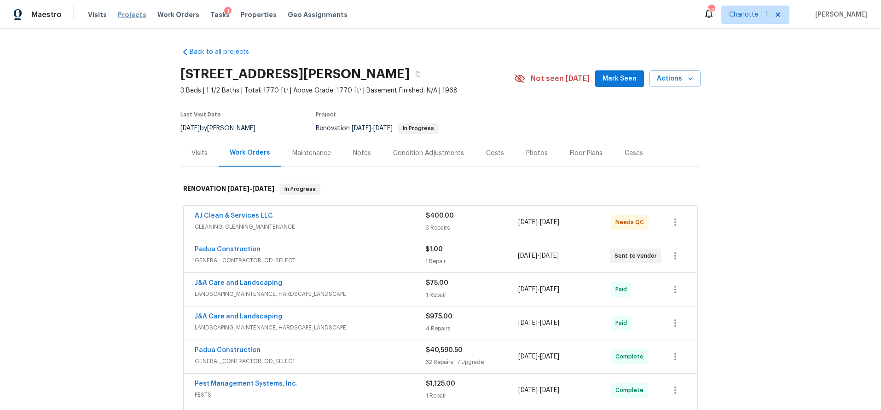
click at [129, 14] on span "Projects" at bounding box center [132, 14] width 29 height 9
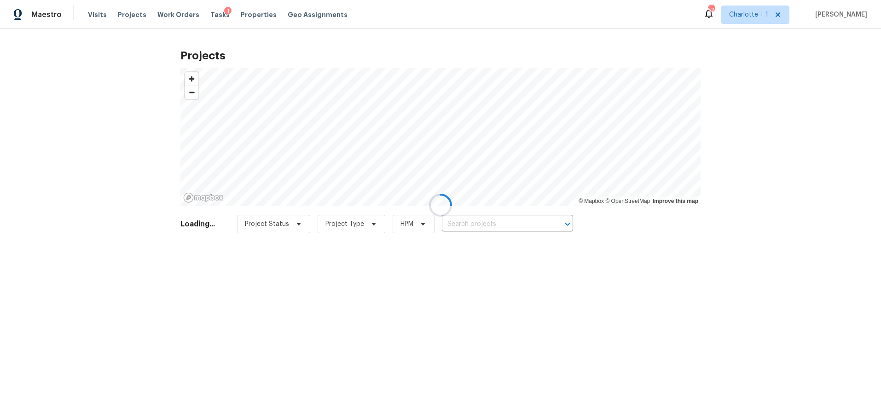
click at [488, 224] on div at bounding box center [440, 205] width 881 height 410
click at [479, 212] on div at bounding box center [440, 205] width 881 height 410
click at [473, 222] on div at bounding box center [440, 205] width 881 height 410
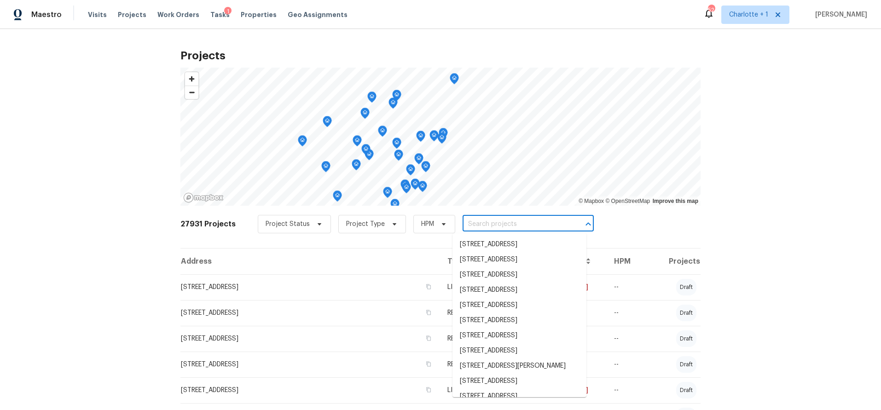
click at [491, 221] on input "text" at bounding box center [515, 224] width 105 height 14
paste input "969 Old Linwood Rd Lexington NC 27292"
type input "969 Old Linwood Rd Lexington NC 27292"
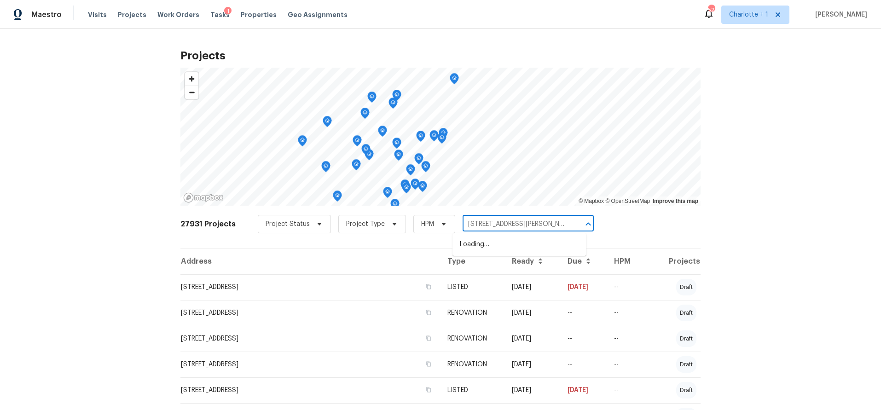
scroll to position [0, 22]
click at [484, 240] on li "969 Old Linwood Rd, Lexington, NC 27292" at bounding box center [520, 244] width 134 height 15
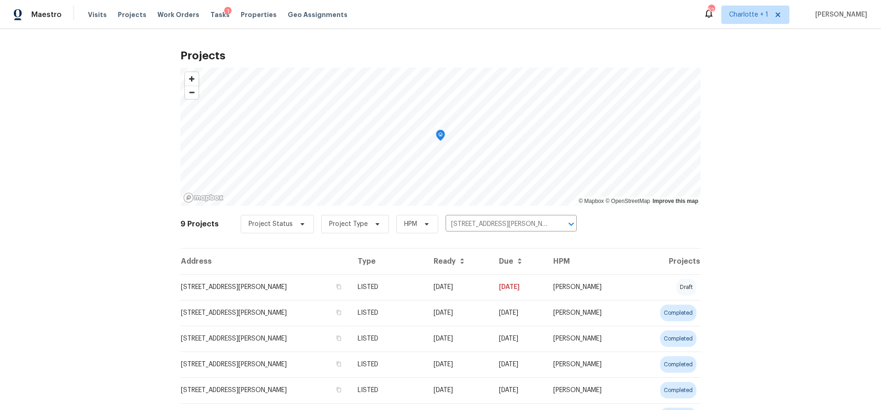
click at [231, 281] on td "969 Old Linwood Rd, Lexington, NC 27292" at bounding box center [266, 287] width 170 height 26
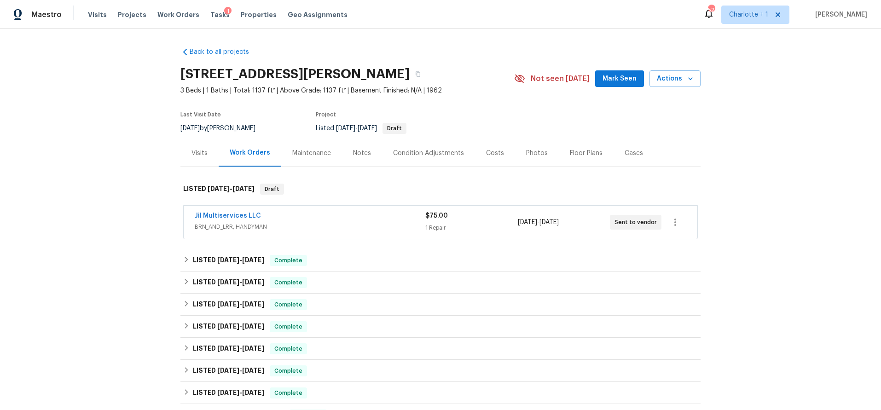
click at [526, 155] on div "Photos" at bounding box center [537, 153] width 22 height 9
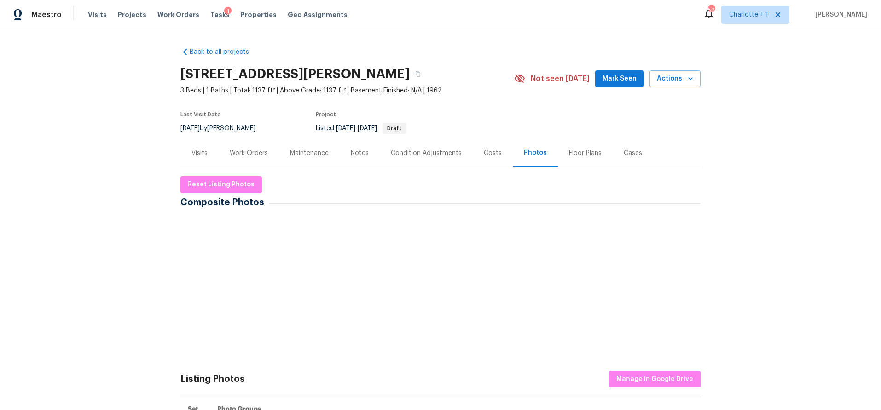
scroll to position [67, 0]
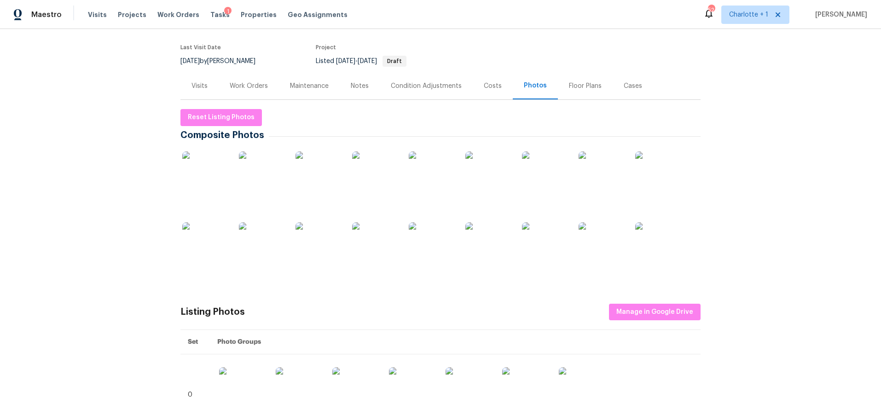
click at [182, 179] on img at bounding box center [205, 174] width 46 height 46
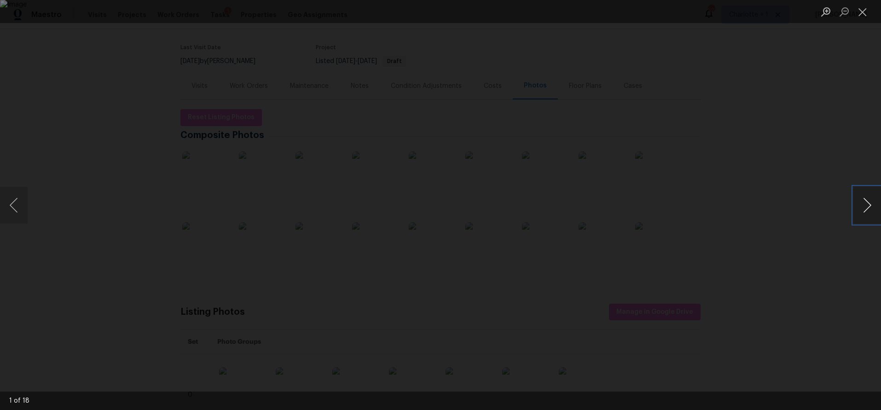
click at [863, 206] on button "Next image" at bounding box center [868, 205] width 28 height 37
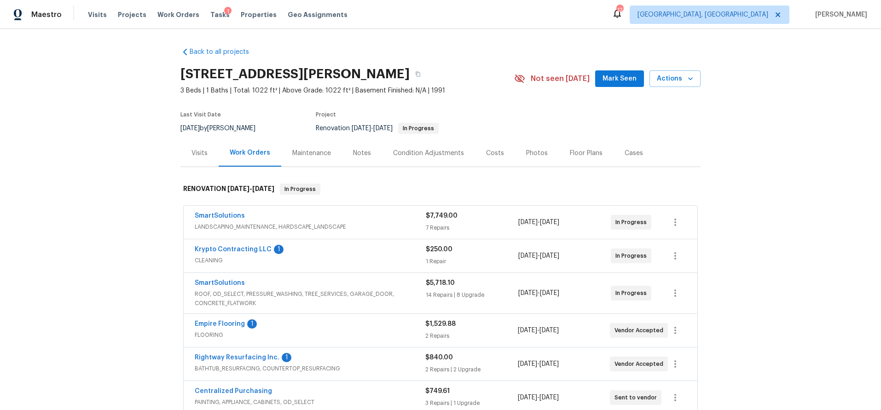
scroll to position [80, 0]
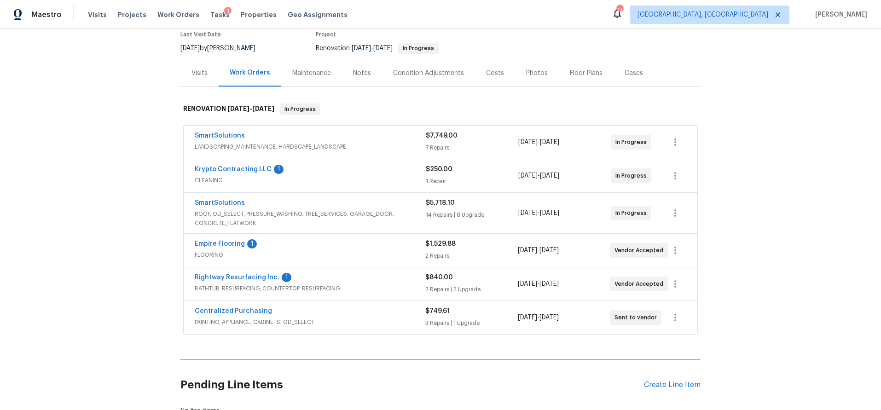
click at [360, 154] on div "SmartSolutions LANDSCAPING_MAINTENANCE, HARDSCAPE_LANDSCAPE $7,749.00 7 Repairs…" at bounding box center [441, 142] width 514 height 33
click at [367, 130] on div "SmartSolutions LANDSCAPING_MAINTENANCE, HARDSCAPE_LANDSCAPE $7,749.00 7 Repairs…" at bounding box center [441, 142] width 514 height 33
click at [117, 123] on div "Back to all projects 121 Coley Rd, Salisbury, NC 28146 3 Beds | 1 Baths | Total…" at bounding box center [440, 219] width 881 height 381
click at [358, 226] on span "ROOF, OD_SELECT, PRESSURE_WASHING, TREE_SERVICES, GARAGE_DOOR, CONCRETE_FLATWORK" at bounding box center [310, 219] width 231 height 18
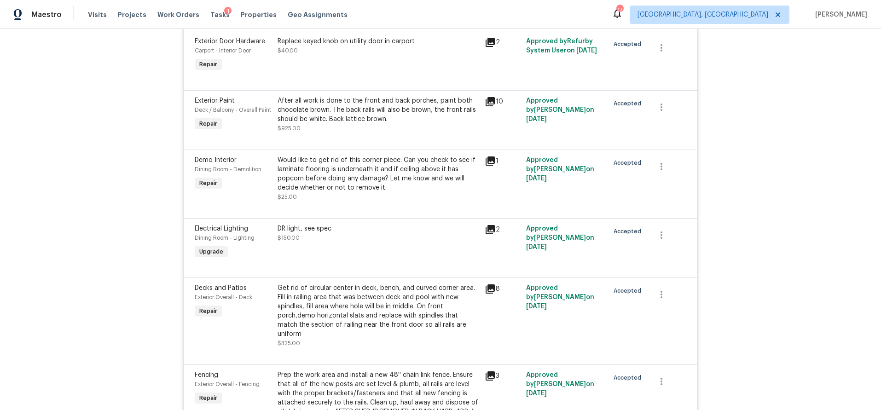
scroll to position [494, 0]
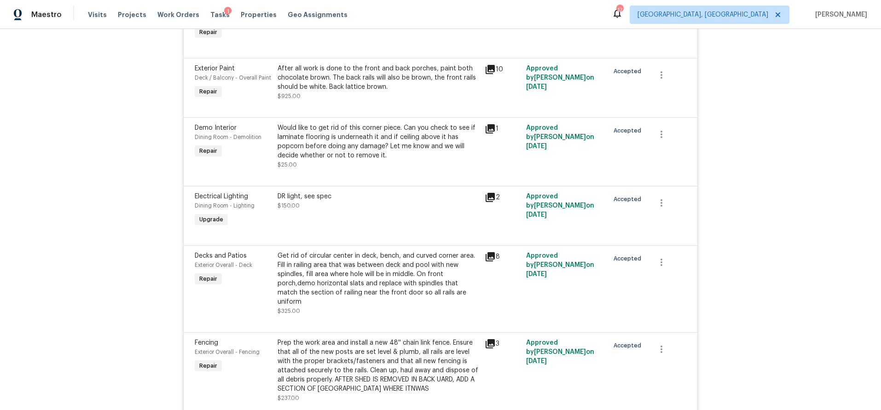
click at [356, 286] on div "Get rid of circular center in deck, bench, and curved corner area. Fill in rail…" at bounding box center [379, 278] width 202 height 55
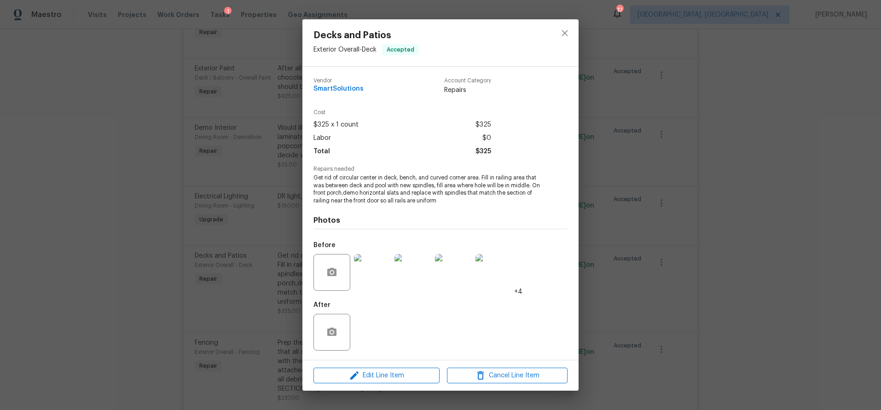
click at [383, 277] on img at bounding box center [372, 272] width 37 height 37
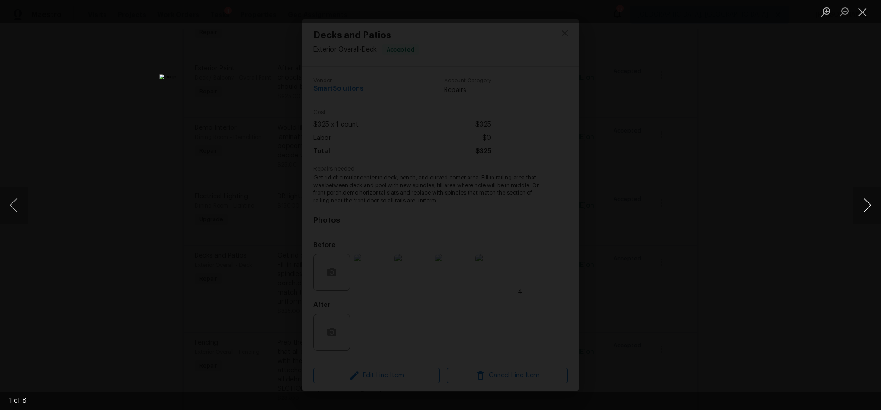
click at [862, 204] on button "Next image" at bounding box center [868, 205] width 28 height 37
click at [865, 206] on button "Next image" at bounding box center [868, 205] width 28 height 37
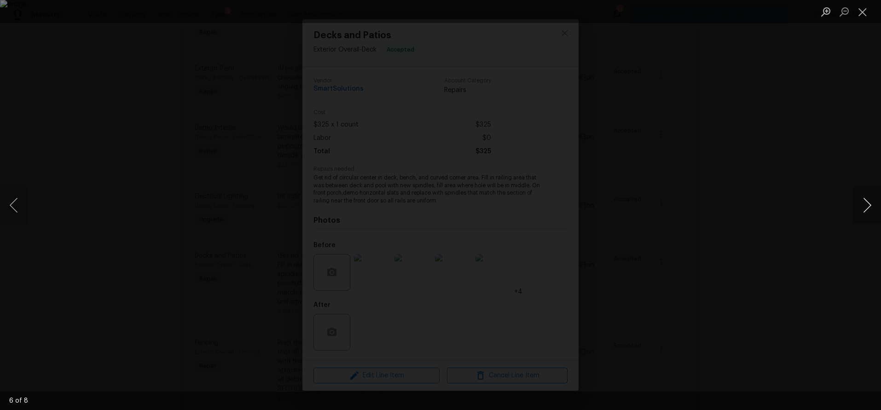
click at [865, 206] on button "Next image" at bounding box center [868, 205] width 28 height 37
click at [6, 204] on button "Previous image" at bounding box center [14, 205] width 28 height 37
click at [879, 208] on button "Next image" at bounding box center [868, 205] width 28 height 37
click at [874, 209] on button "Next image" at bounding box center [868, 205] width 28 height 37
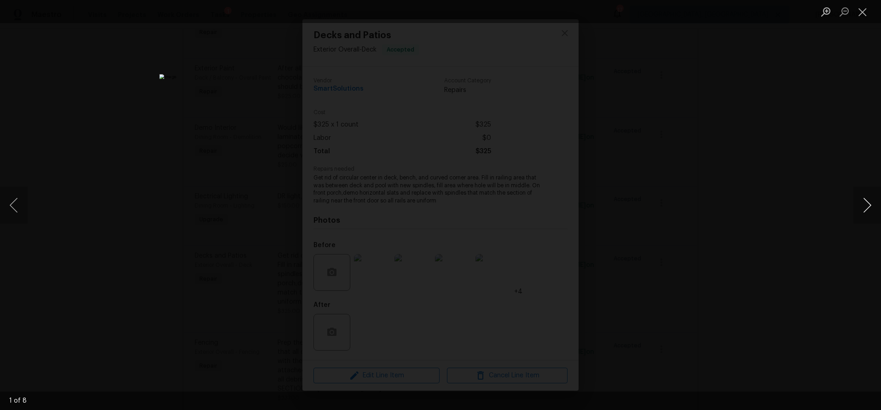
click at [874, 208] on button "Next image" at bounding box center [868, 205] width 28 height 37
drag, startPoint x: 824, startPoint y: 63, endPoint x: 799, endPoint y: 64, distance: 25.3
click at [824, 63] on div "Lightbox" at bounding box center [440, 205] width 881 height 410
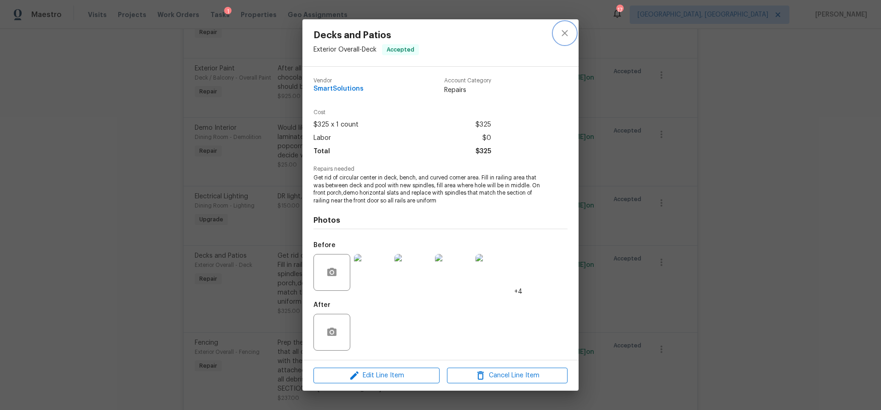
click at [572, 31] on button "close" at bounding box center [565, 33] width 22 height 22
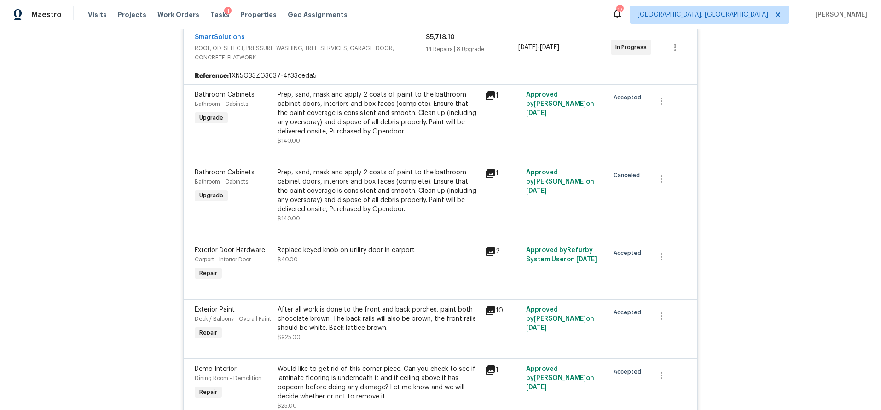
scroll to position [0, 0]
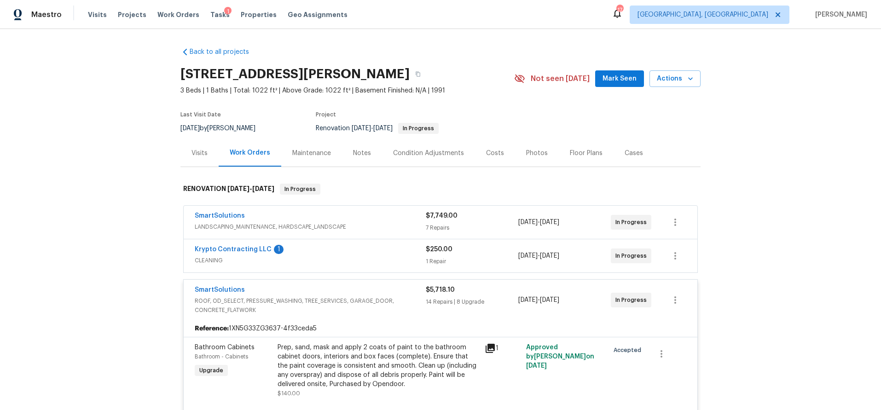
click at [363, 303] on span "ROOF, OD_SELECT, PRESSURE_WASHING, TREE_SERVICES, GARAGE_DOOR, CONCRETE_FLATWORK" at bounding box center [310, 306] width 231 height 18
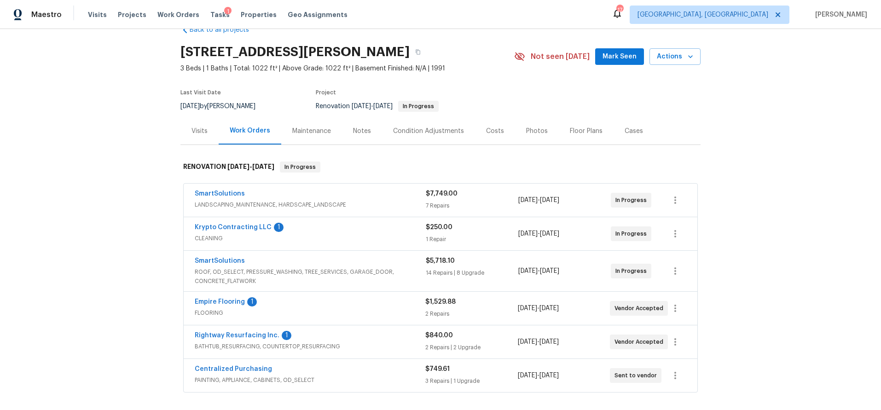
scroll to position [21, 0]
click at [504, 125] on div "Costs" at bounding box center [495, 131] width 40 height 27
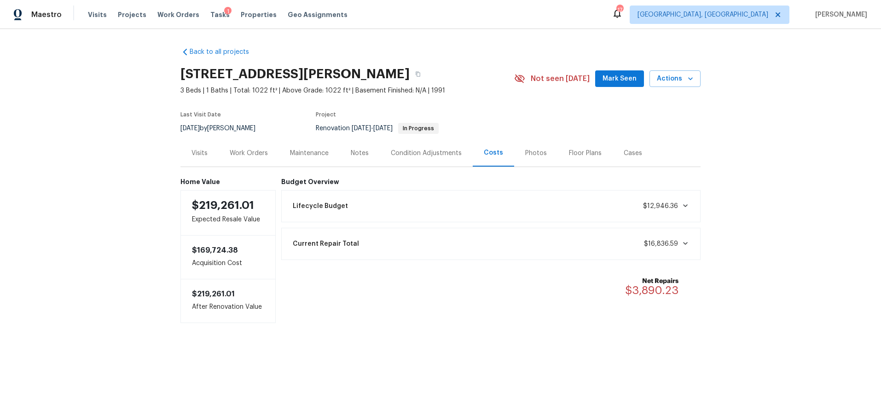
click at [784, 121] on div "Back to all projects 121 Coley Rd, Salisbury, NC 28146 3 Beds | 1 Baths | Total…" at bounding box center [440, 203] width 881 height 349
click at [64, 103] on div "Back to all projects 121 Coley Rd, Salisbury, NC 28146 3 Beds | 1 Baths | Total…" at bounding box center [440, 203] width 881 height 349
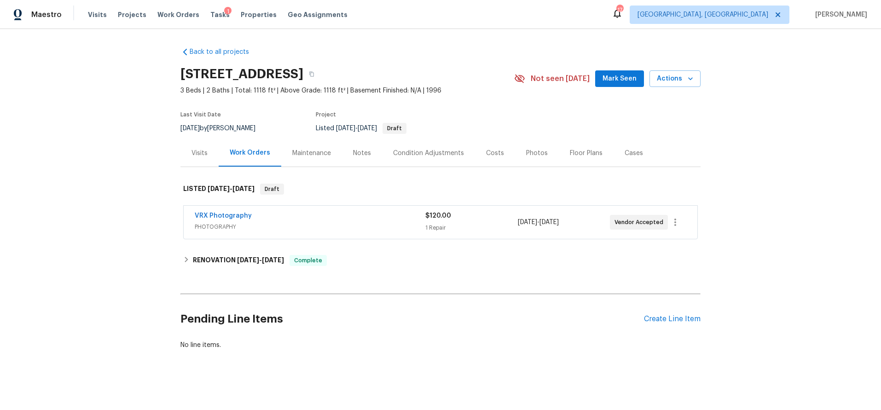
click at [146, 223] on div "Back to all projects [STREET_ADDRESS] 3 Beds | 2 Baths | Total: 1118 ft² | Abov…" at bounding box center [440, 219] width 881 height 381
click at [58, 138] on div "Back to all projects [STREET_ADDRESS] 3 Beds | 2 Baths | Total: 1118 ft² | Abov…" at bounding box center [440, 219] width 881 height 381
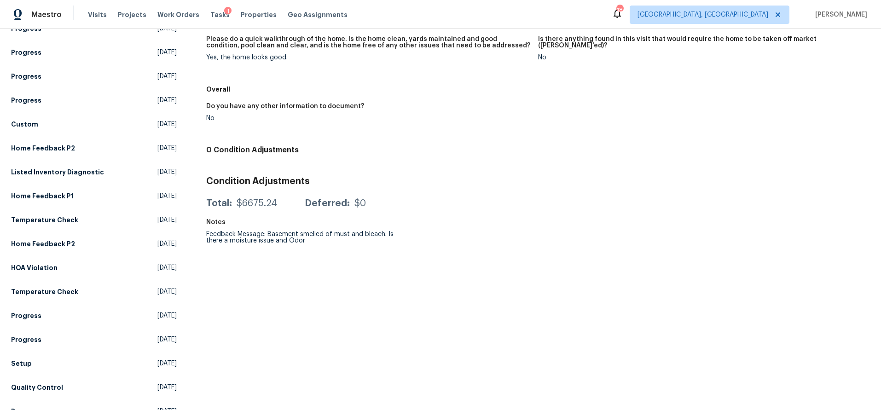
scroll to position [266, 0]
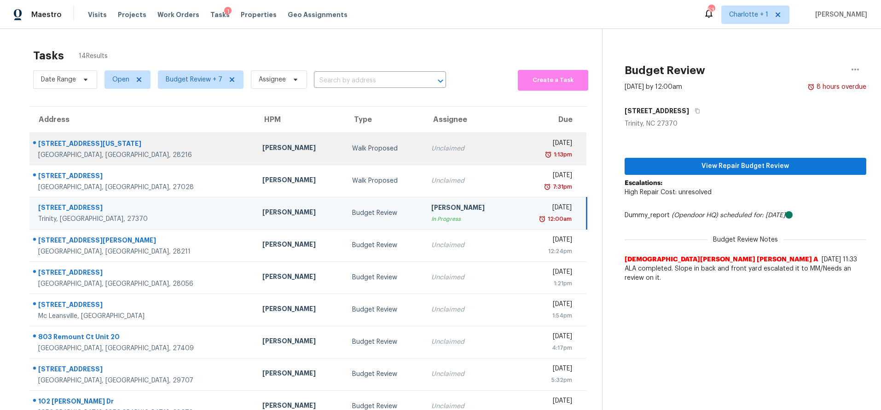
click at [255, 160] on td "[PERSON_NAME]" at bounding box center [300, 149] width 90 height 32
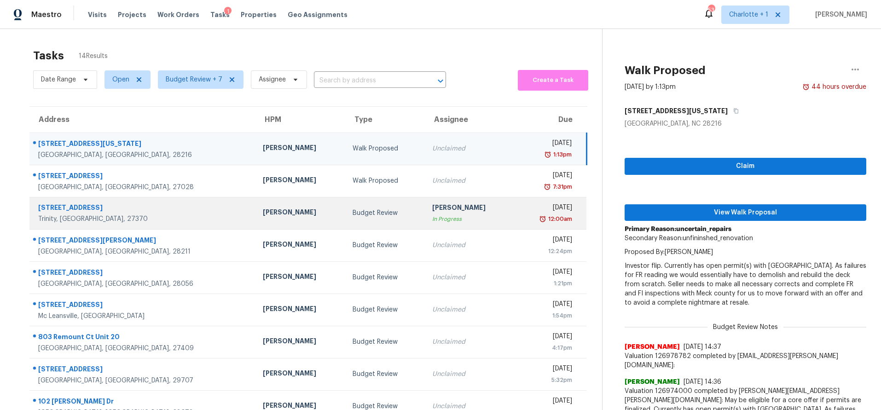
click at [256, 220] on td "[PERSON_NAME]" at bounding box center [301, 213] width 90 height 32
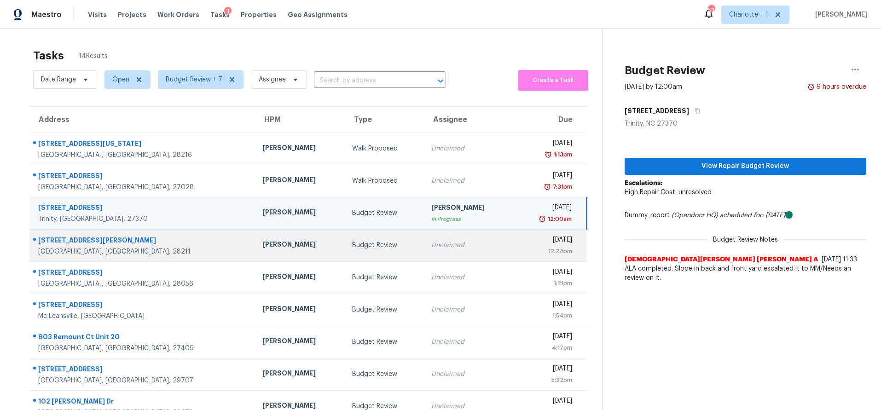
scroll to position [76, 0]
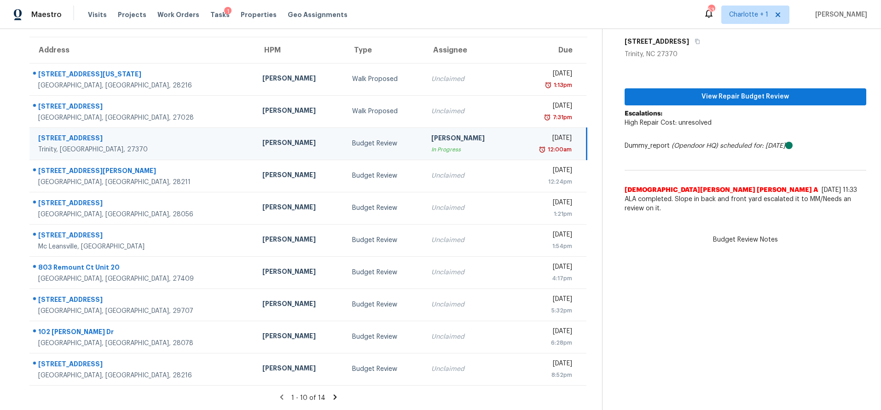
click at [331, 393] on icon at bounding box center [335, 397] width 8 height 8
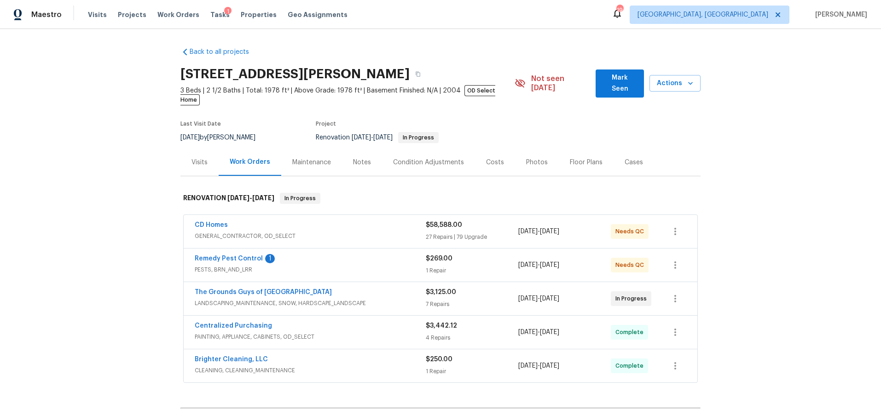
click at [131, 172] on div "Back to all projects [STREET_ADDRESS][PERSON_NAME] 3 Beds | 2 1/2 Baths | Total…" at bounding box center [440, 219] width 881 height 381
click at [368, 299] on span "LANDSCAPING_MAINTENANCE, SNOW, HARDSCAPE_LANDSCAPE" at bounding box center [310, 303] width 231 height 9
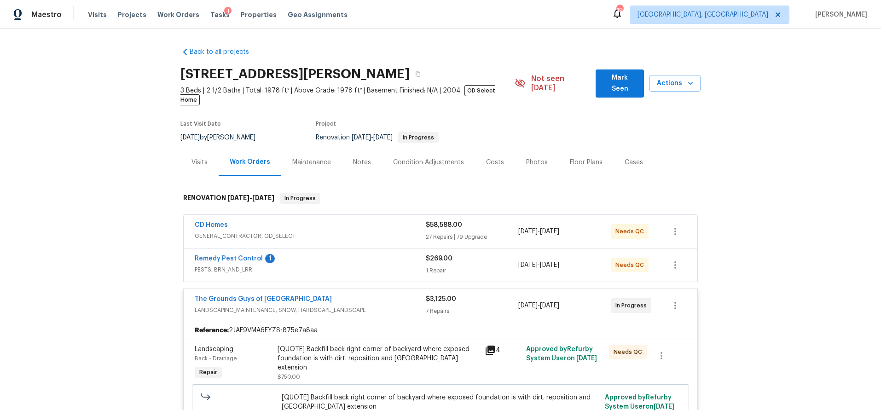
scroll to position [58, 0]
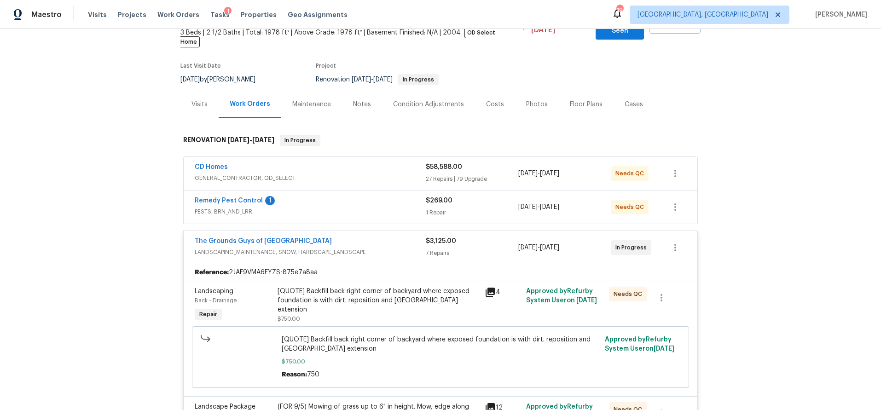
click at [357, 295] on div "[QUOTE] Backfill back right corner of backyard where exposed foundation is with…" at bounding box center [379, 301] width 202 height 28
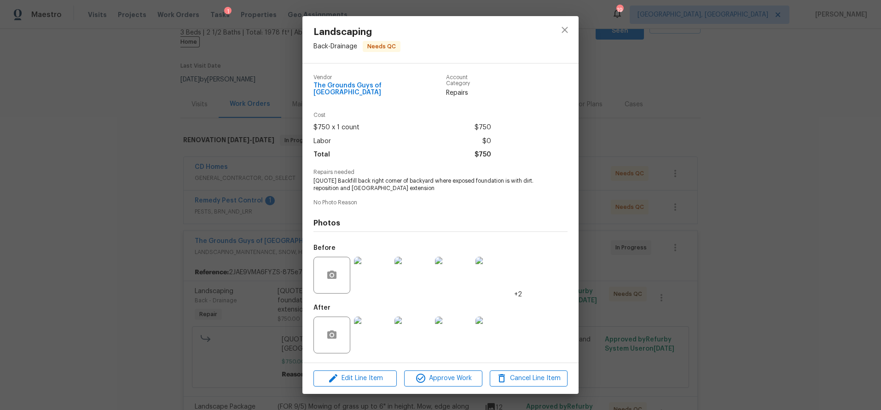
click at [388, 274] on img at bounding box center [372, 275] width 37 height 37
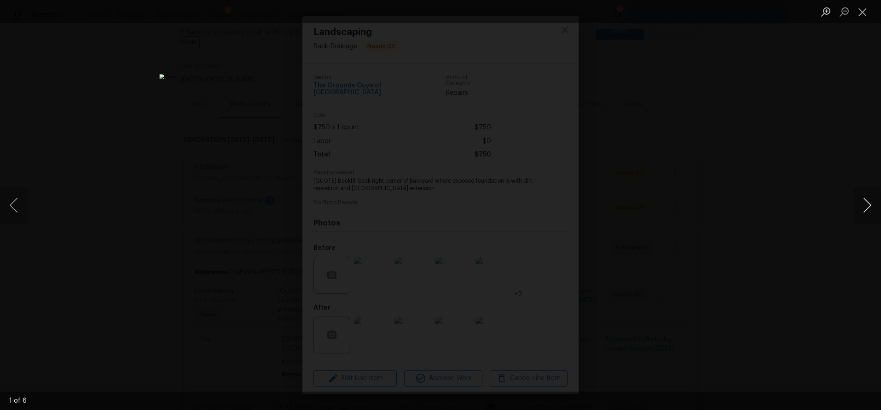
click at [870, 200] on button "Next image" at bounding box center [868, 205] width 28 height 37
click at [754, 128] on div "Lightbox" at bounding box center [440, 205] width 881 height 410
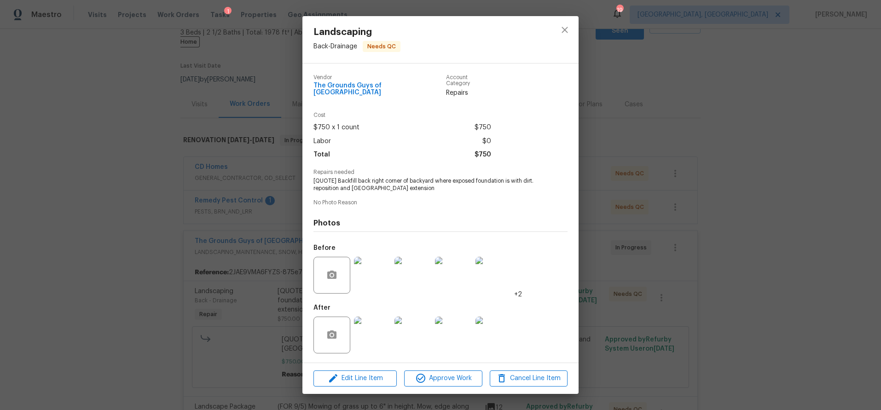
click at [363, 338] on img at bounding box center [372, 335] width 37 height 37
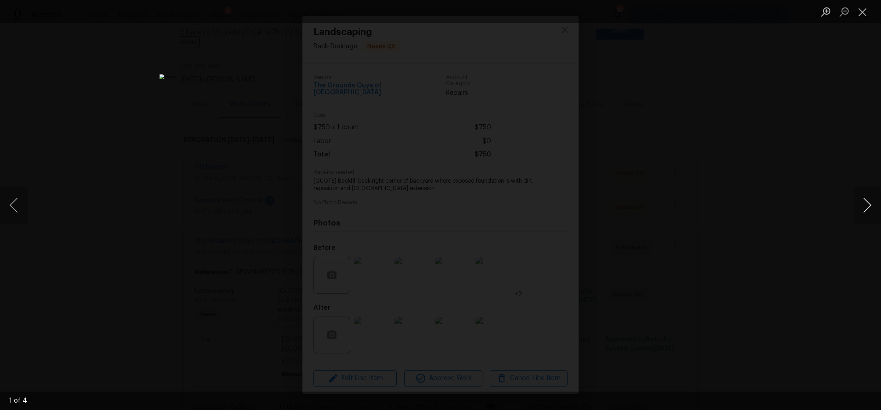
click at [860, 205] on button "Next image" at bounding box center [868, 205] width 28 height 37
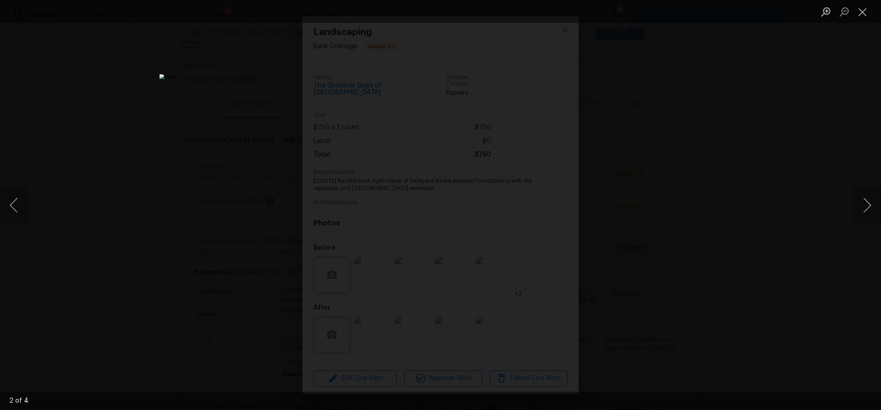
drag, startPoint x: 812, startPoint y: 171, endPoint x: 739, endPoint y: 177, distance: 74.0
click at [812, 171] on div "Lightbox" at bounding box center [440, 205] width 881 height 410
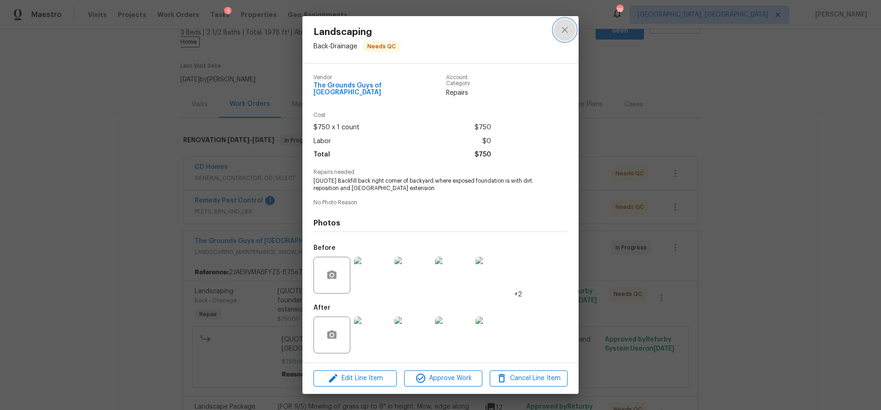
click at [564, 32] on icon "close" at bounding box center [565, 30] width 6 height 6
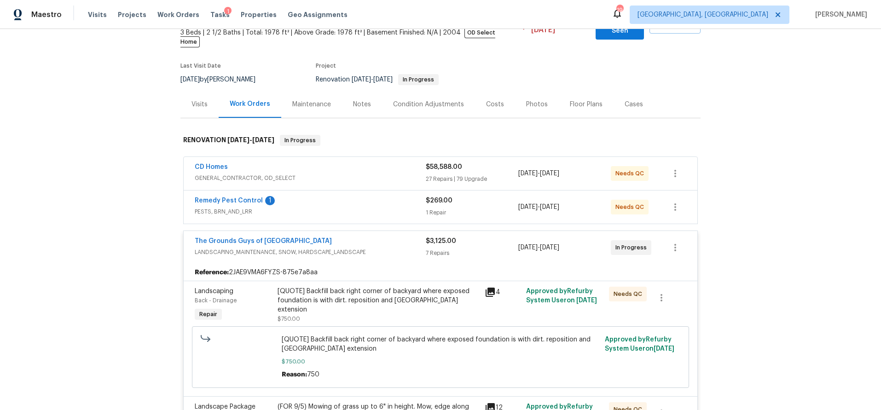
click at [376, 237] on div "The Grounds Guys of [GEOGRAPHIC_DATA]" at bounding box center [310, 242] width 231 height 11
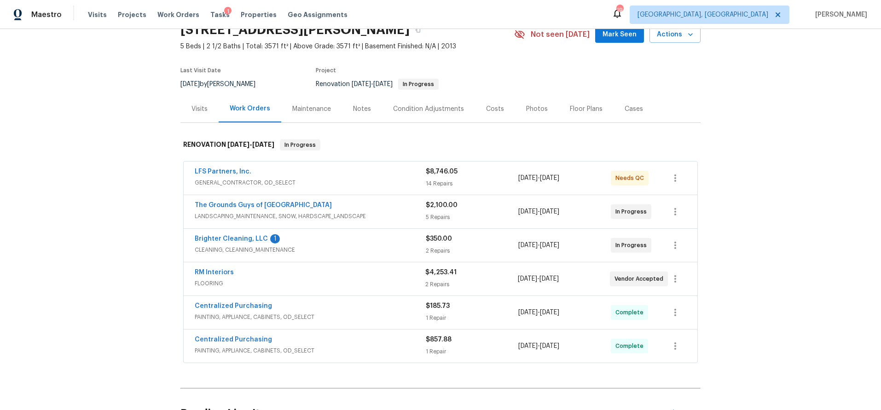
scroll to position [48, 0]
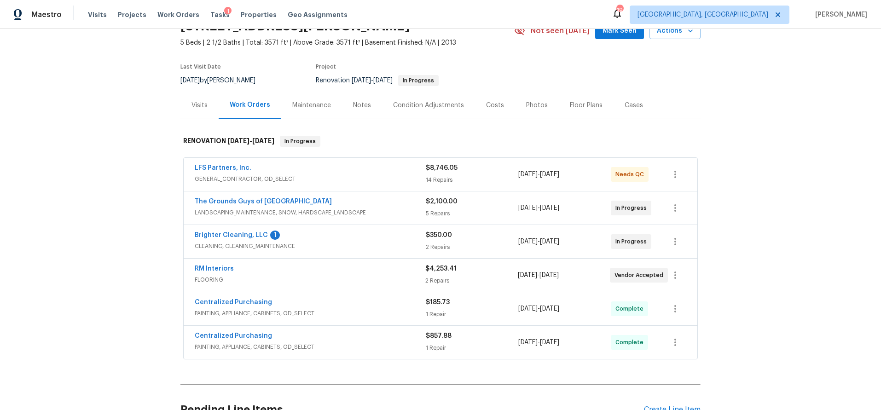
click at [495, 106] on div "Costs" at bounding box center [495, 105] width 18 height 9
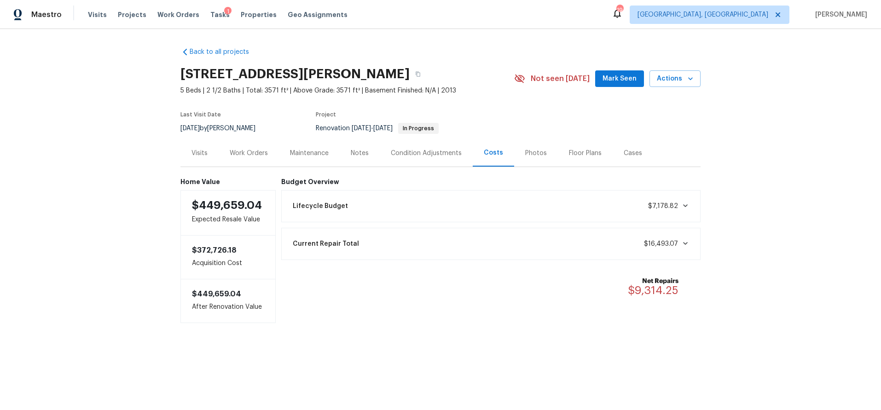
click at [239, 150] on div "Work Orders" at bounding box center [249, 153] width 38 height 9
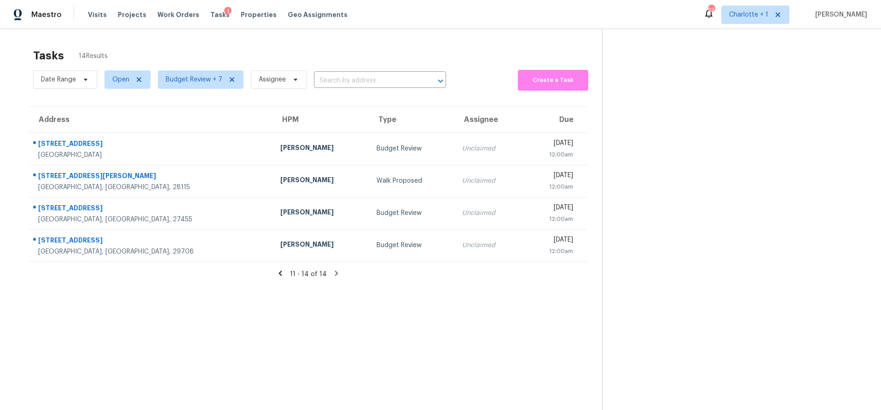
scroll to position [36, 0]
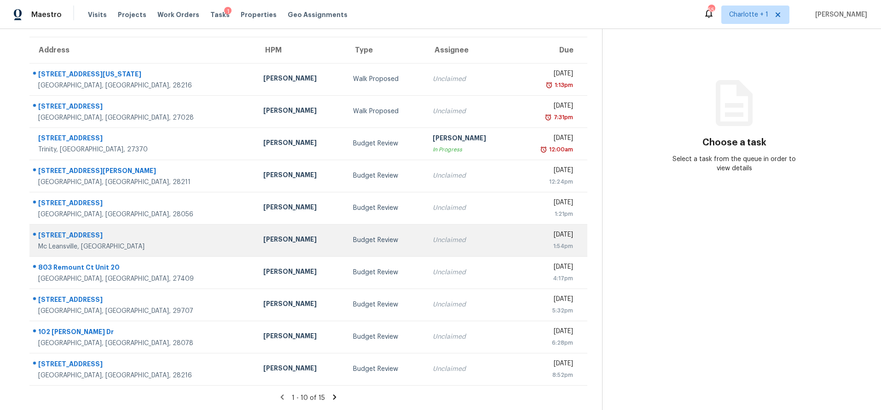
scroll to position [76, 0]
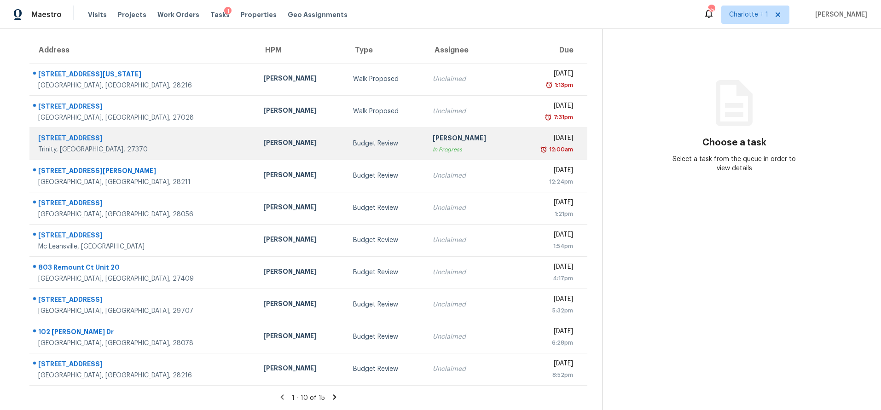
click at [279, 132] on td "[PERSON_NAME]" at bounding box center [301, 144] width 90 height 32
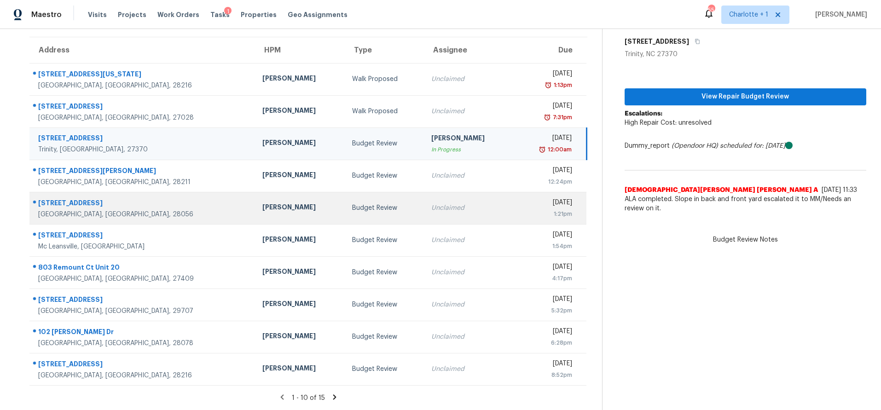
scroll to position [76, 0]
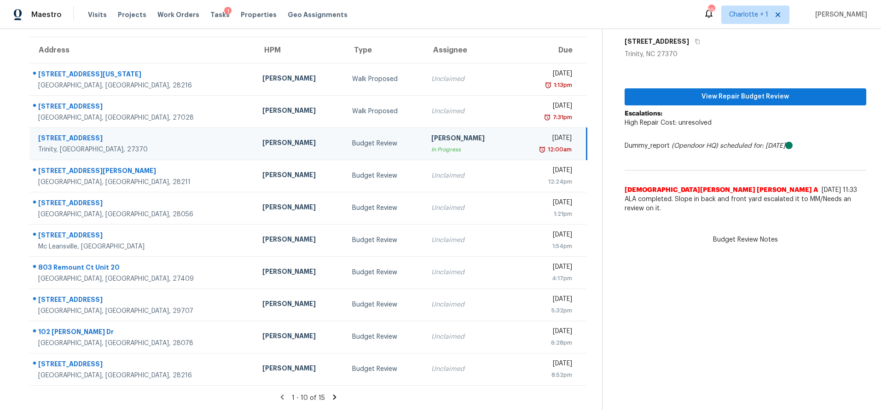
click at [514, 128] on td "[DATE] 12:00am" at bounding box center [550, 144] width 73 height 32
click at [712, 96] on button "View Repair Budget Review" at bounding box center [746, 96] width 242 height 17
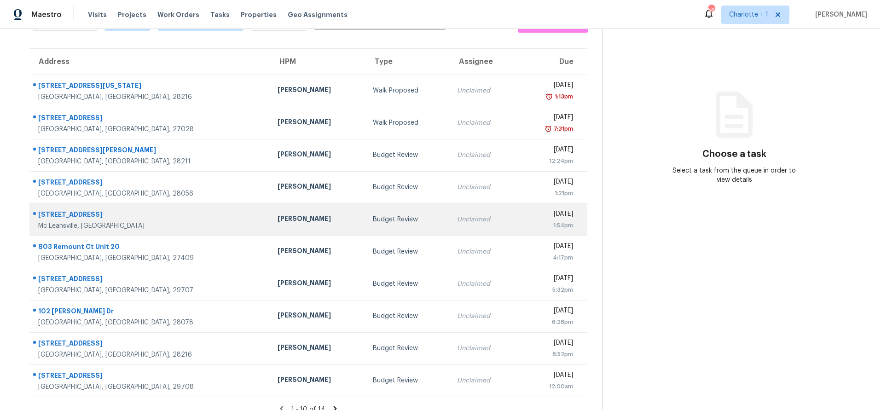
scroll to position [58, 0]
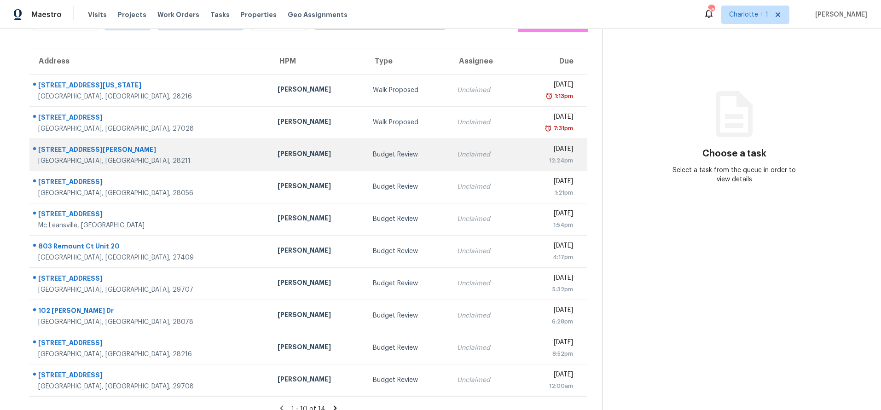
click at [366, 160] on td "Budget Review" at bounding box center [408, 155] width 85 height 32
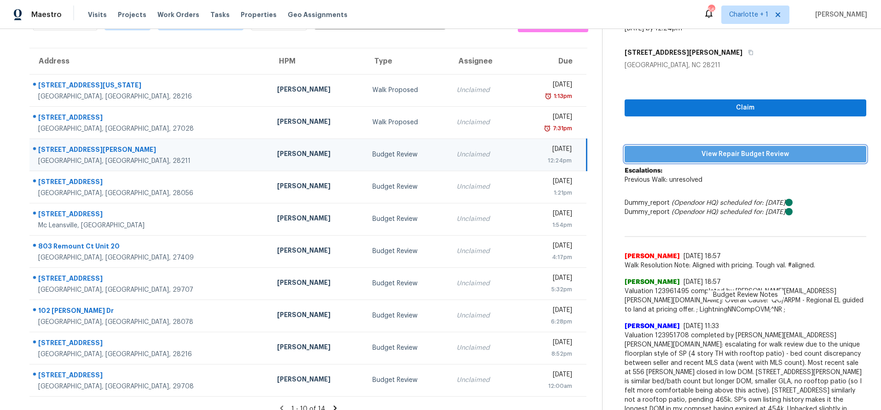
click at [698, 156] on span "View Repair Budget Review" at bounding box center [745, 155] width 227 height 12
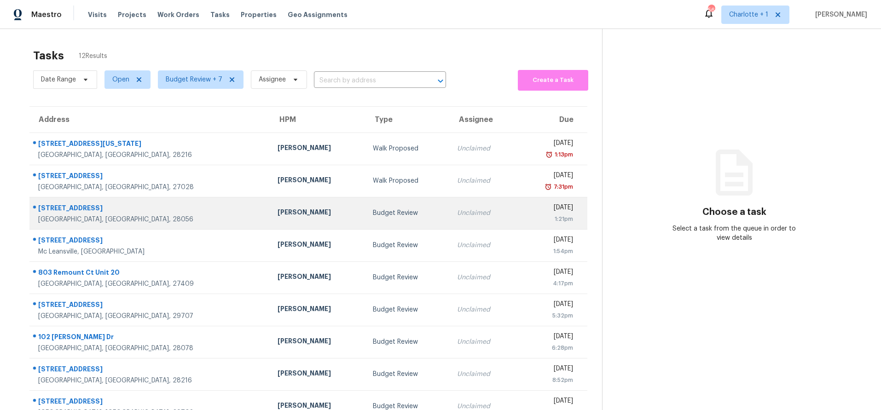
click at [278, 212] on div "[PERSON_NAME]" at bounding box center [318, 214] width 81 height 12
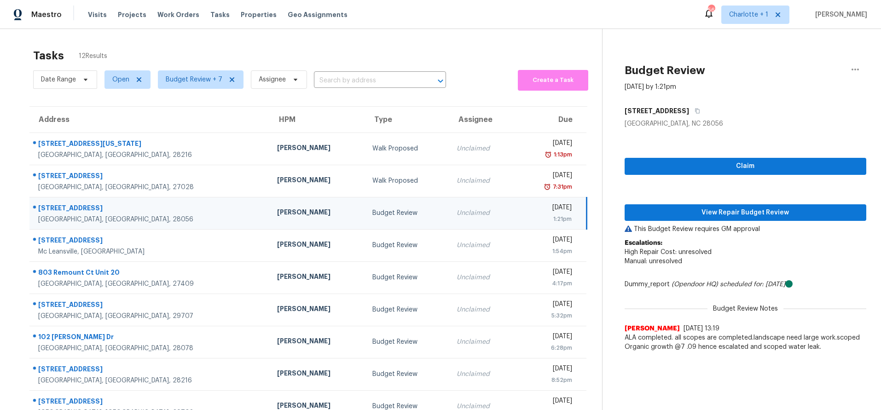
click at [157, 208] on div "[STREET_ADDRESS]" at bounding box center [150, 210] width 224 height 12
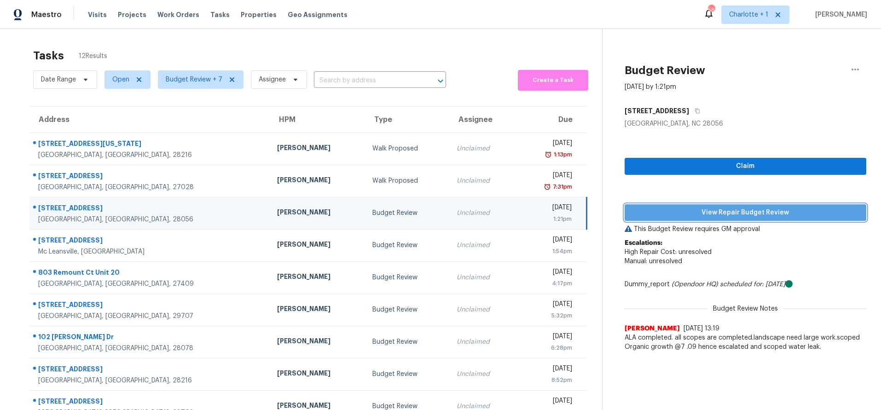
click at [680, 210] on span "View Repair Budget Review" at bounding box center [745, 213] width 227 height 12
